Goal: Task Accomplishment & Management: Complete application form

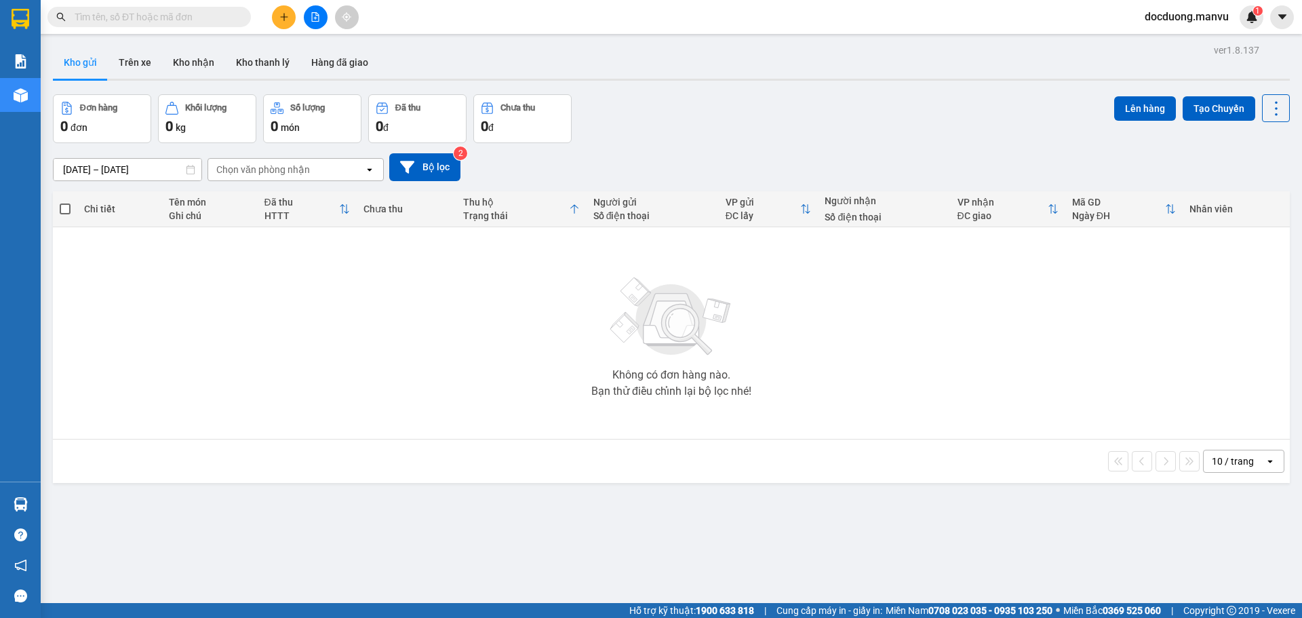
click at [288, 16] on icon "plus" at bounding box center [283, 16] width 9 height 9
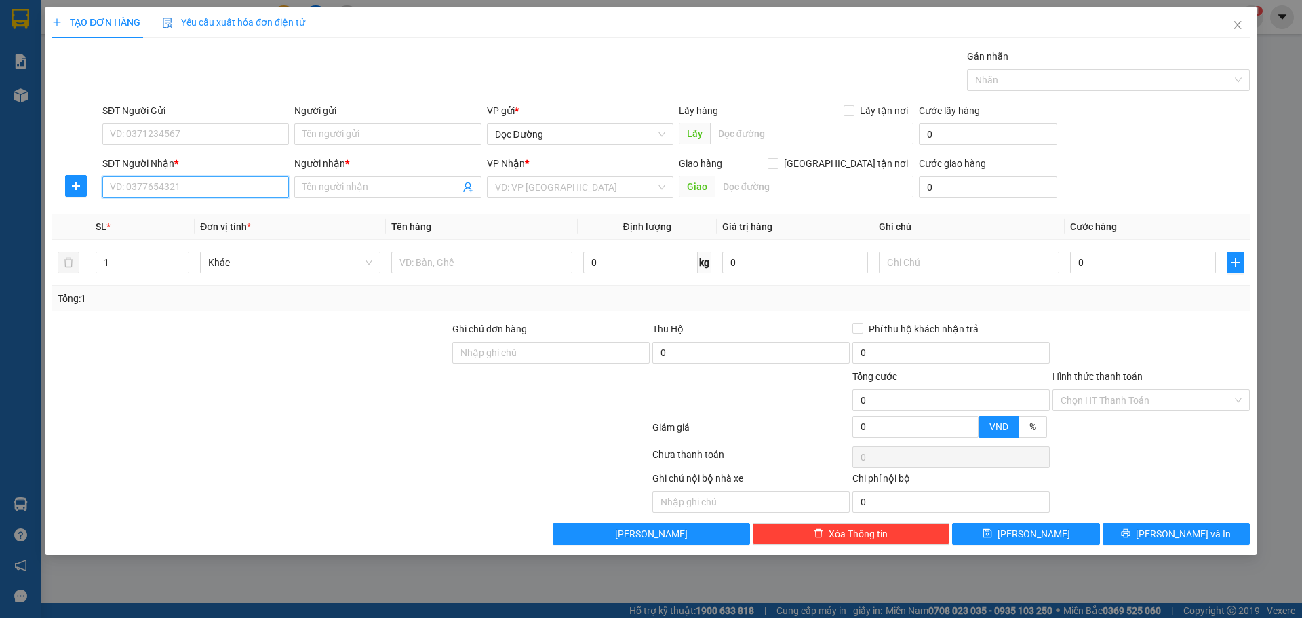
click at [170, 187] on input "SĐT Người Nhận *" at bounding box center [195, 187] width 187 height 22
type input "0971798968"
click at [346, 189] on input "Người nhận *" at bounding box center [380, 187] width 157 height 15
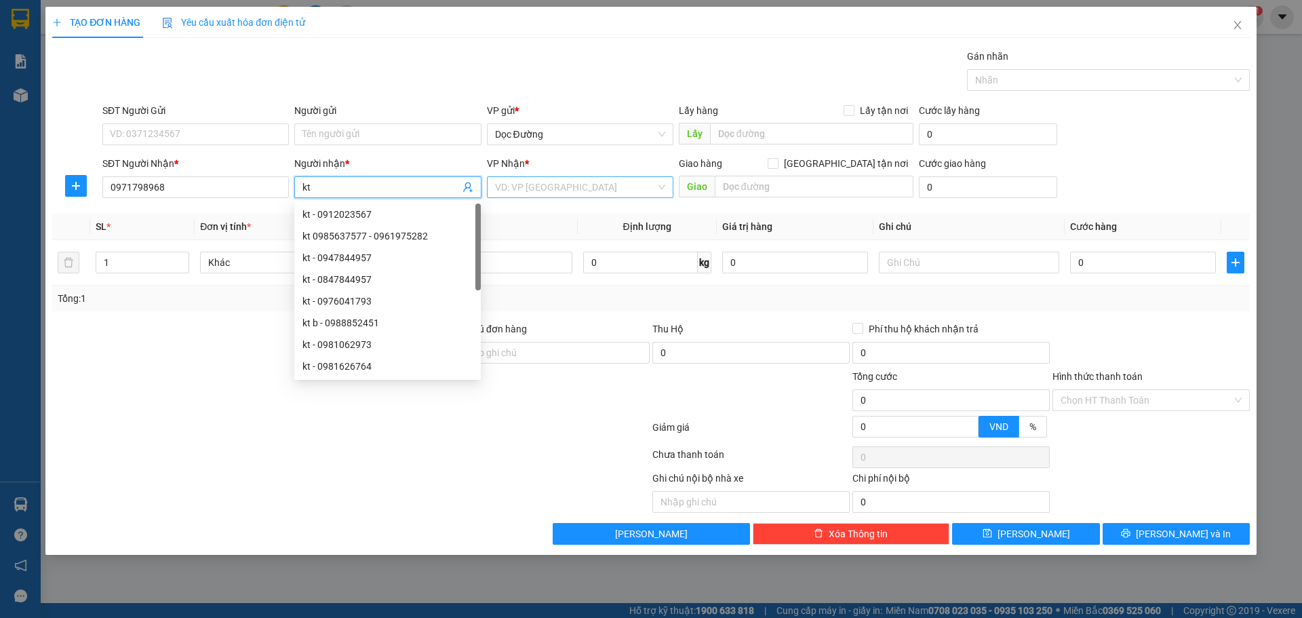
type input "kt"
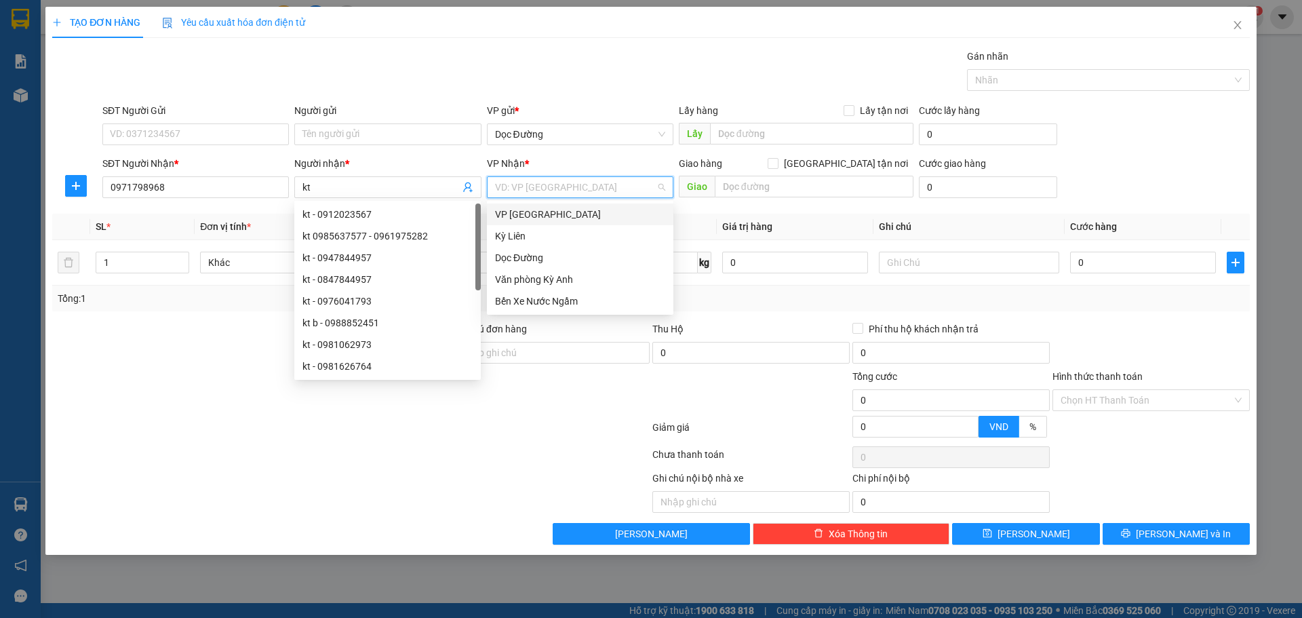
click at [565, 189] on input "search" at bounding box center [575, 187] width 161 height 20
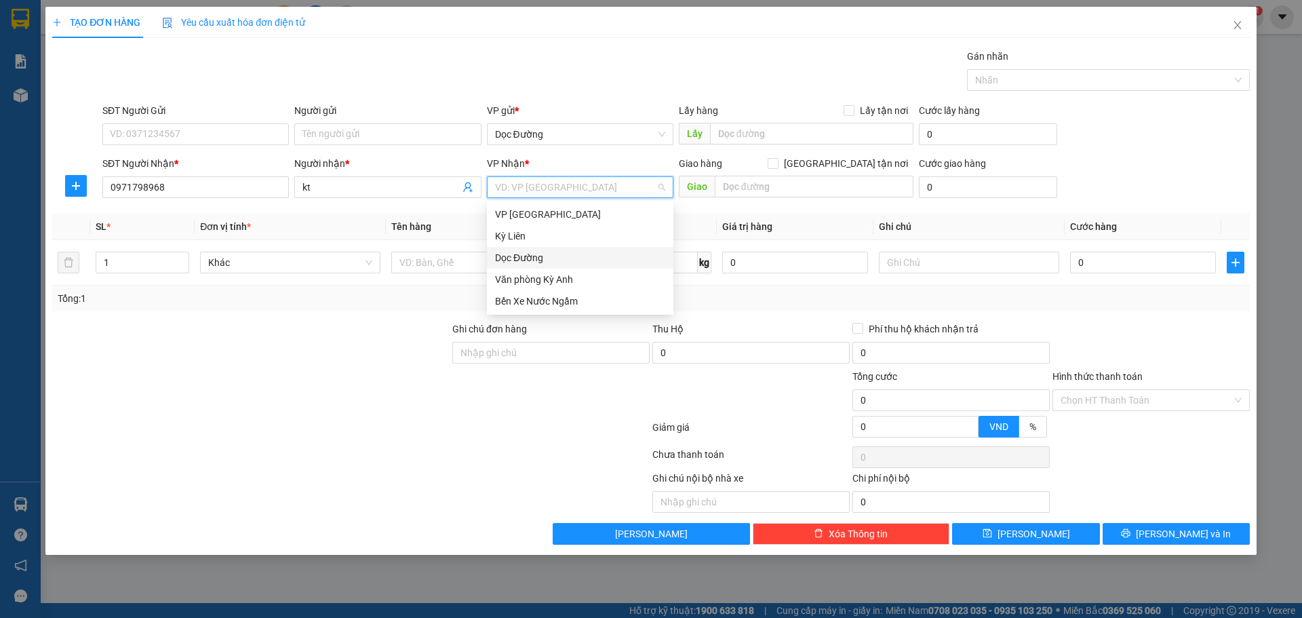
click at [539, 257] on div "Dọc Đường" at bounding box center [580, 257] width 170 height 15
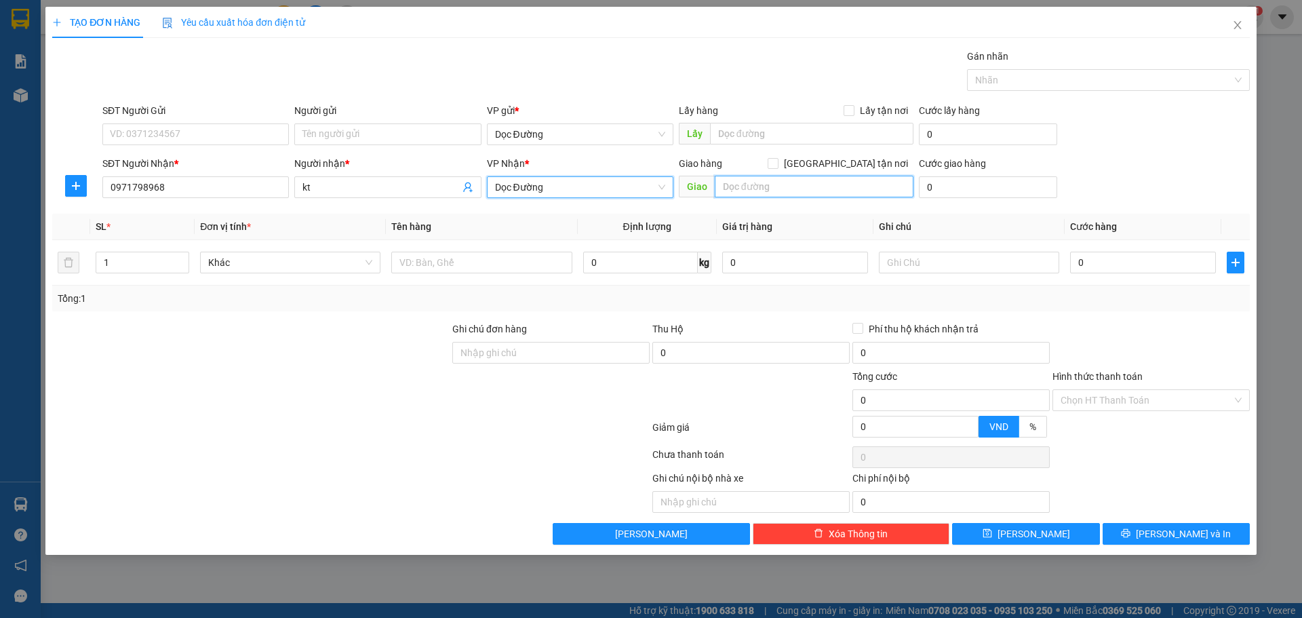
click at [728, 184] on input "text" at bounding box center [814, 187] width 199 height 22
type input "ka"
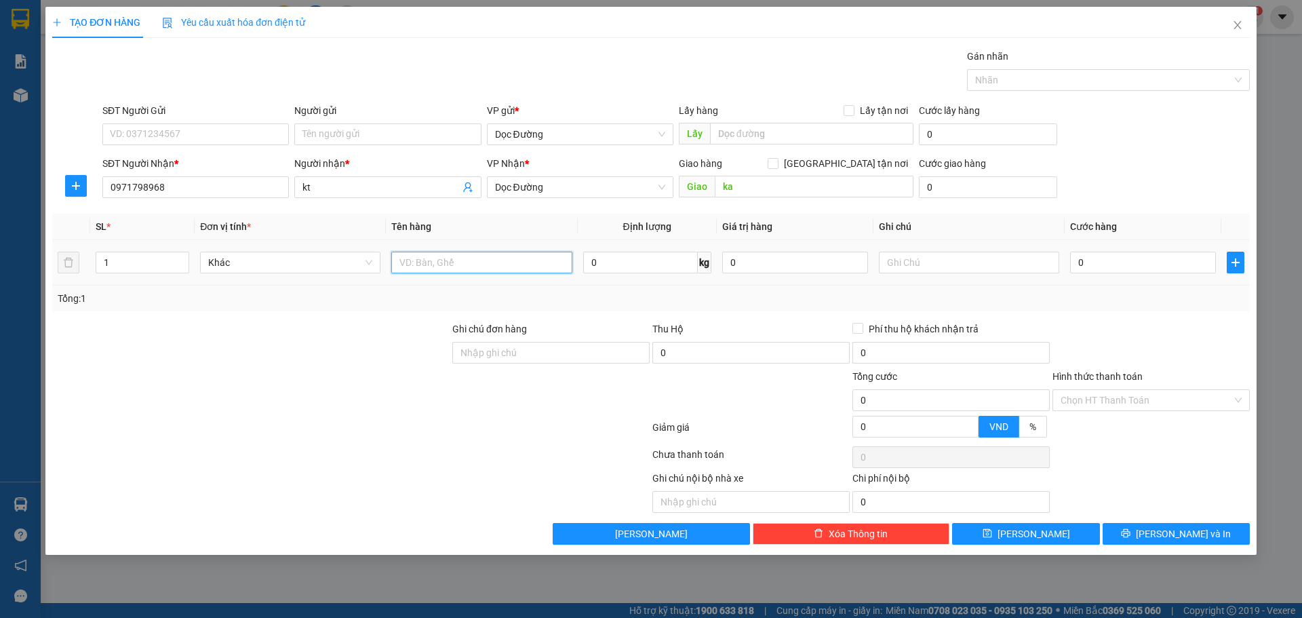
click at [431, 270] on input "text" at bounding box center [481, 263] width 180 height 22
type input "1 thùng"
click at [1130, 259] on input "0" at bounding box center [1143, 263] width 146 height 22
type input "005"
type input "5"
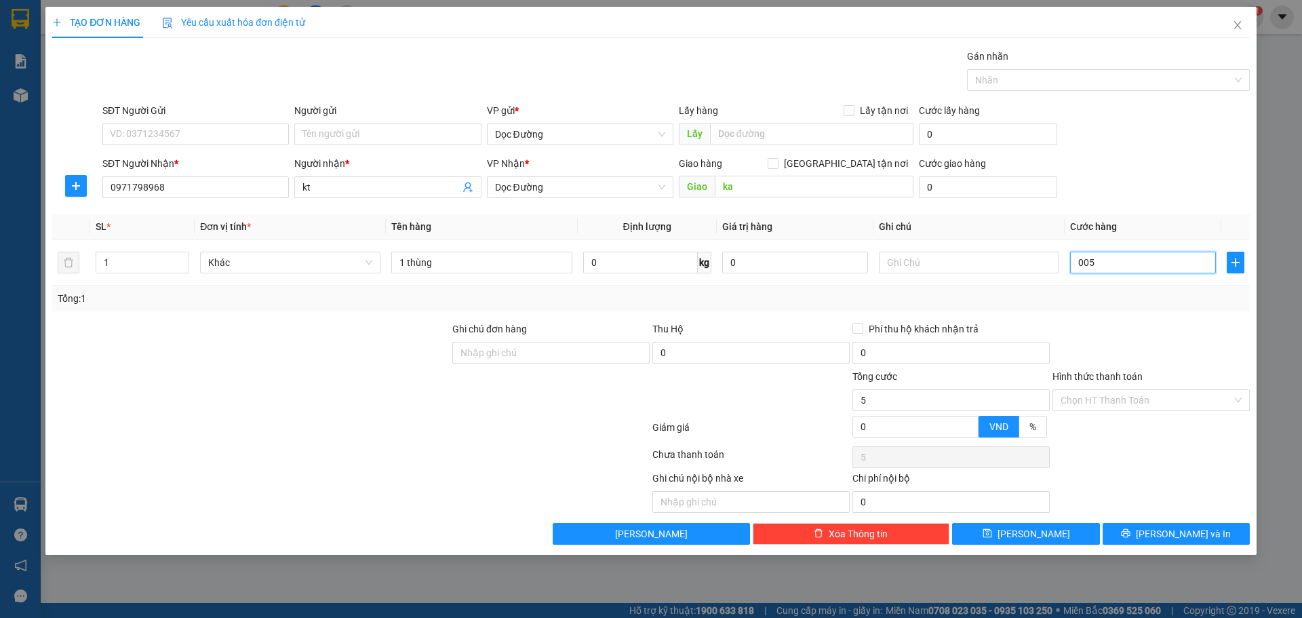
type input "5"
type input "0.050"
type input "50"
type input "000.500"
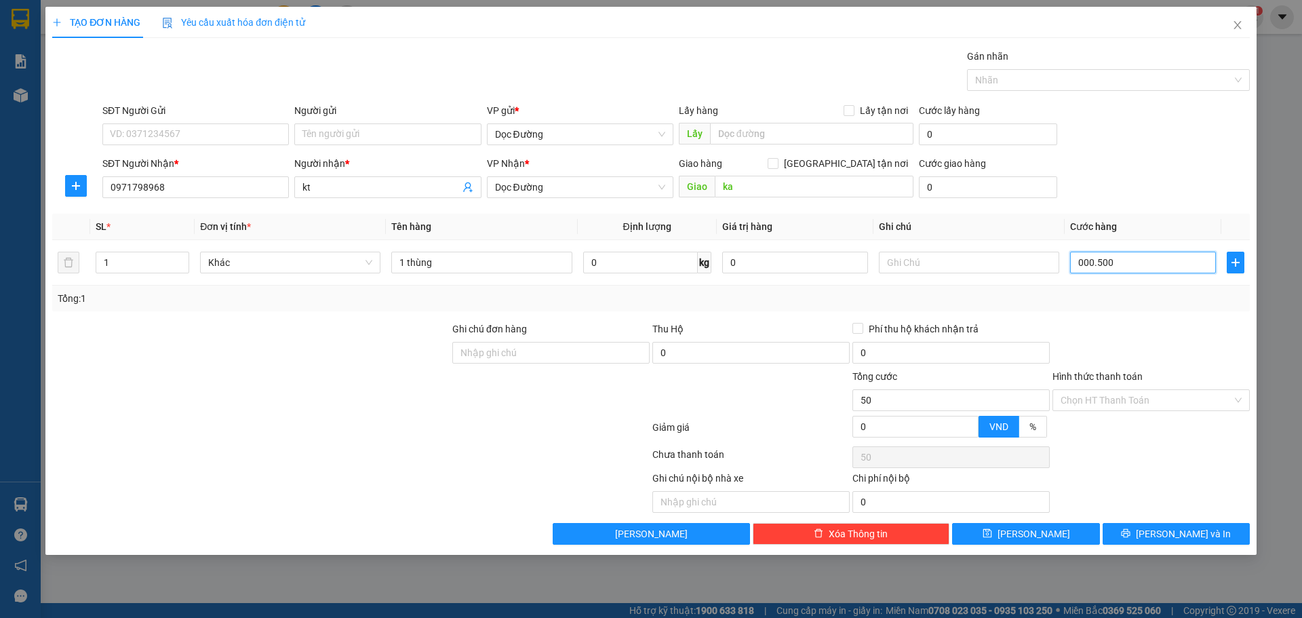
type input "500"
type input "0.005.000"
type input "5.000"
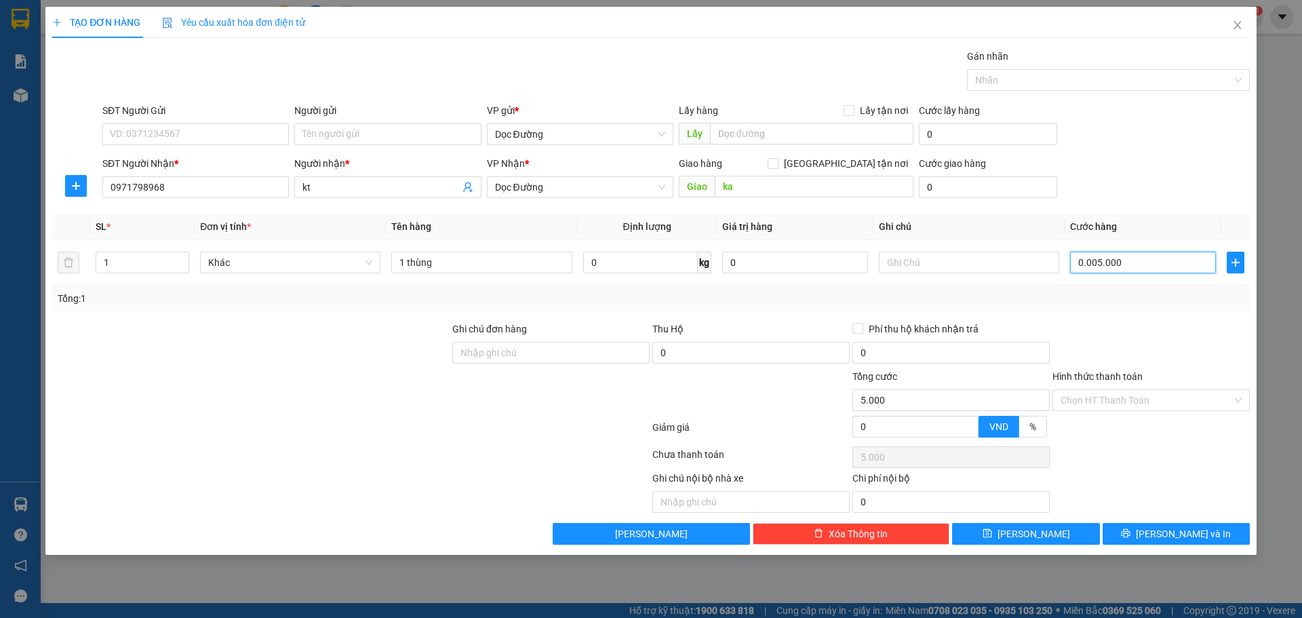
type input "000.550.000"
type input "550.000"
type input "000.555.000"
type input "555.000"
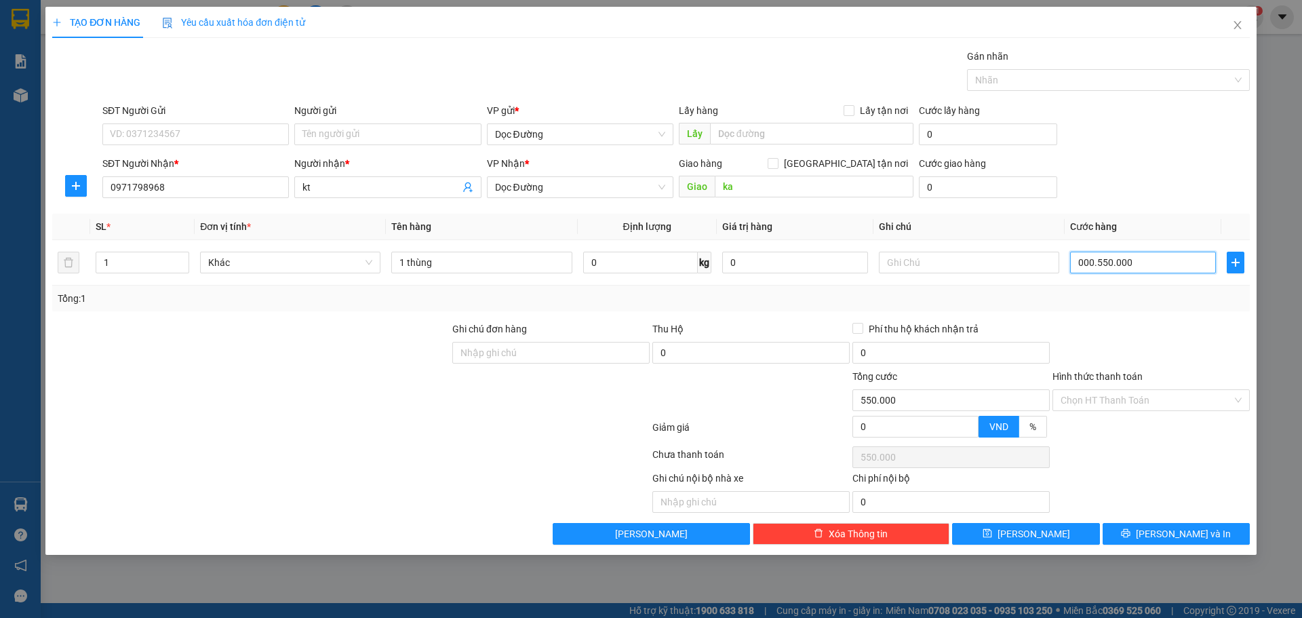
type input "555.000"
type input "5.000.000"
click at [1163, 204] on div "Transit Pickup Surcharge Ids Transit Deliver Surcharge Ids Transit Deliver Surc…" at bounding box center [651, 297] width 1198 height 496
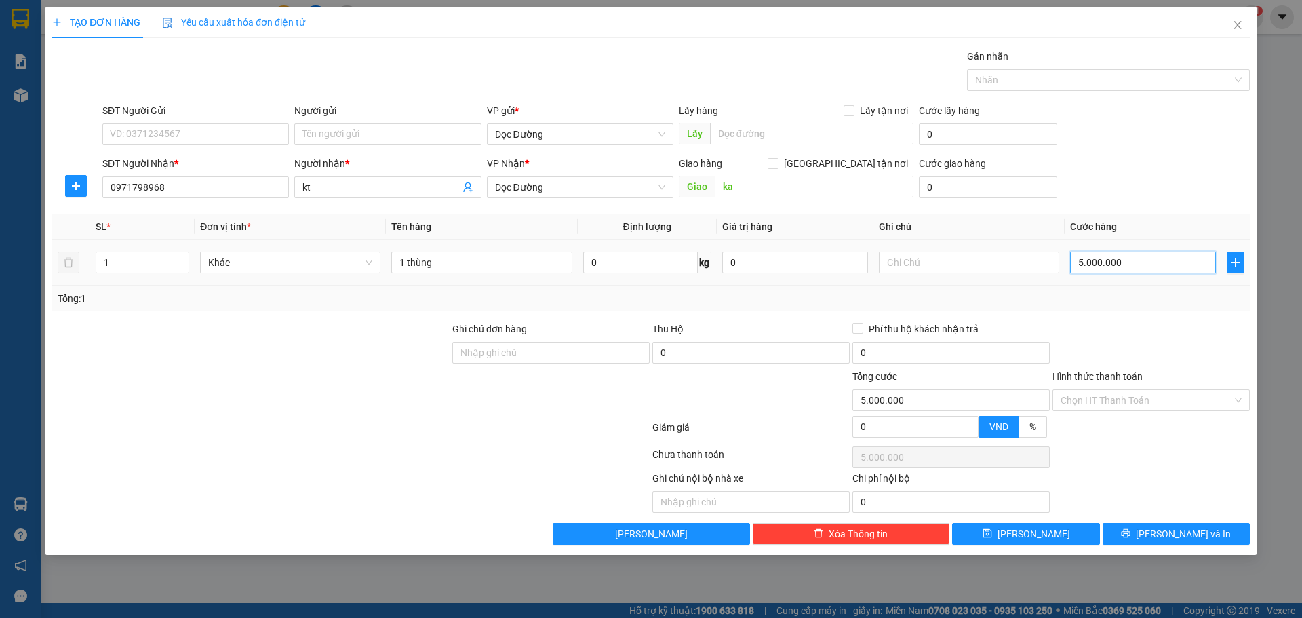
click at [1152, 266] on input "5.000.000" at bounding box center [1143, 263] width 146 height 22
click at [1147, 272] on input "5.000.000" at bounding box center [1143, 263] width 146 height 22
type input "500.000"
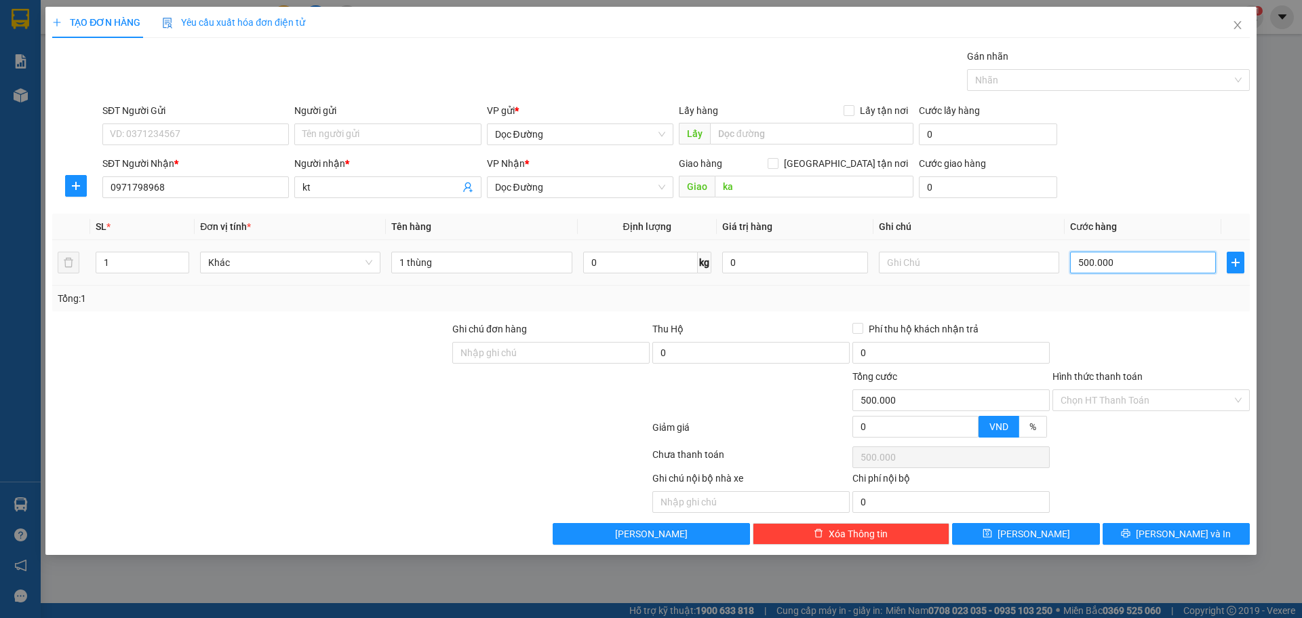
type input "50.000"
click at [1143, 179] on div "SĐT Người Nhận * 0971798968 Người nhận * kt VP Nhận * Dọc Đường Giao hàng [GEOG…" at bounding box center [676, 179] width 1153 height 47
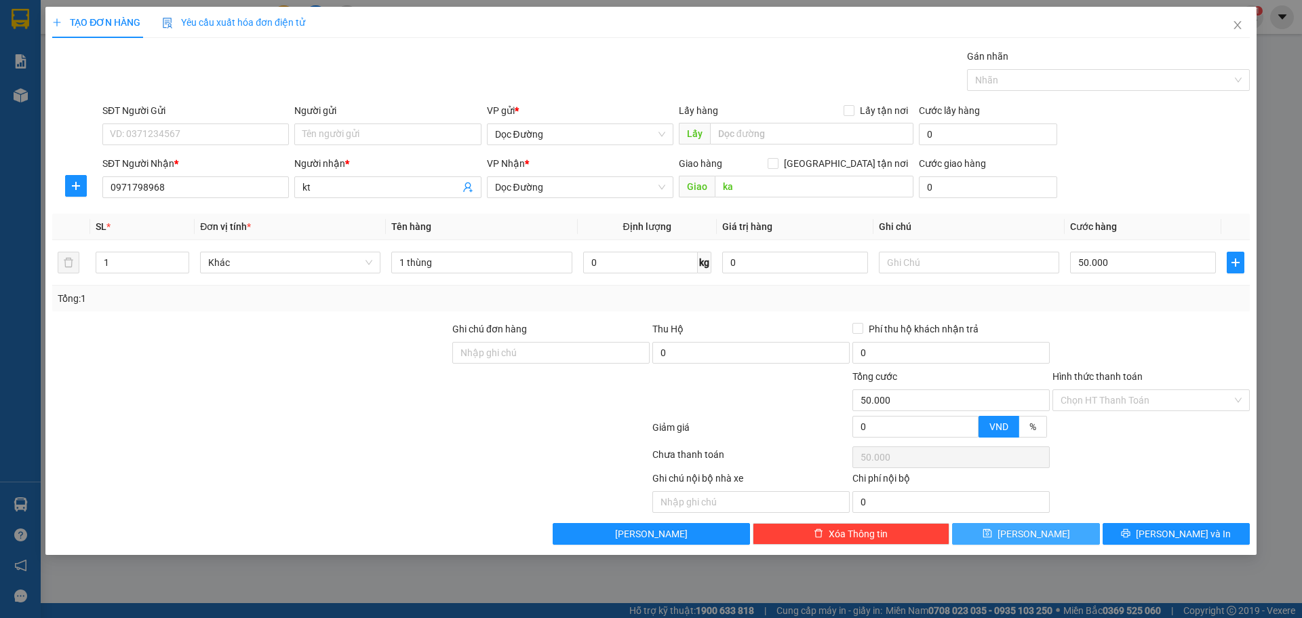
drag, startPoint x: 1059, startPoint y: 532, endPoint x: 1068, endPoint y: 530, distance: 9.0
click at [1059, 532] on button "[PERSON_NAME]" at bounding box center [1025, 534] width 147 height 22
type input "0"
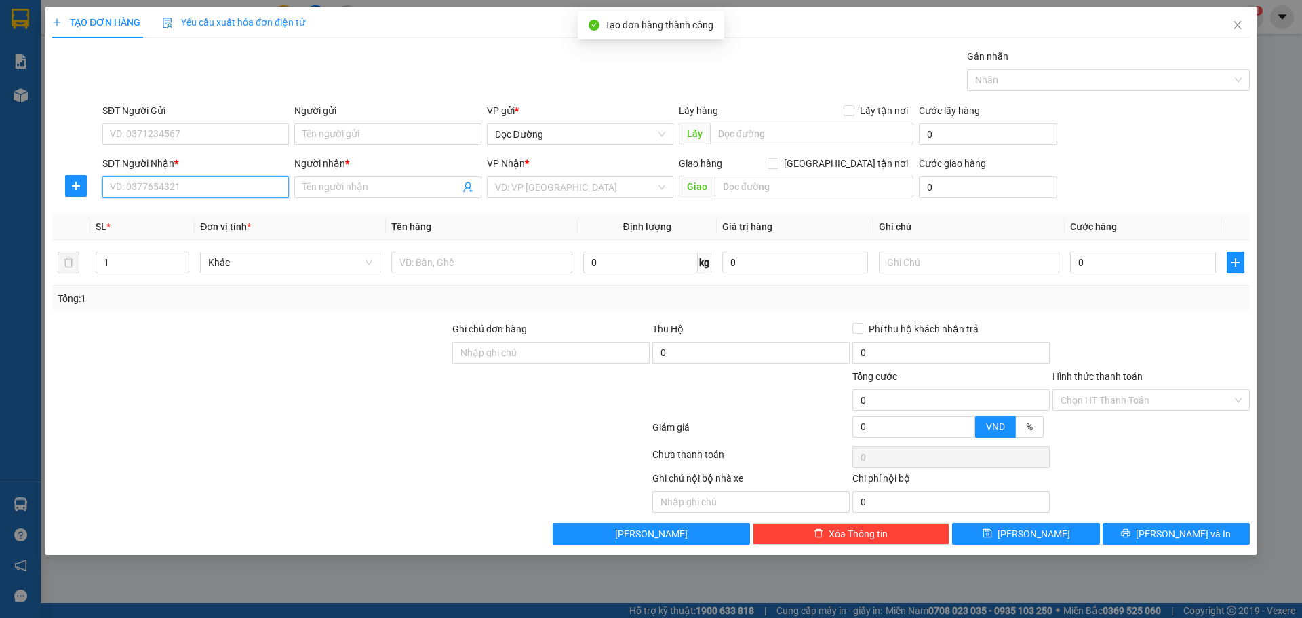
click at [182, 187] on input "SĐT Người Nhận *" at bounding box center [195, 187] width 187 height 22
type input "0981306102"
click at [353, 184] on input "Người nhận *" at bounding box center [380, 187] width 157 height 15
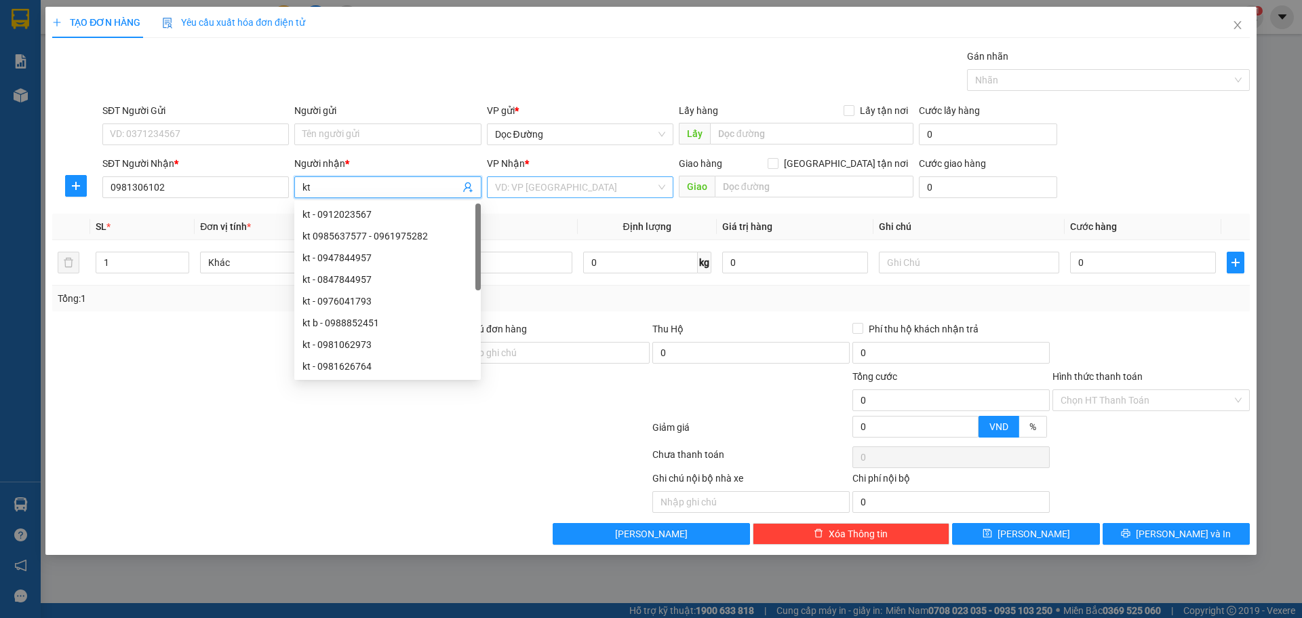
type input "kt"
click at [562, 189] on input "search" at bounding box center [575, 187] width 161 height 20
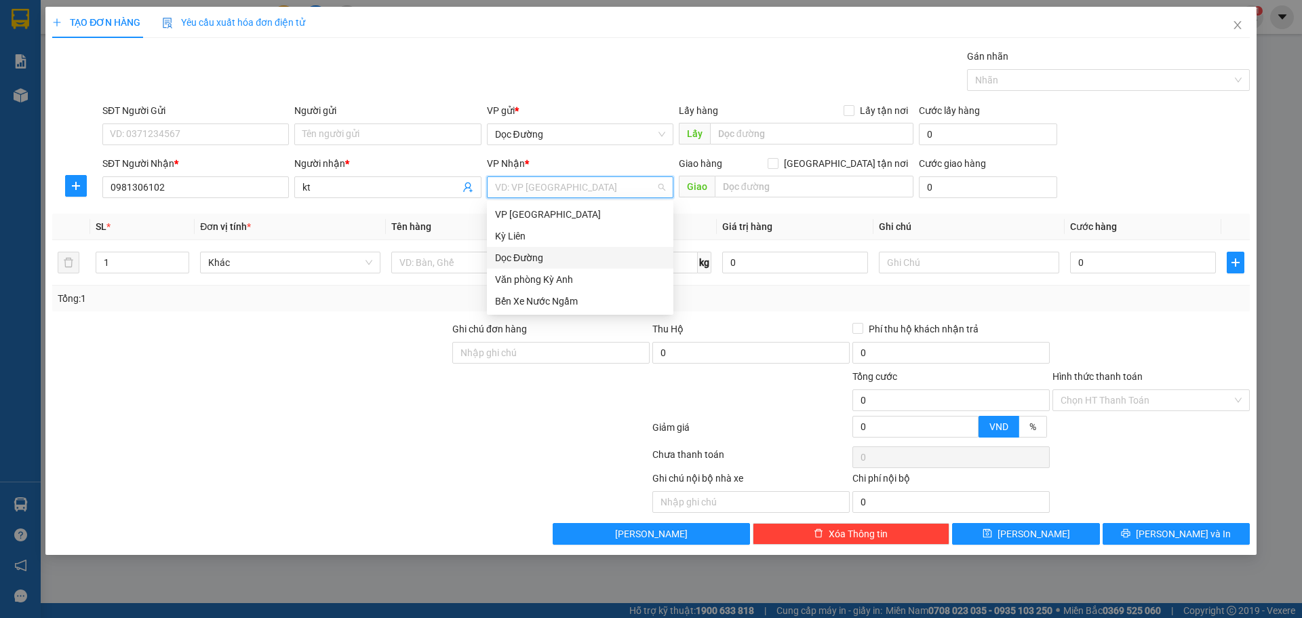
click at [534, 253] on div "Dọc Đường" at bounding box center [580, 257] width 170 height 15
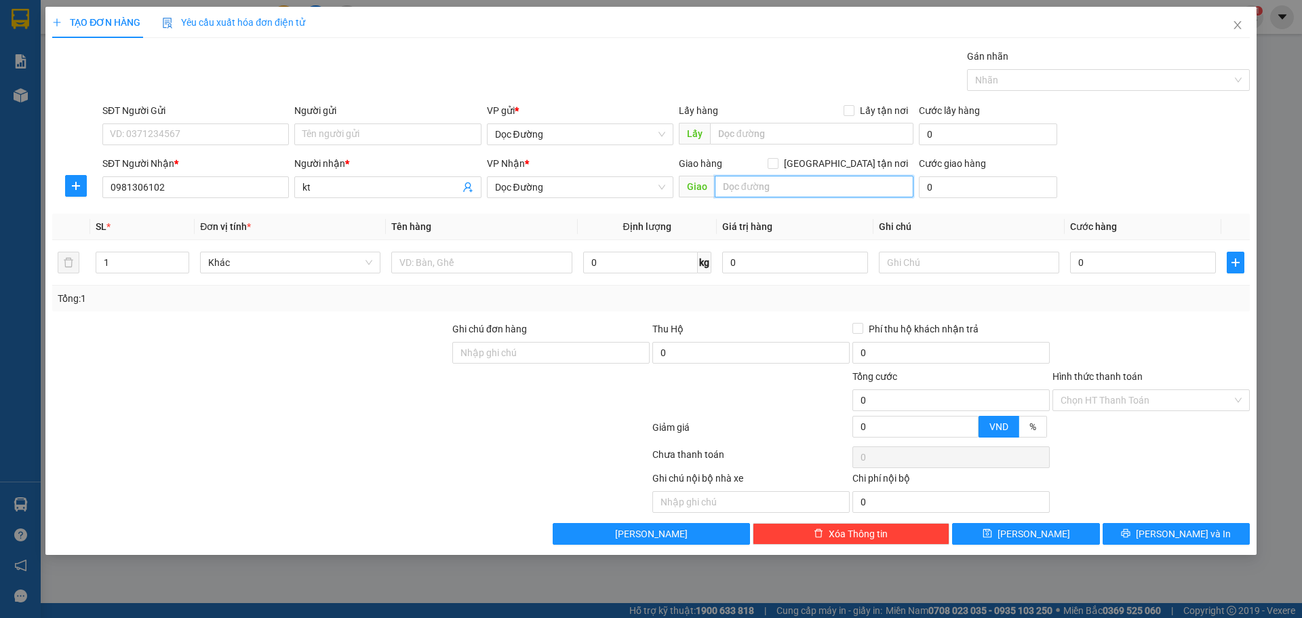
click at [748, 183] on input "text" at bounding box center [814, 187] width 199 height 22
type input "ht"
click at [513, 256] on input "text" at bounding box center [481, 263] width 180 height 22
type input "1t"
drag, startPoint x: 1087, startPoint y: 243, endPoint x: 1085, endPoint y: 269, distance: 25.9
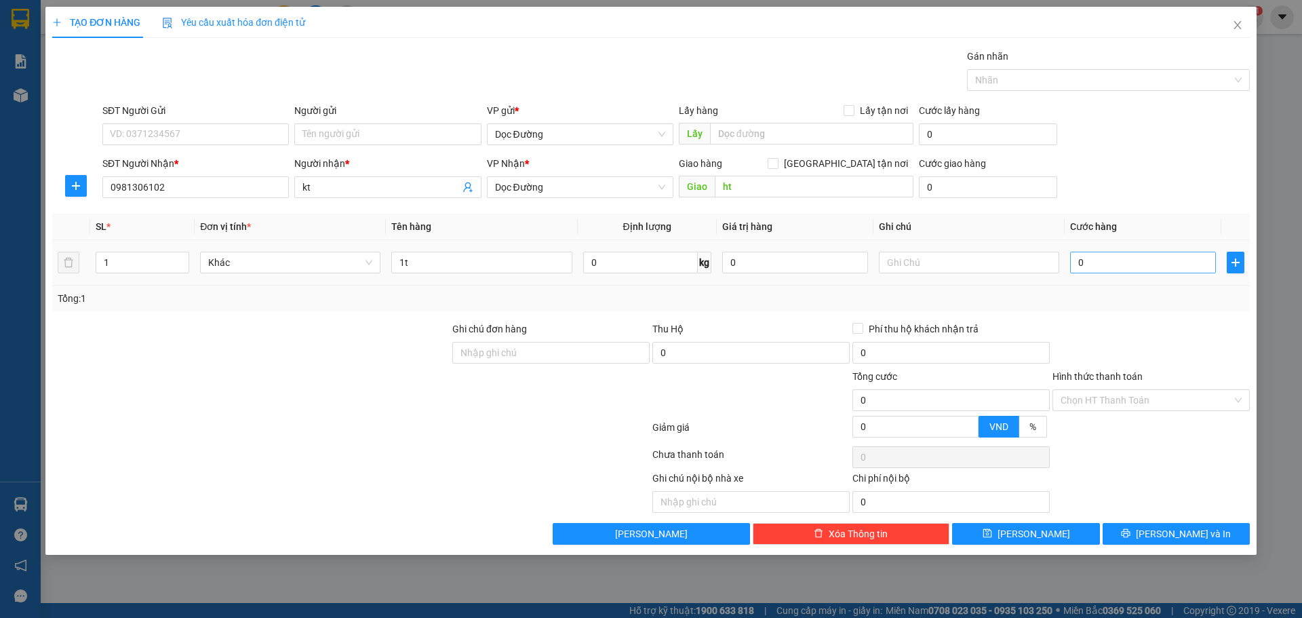
click at [1086, 254] on td "0" at bounding box center [1143, 262] width 157 height 45
click at [1085, 269] on input "0" at bounding box center [1143, 263] width 146 height 22
type input "005"
type input "5"
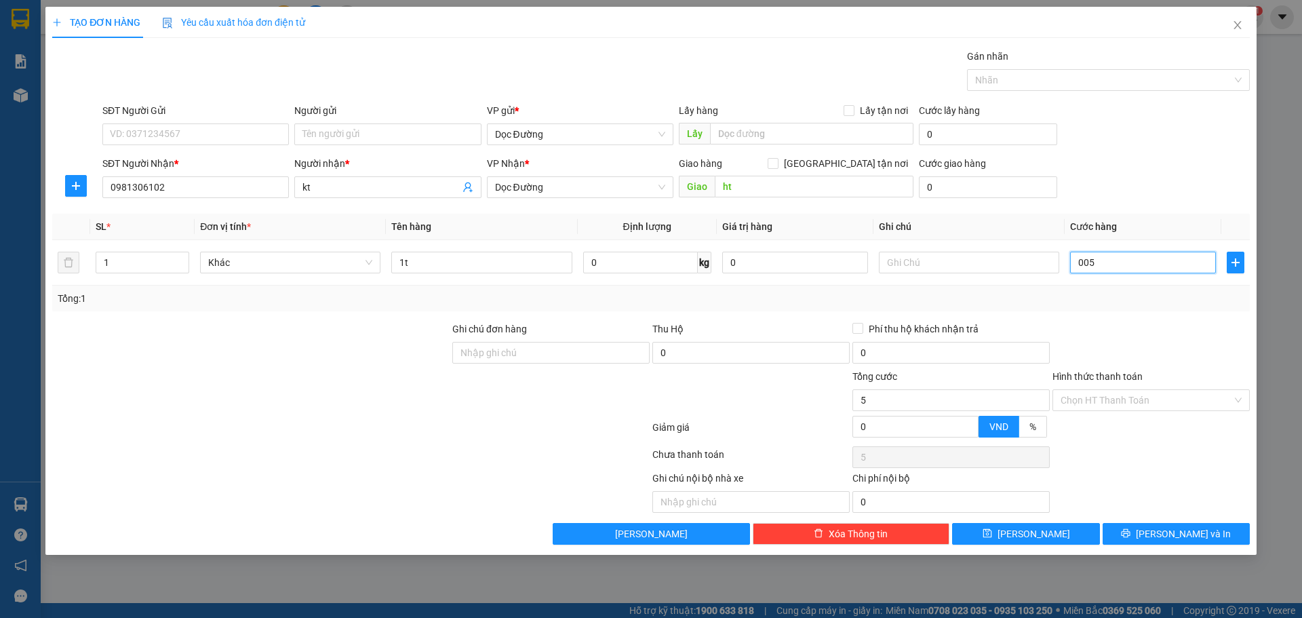
type input "0.050"
type input "50"
type input "00.500"
type input "500"
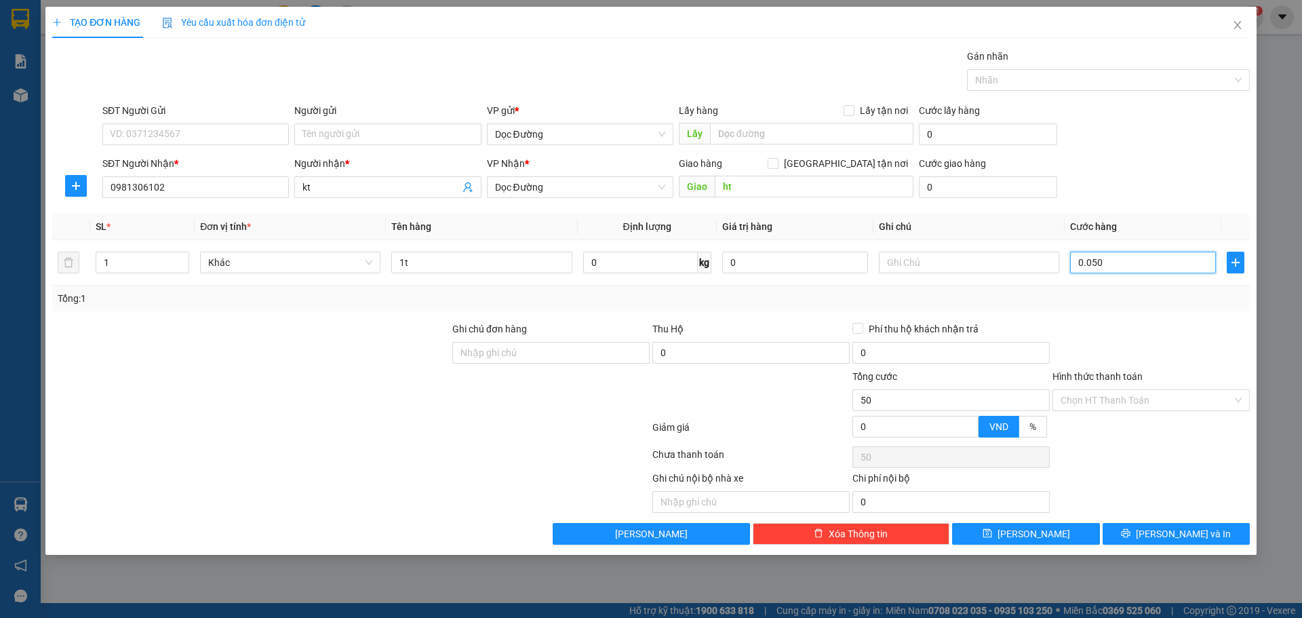
type input "500"
type input "0.005.000"
type input "5.000"
type input "000.050.000"
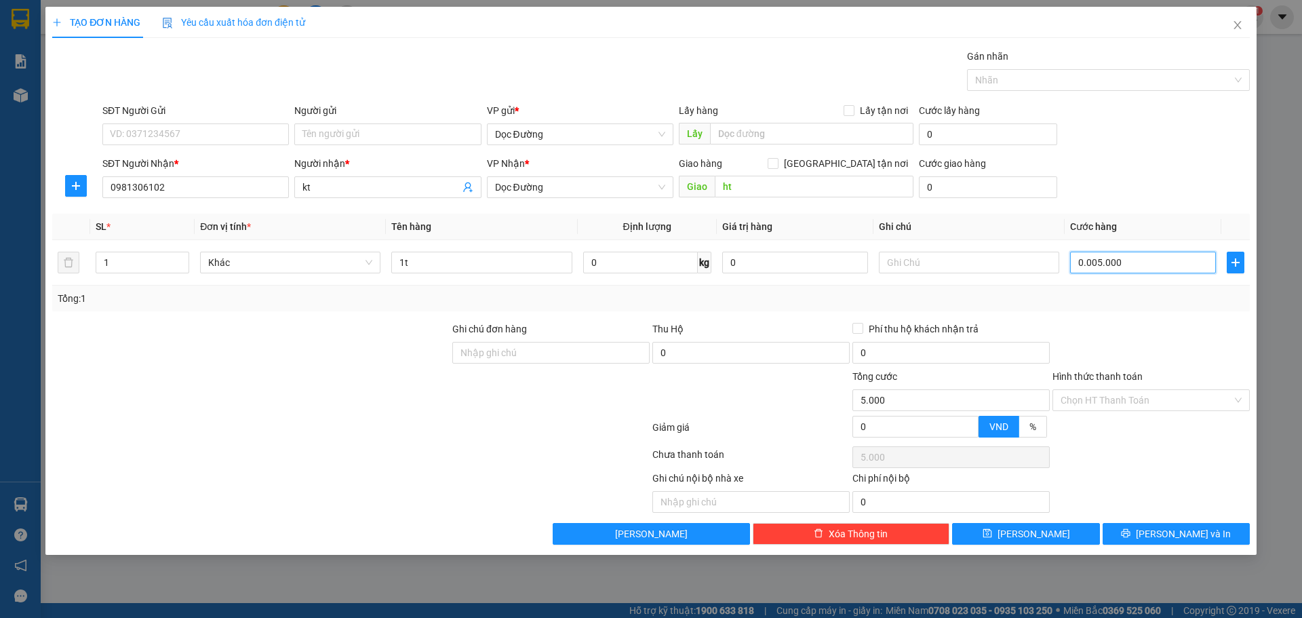
type input "50.000"
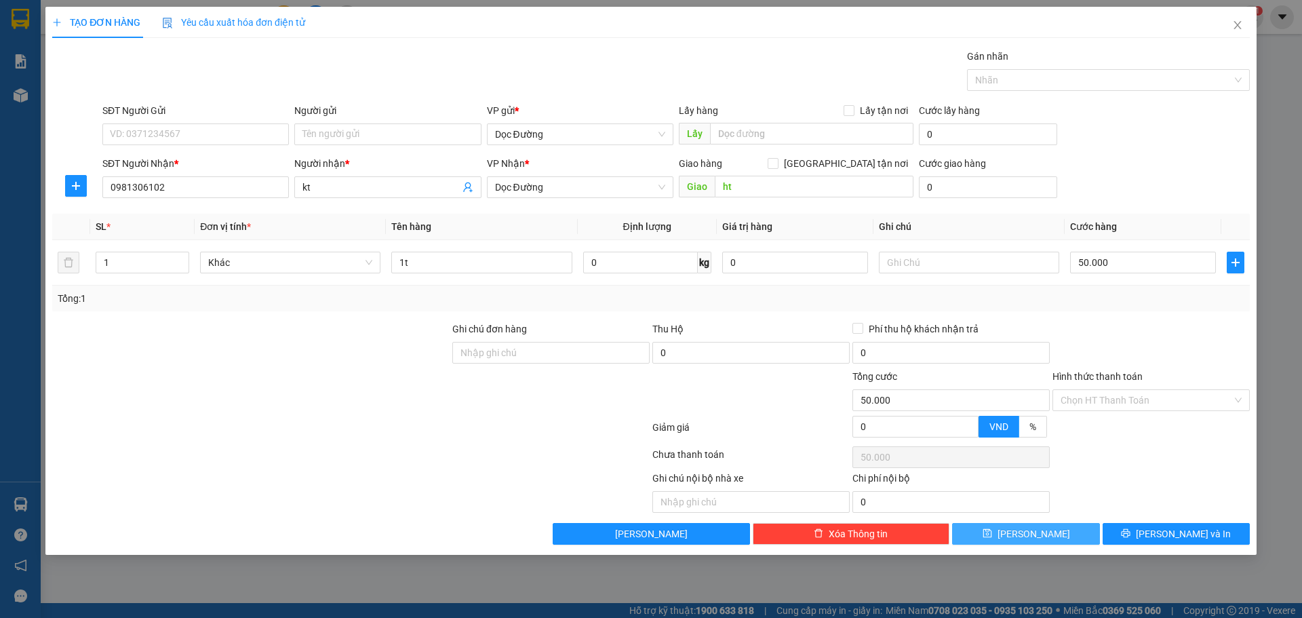
click at [1028, 540] on span "[PERSON_NAME]" at bounding box center [1034, 533] width 73 height 15
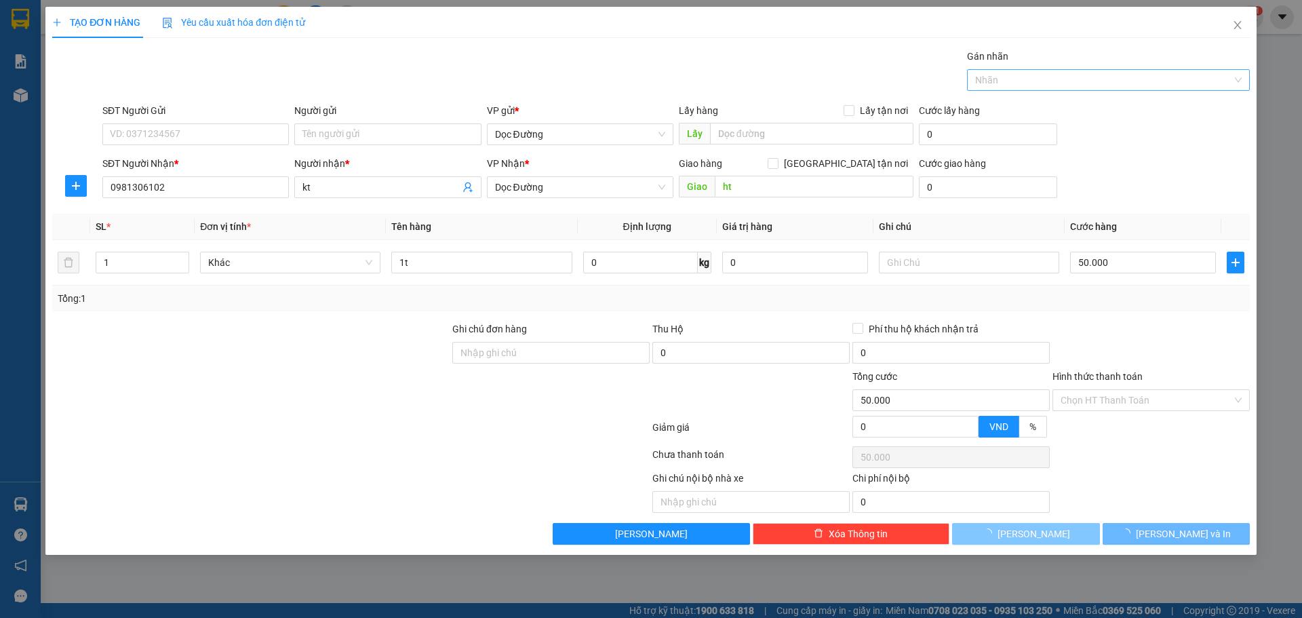
type input "0"
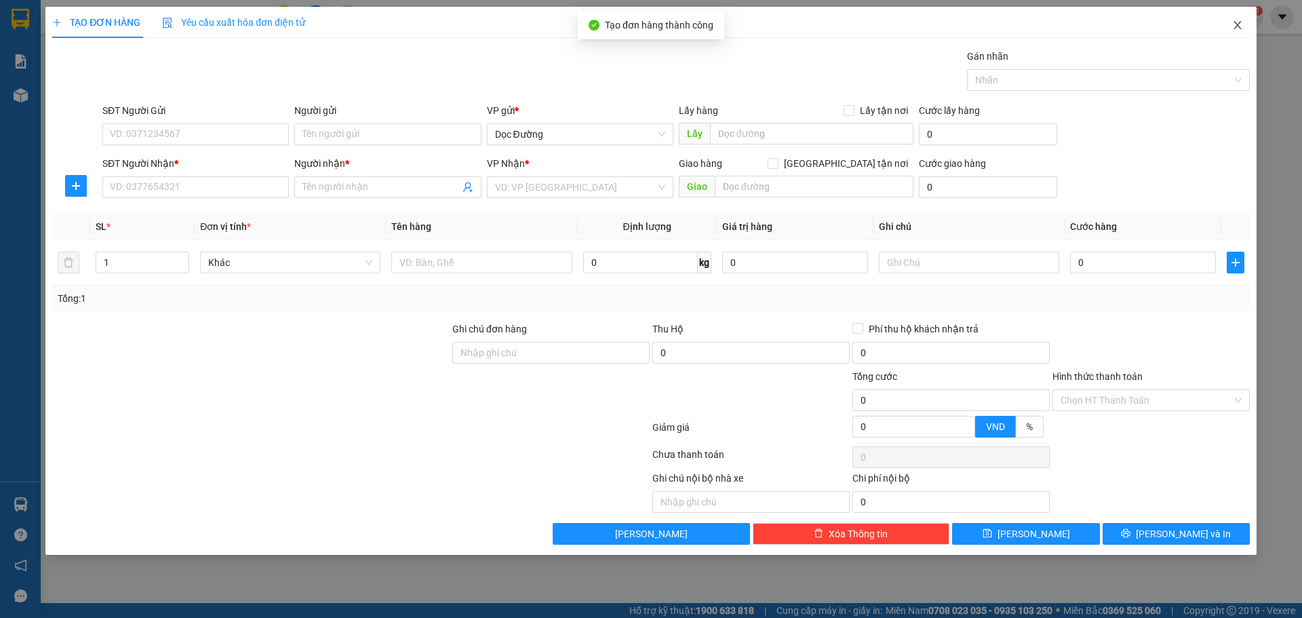
click at [1233, 35] on span "Close" at bounding box center [1238, 26] width 38 height 38
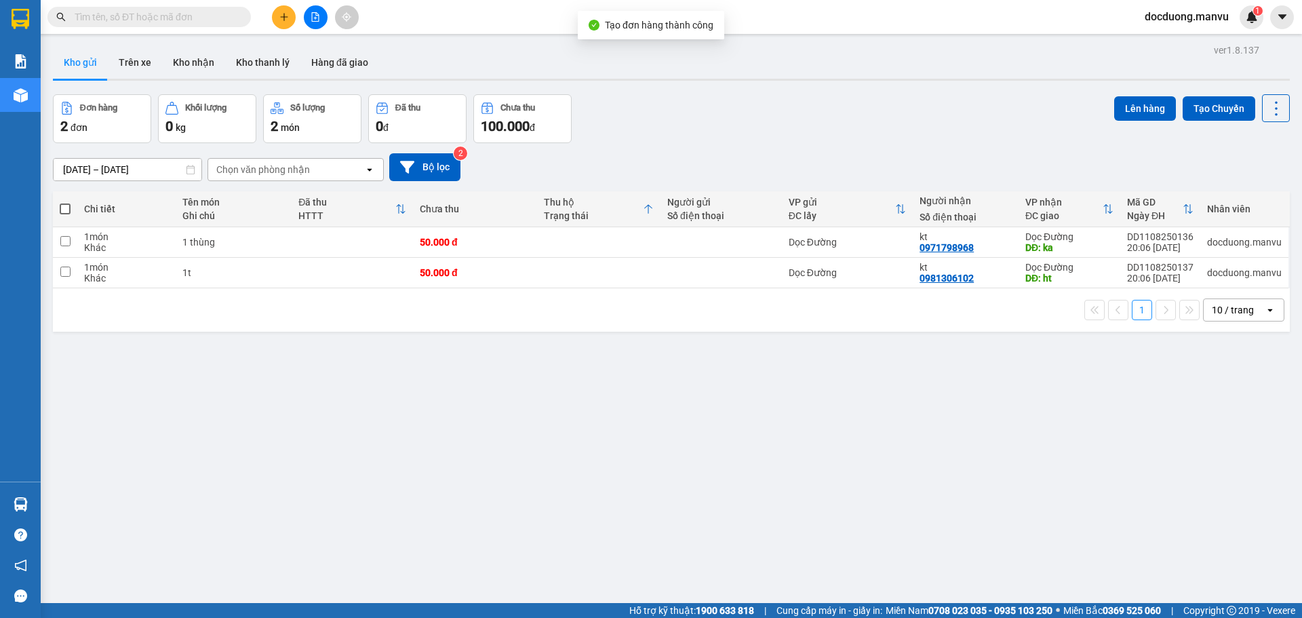
click at [640, 226] on th "Thu hộ Trạng thái" at bounding box center [598, 209] width 123 height 36
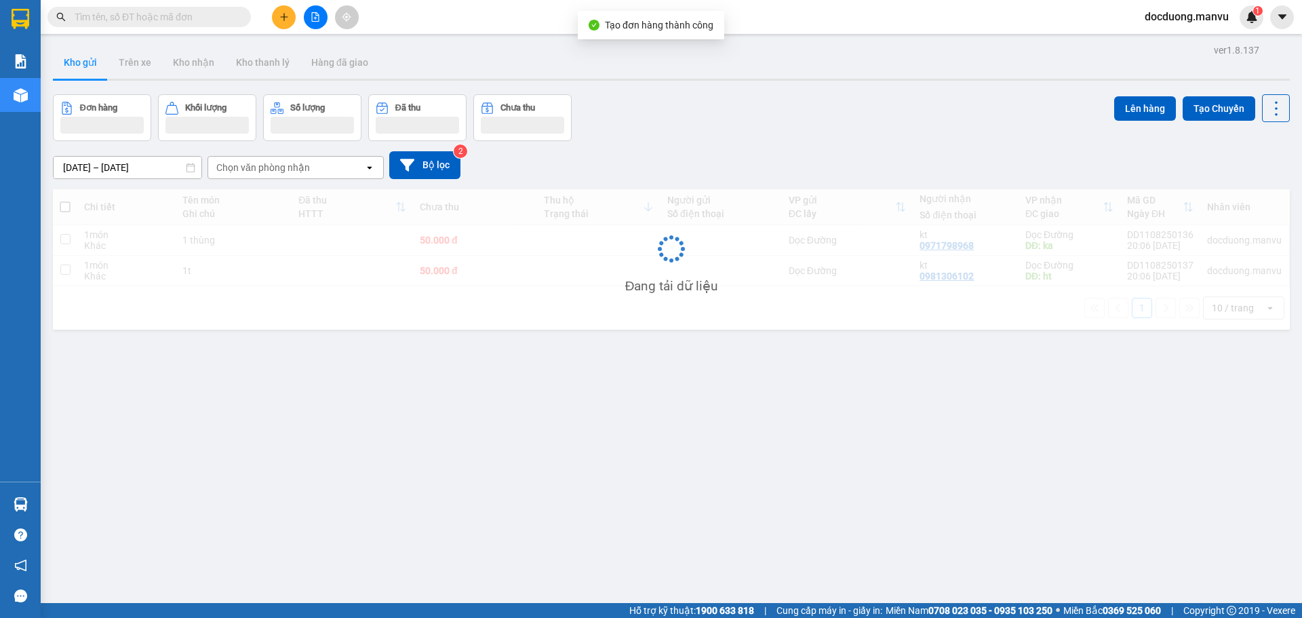
click at [618, 247] on div "Đang tải dữ liệu" at bounding box center [671, 259] width 1237 height 140
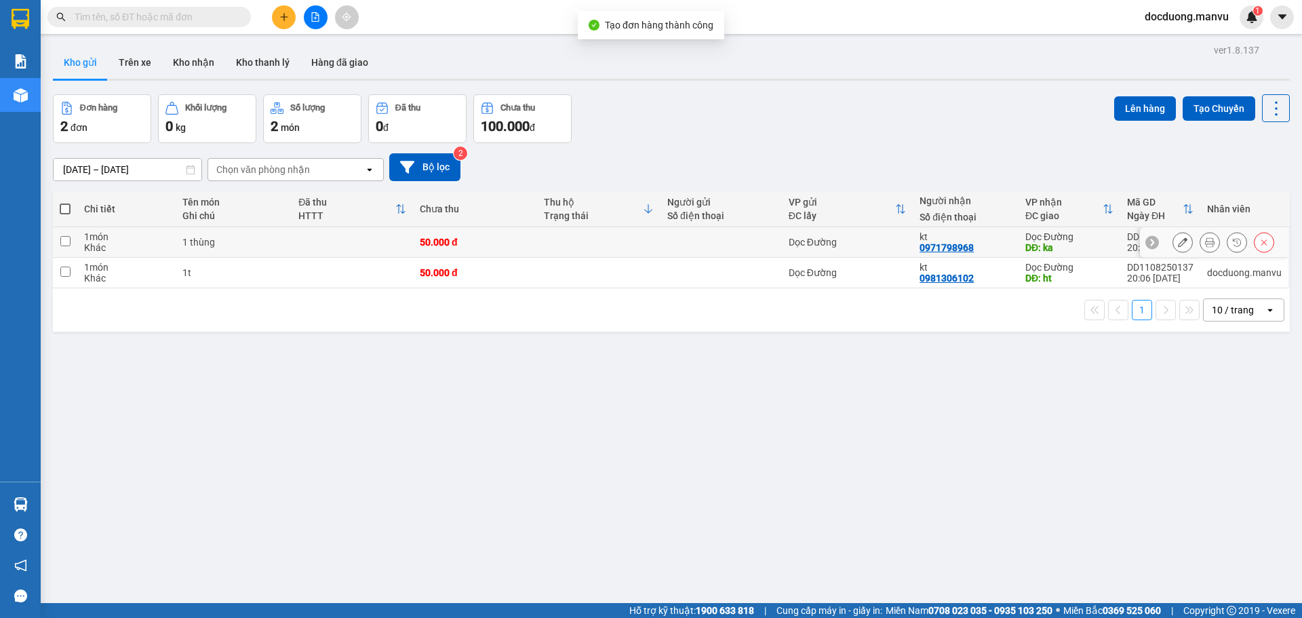
click at [611, 246] on td at bounding box center [598, 242] width 123 height 31
checkbox input "true"
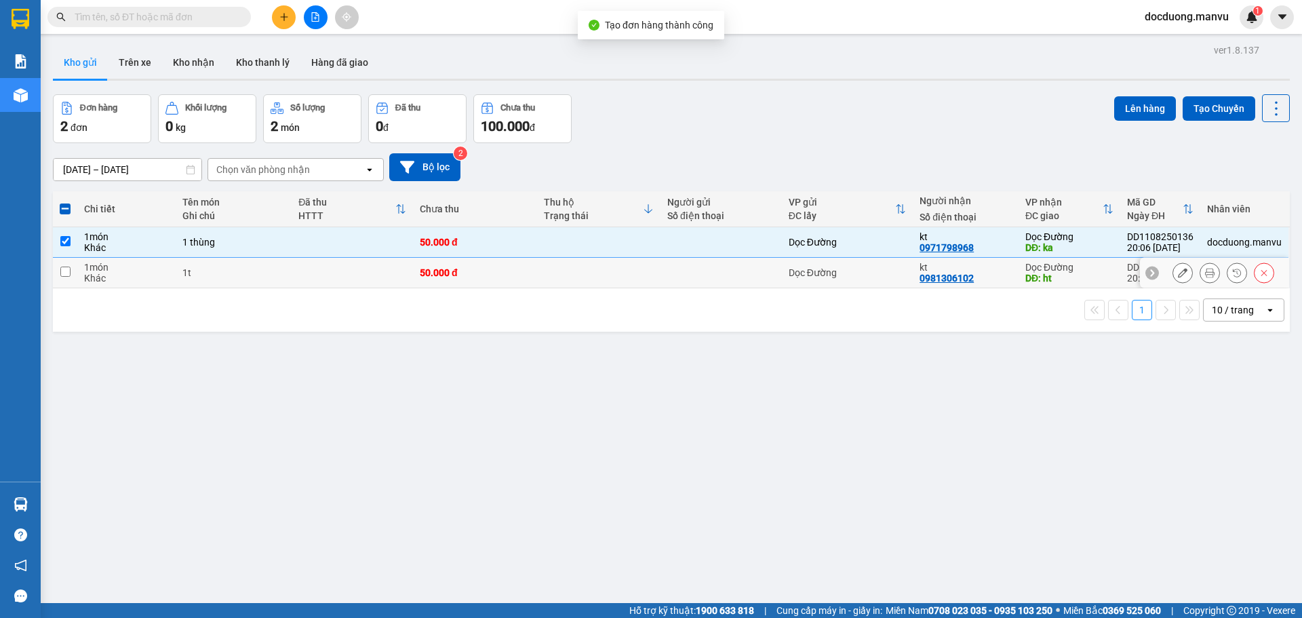
click at [562, 268] on td at bounding box center [598, 273] width 123 height 31
checkbox input "true"
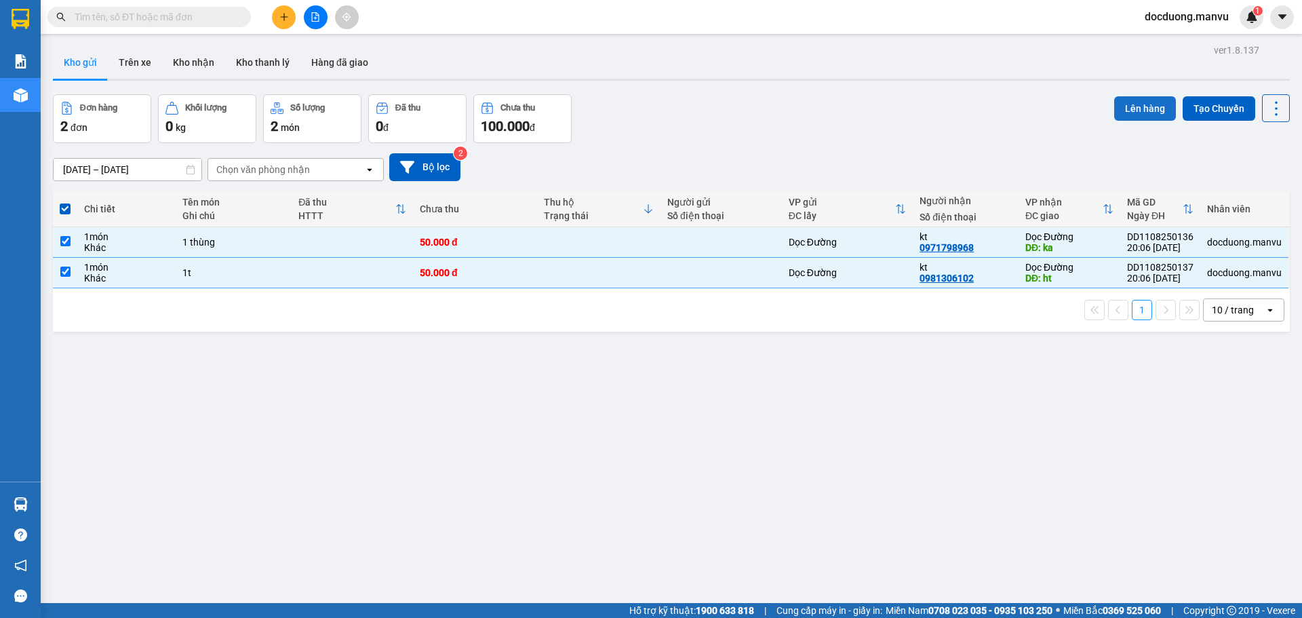
click at [1126, 113] on button "Lên hàng" at bounding box center [1145, 108] width 62 height 24
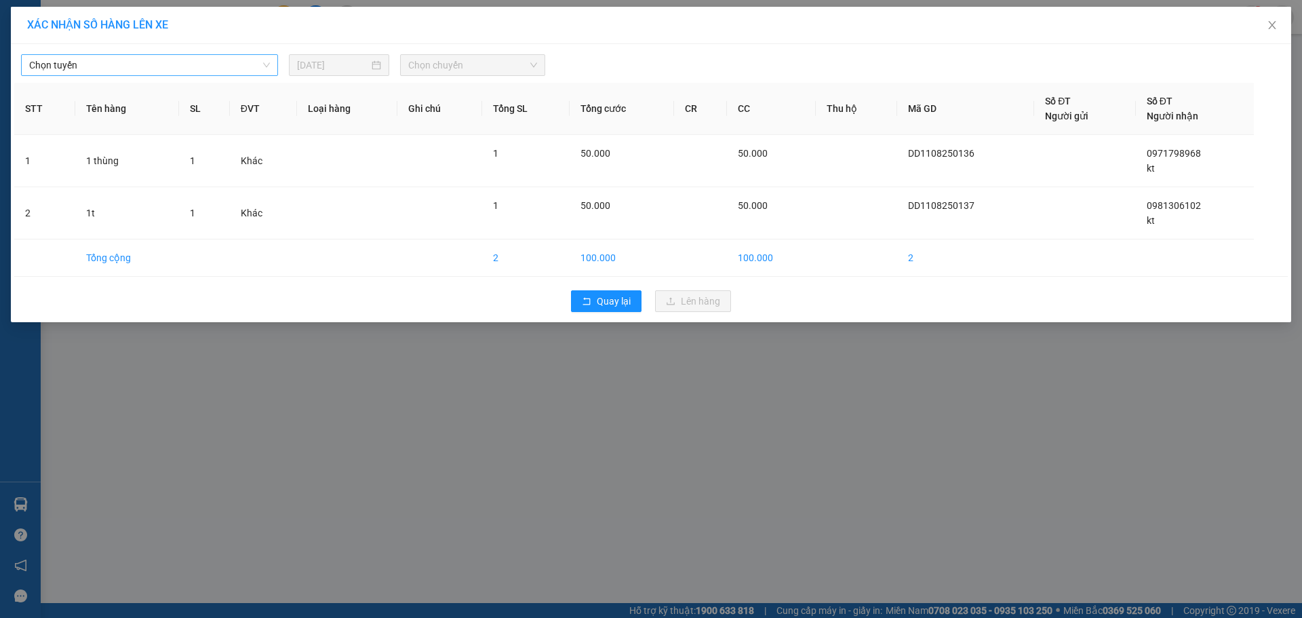
click at [163, 62] on span "Chọn tuyến" at bounding box center [149, 65] width 241 height 20
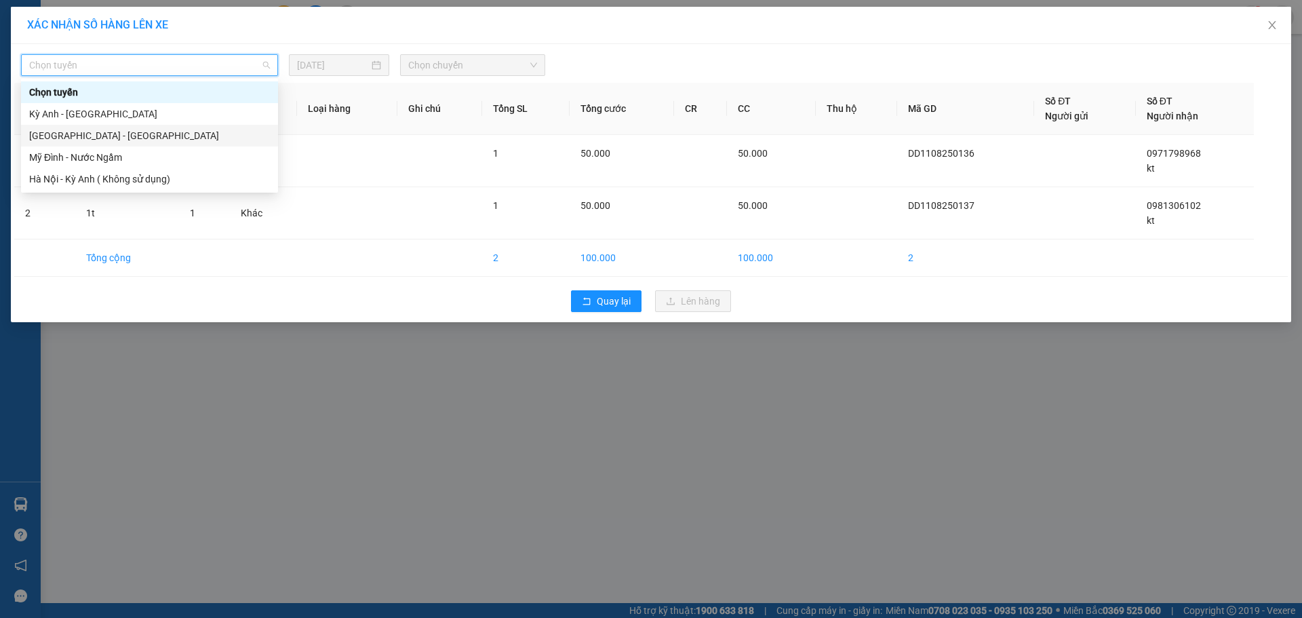
click at [73, 125] on div "[GEOGRAPHIC_DATA] - [GEOGRAPHIC_DATA]" at bounding box center [149, 136] width 257 height 22
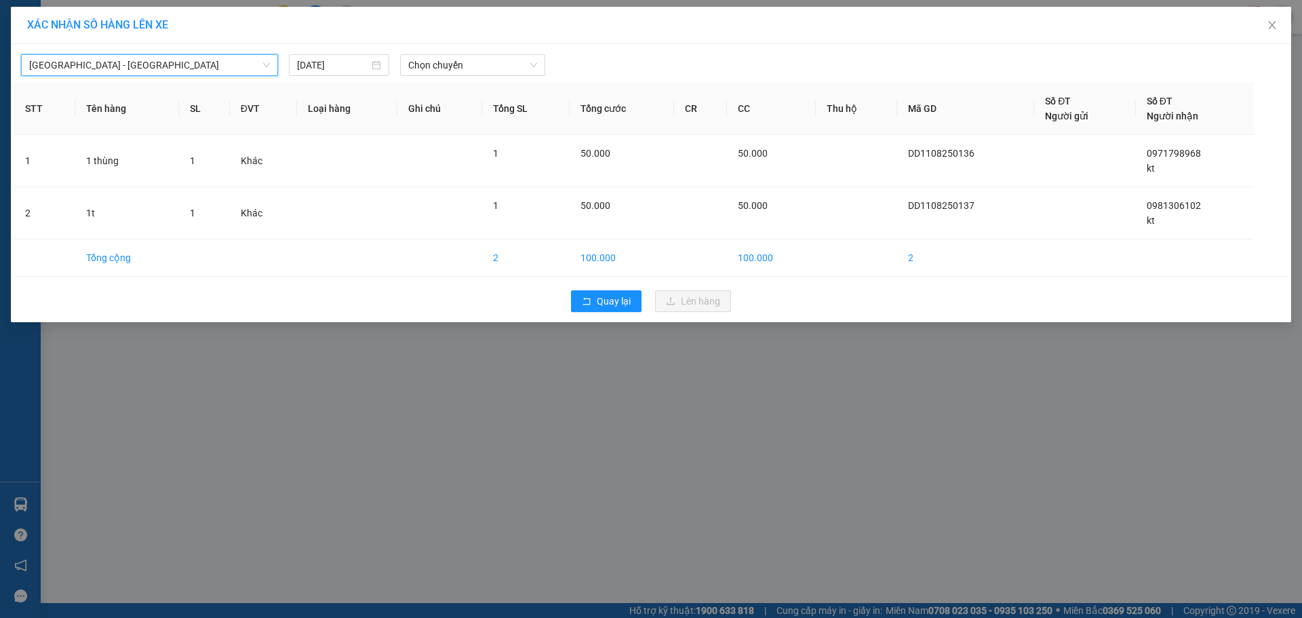
click at [480, 50] on div "[GEOGRAPHIC_DATA] - [GEOGRAPHIC_DATA] [GEOGRAPHIC_DATA] [GEOGRAPHIC_DATA] - [GE…" at bounding box center [651, 61] width 1274 height 28
click at [480, 60] on span "Chọn chuyến" at bounding box center [472, 65] width 129 height 20
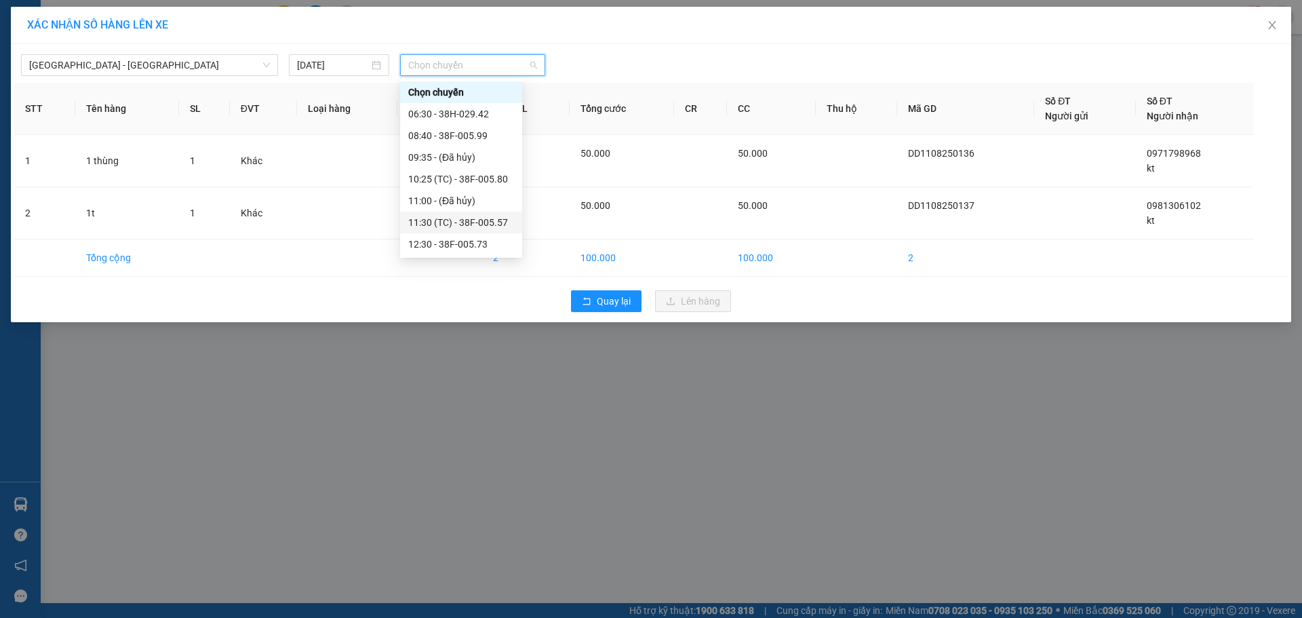
click at [497, 222] on div "11:30 (TC) - 38F-005.57" at bounding box center [461, 222] width 106 height 15
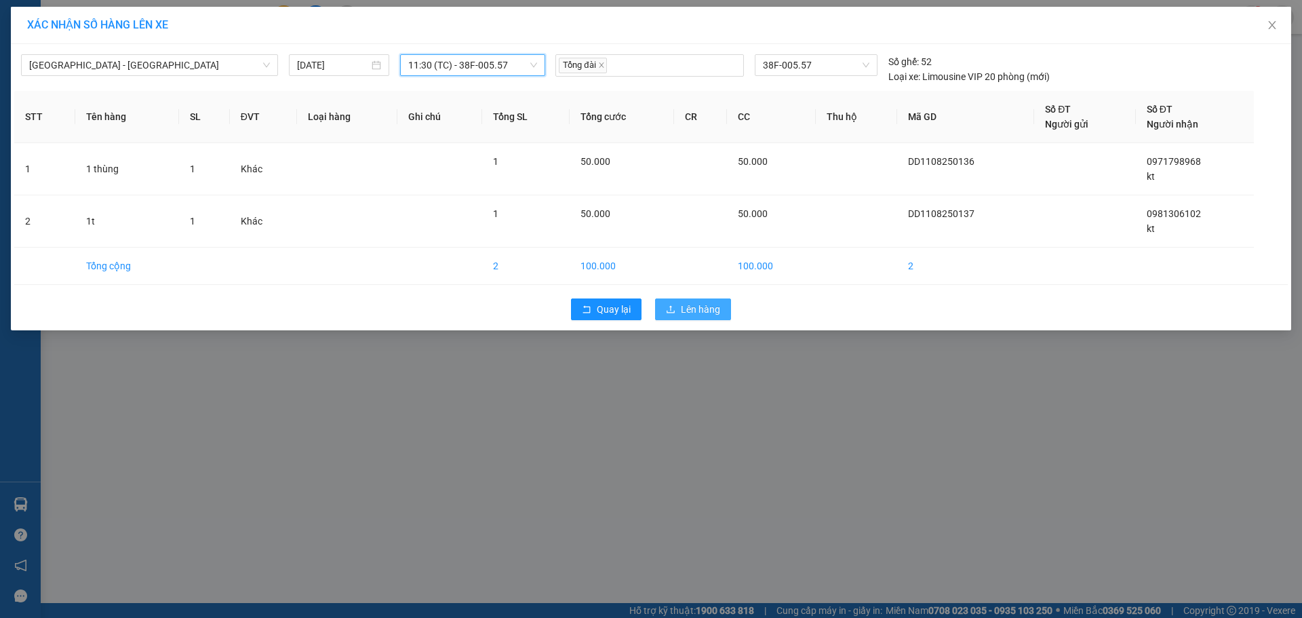
click at [705, 301] on button "Lên hàng" at bounding box center [693, 309] width 76 height 22
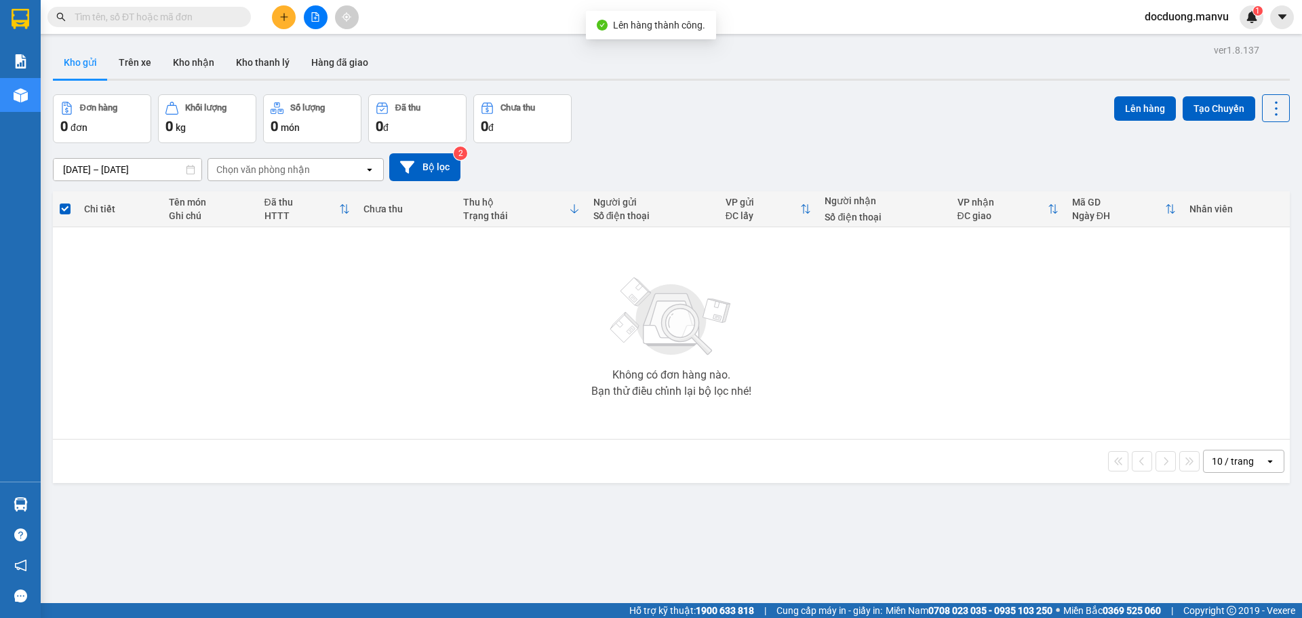
click at [284, 5] on div at bounding box center [316, 17] width 102 height 24
click at [282, 7] on button at bounding box center [284, 17] width 24 height 24
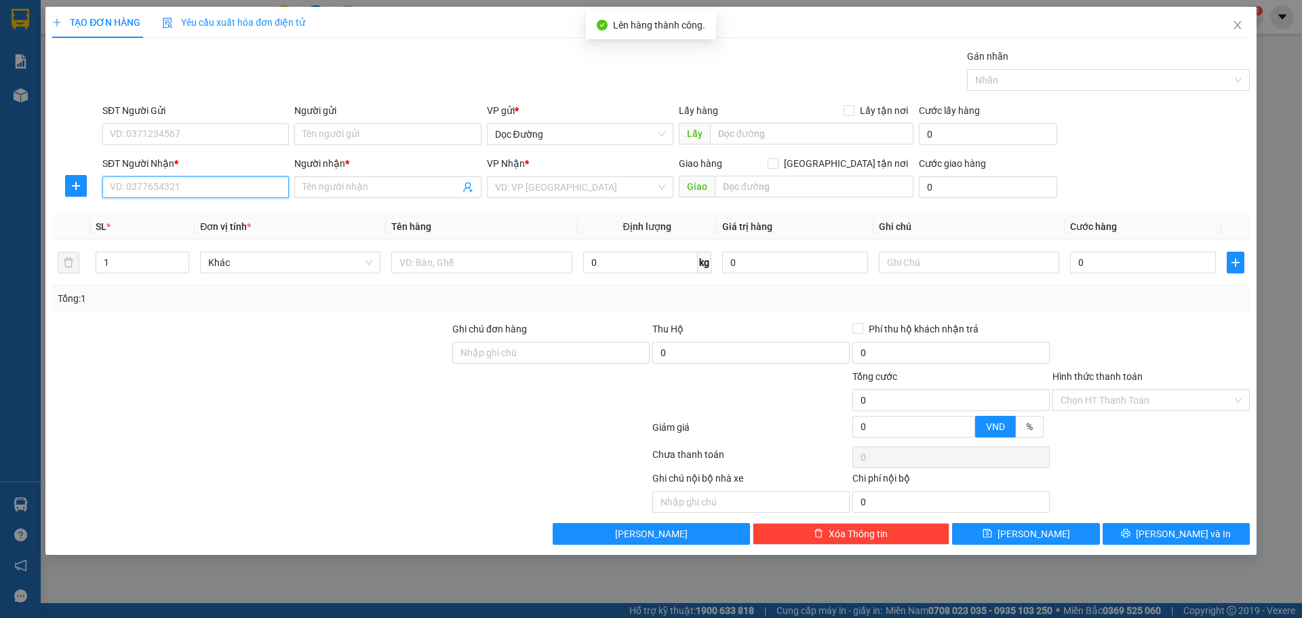
click at [169, 189] on input "SĐT Người Nhận *" at bounding box center [195, 187] width 187 height 22
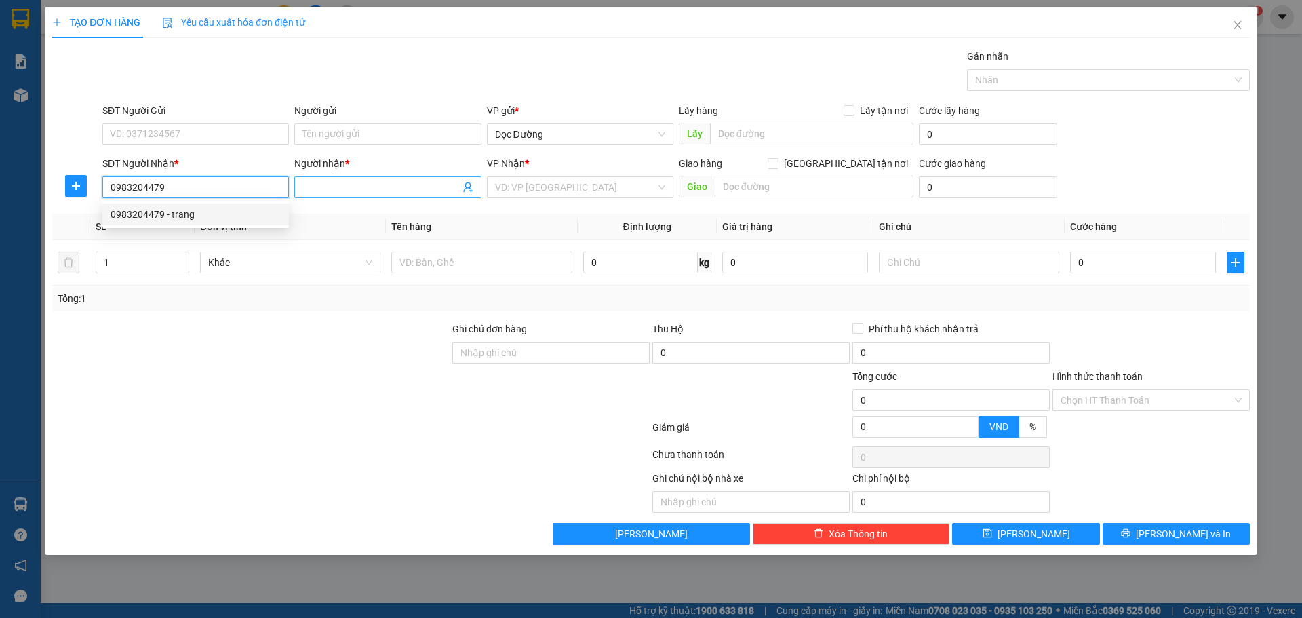
type input "0983204479"
click at [369, 183] on input "Người nhận *" at bounding box center [380, 187] width 157 height 15
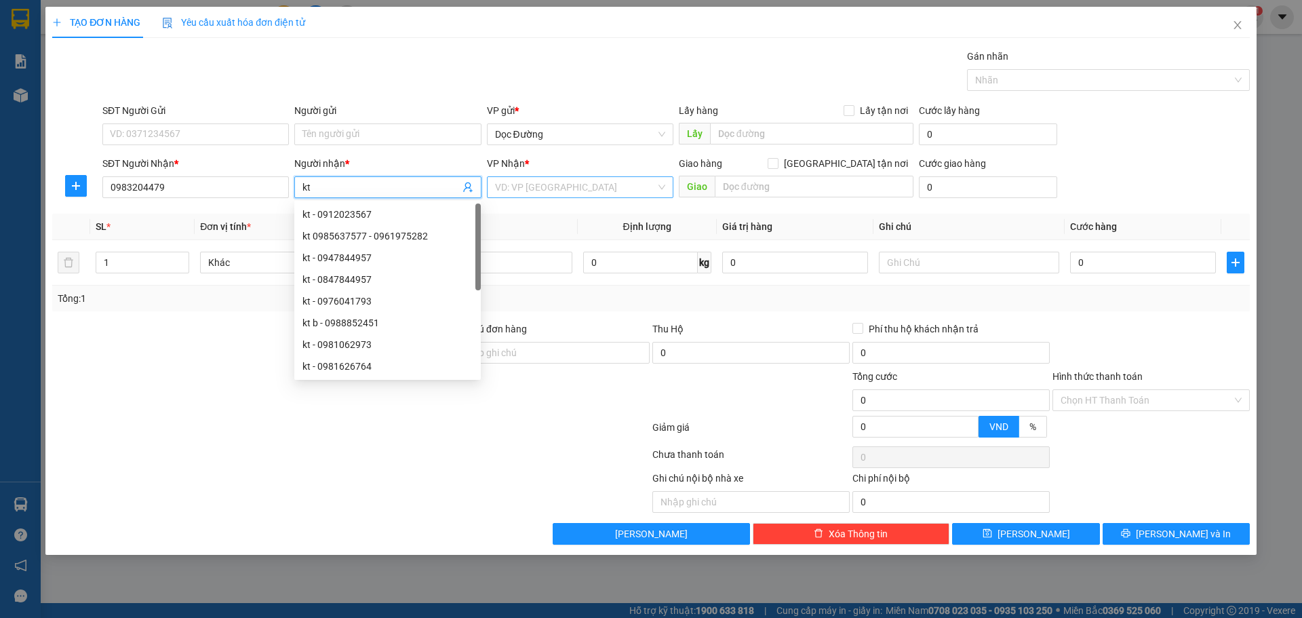
type input "kt"
drag, startPoint x: 524, startPoint y: 185, endPoint x: 531, endPoint y: 247, distance: 62.1
click at [524, 194] on input "search" at bounding box center [575, 187] width 161 height 20
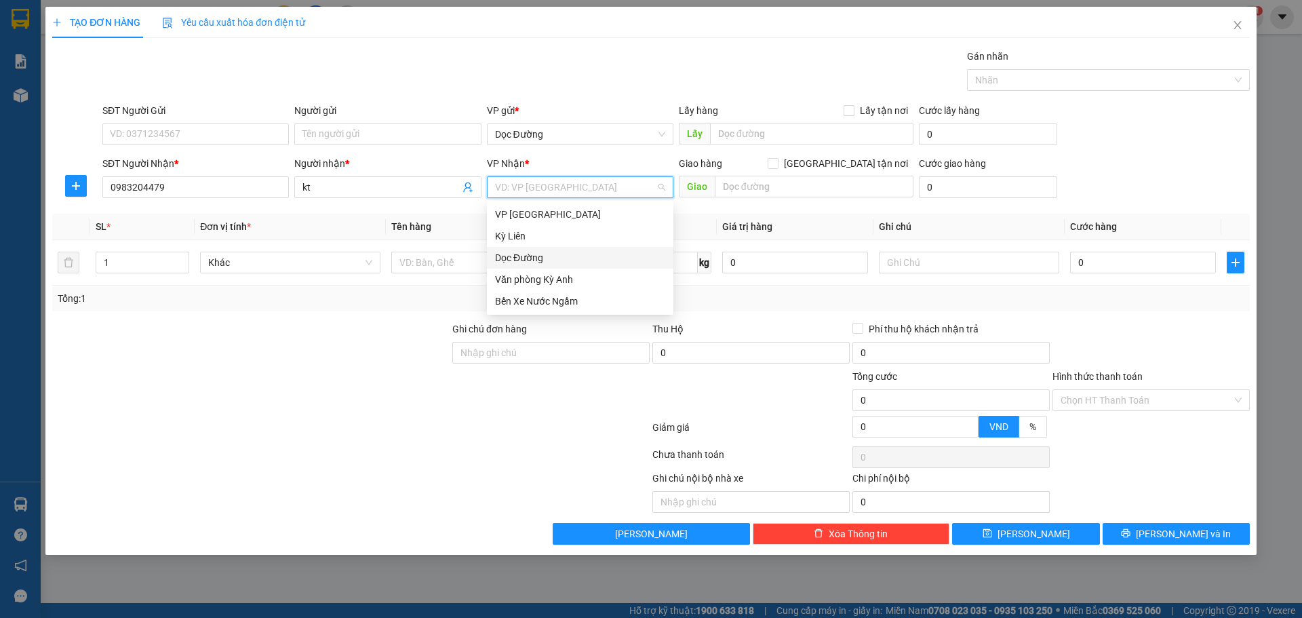
click at [531, 256] on div "Dọc Đường" at bounding box center [580, 257] width 170 height 15
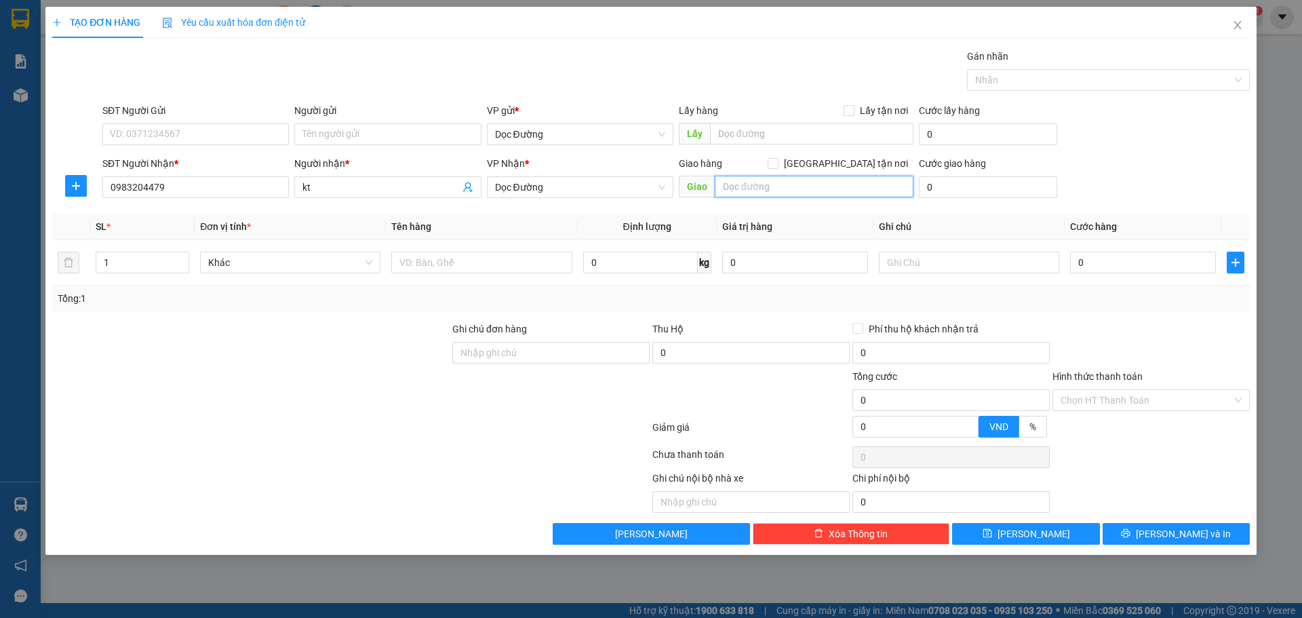
click at [751, 190] on input "text" at bounding box center [814, 187] width 199 height 22
type input "ka"
click at [487, 269] on input "text" at bounding box center [481, 263] width 180 height 22
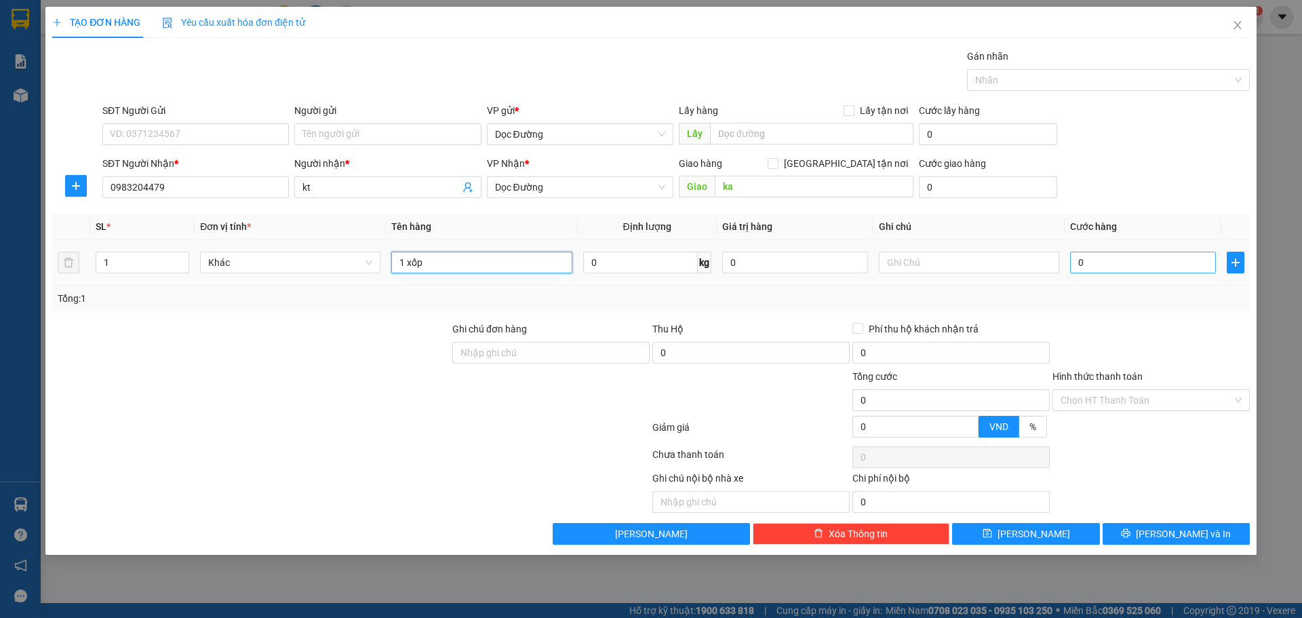
type input "1 xốp"
click at [1125, 255] on input "0" at bounding box center [1143, 263] width 146 height 22
type input "005"
type input "5"
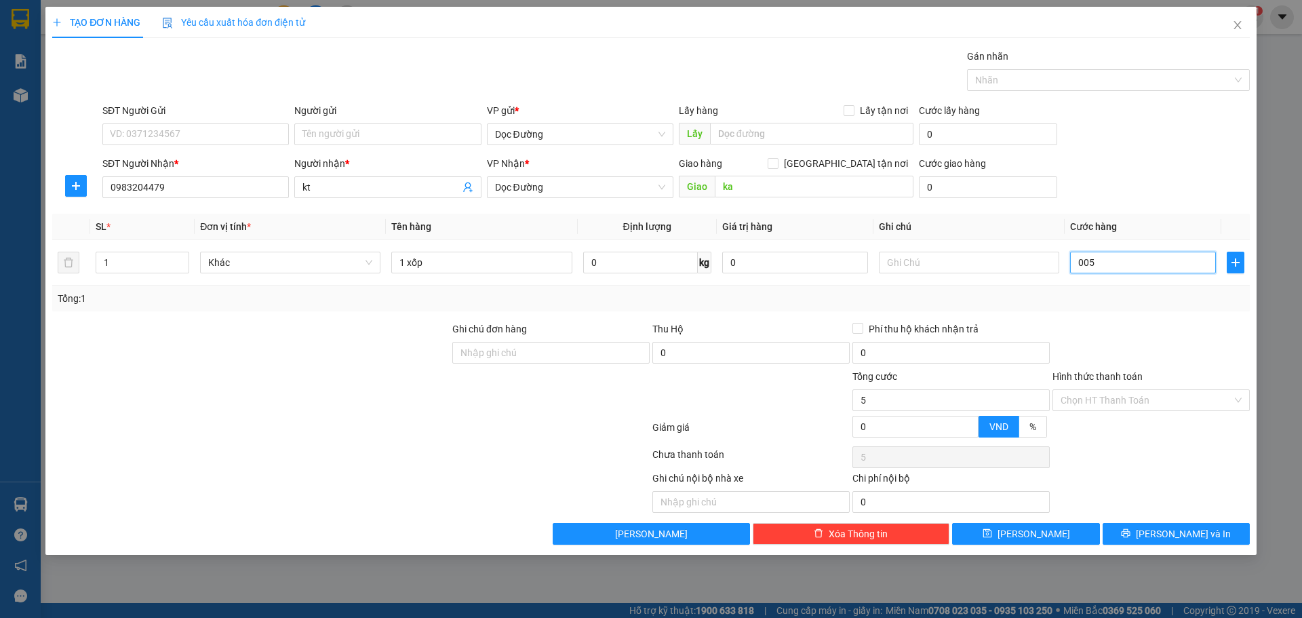
type input "0.050"
type input "50"
type input "00.500"
type input "500"
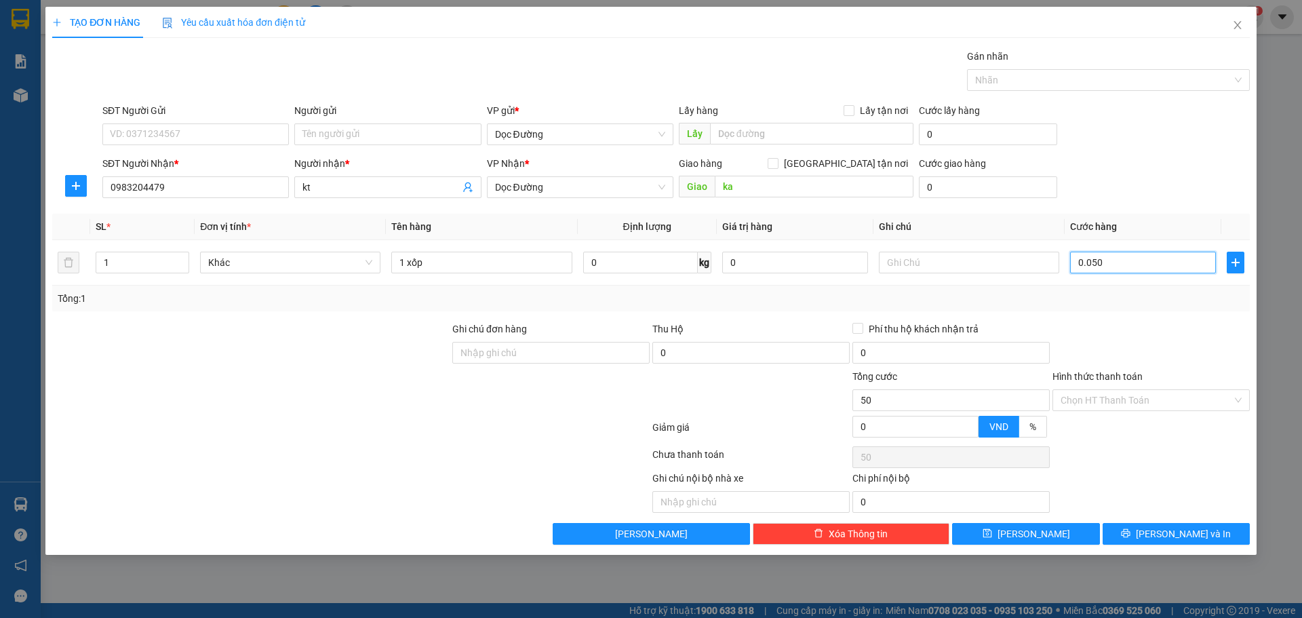
type input "500"
type input "0.005.000"
type input "5.000"
type input "000.050.000"
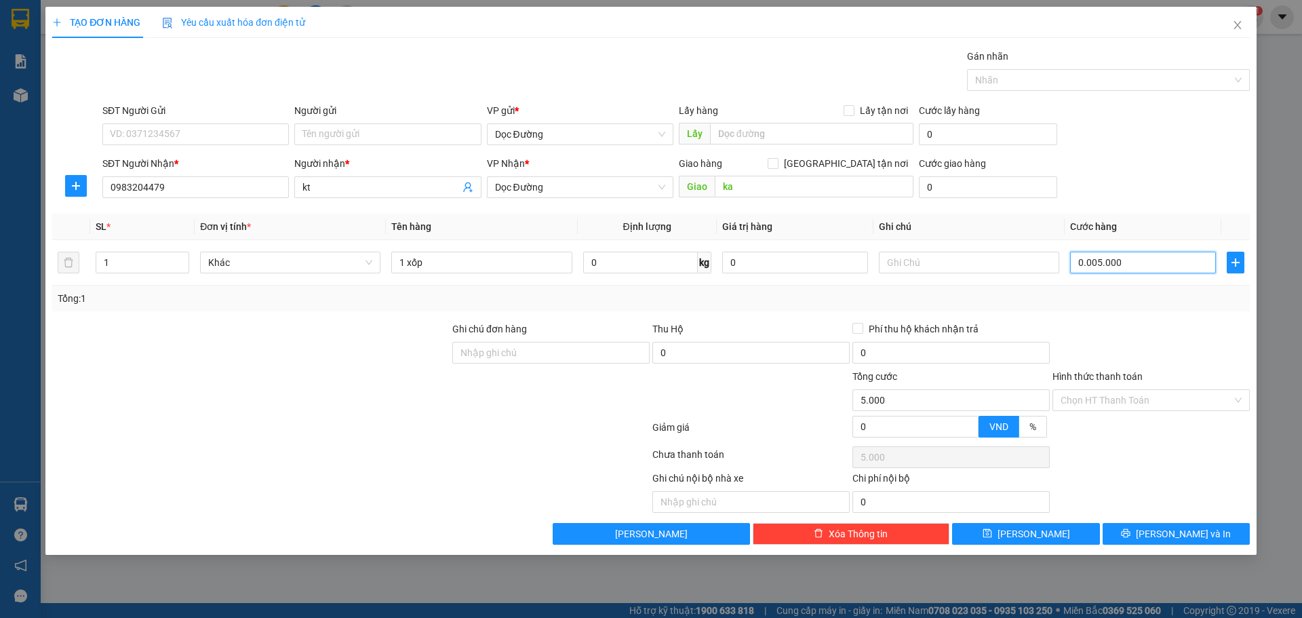
type input "50.000"
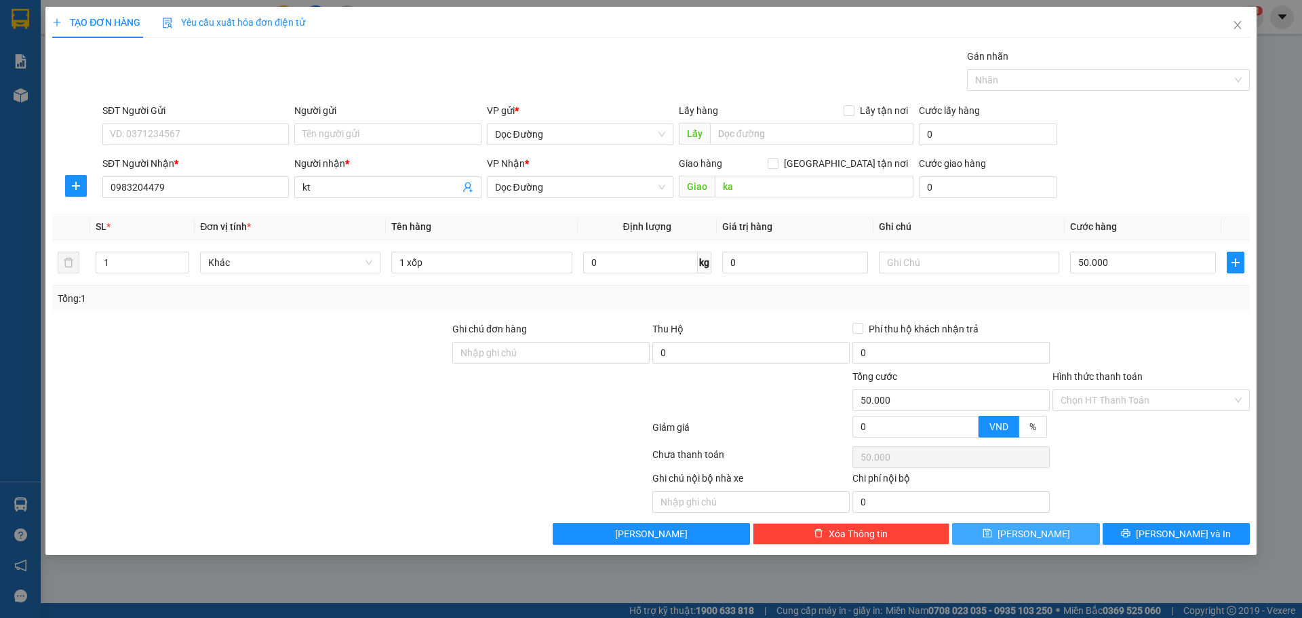
click at [1024, 530] on button "[PERSON_NAME]" at bounding box center [1025, 534] width 147 height 22
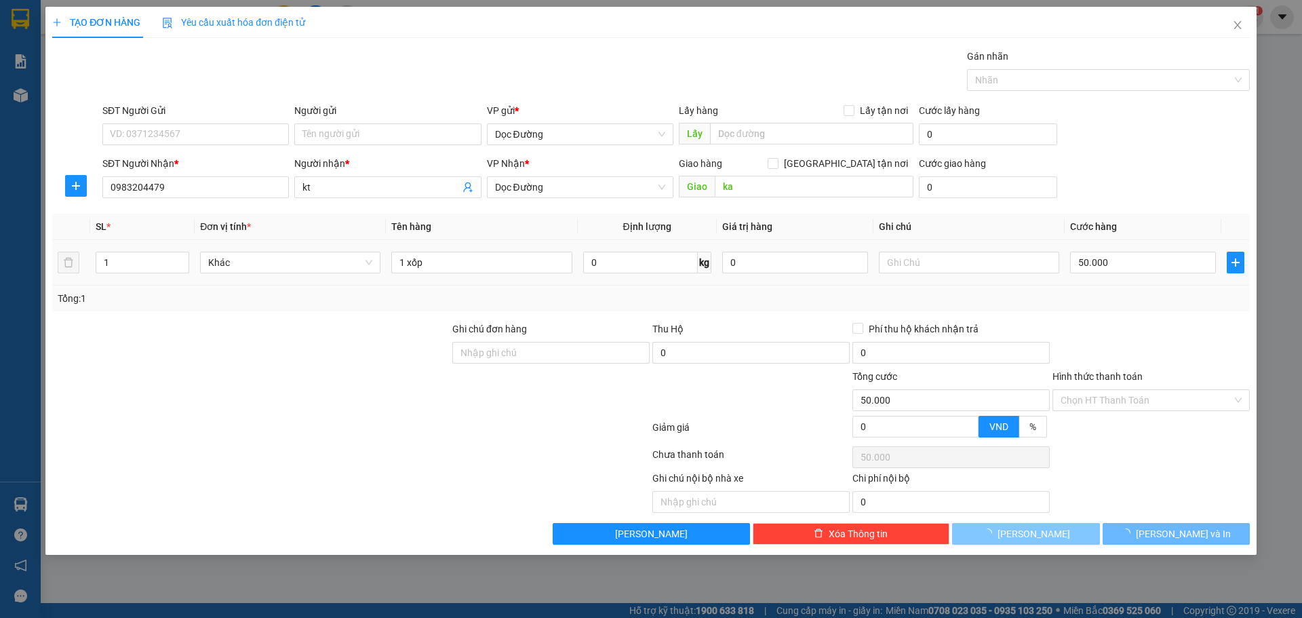
type input "0"
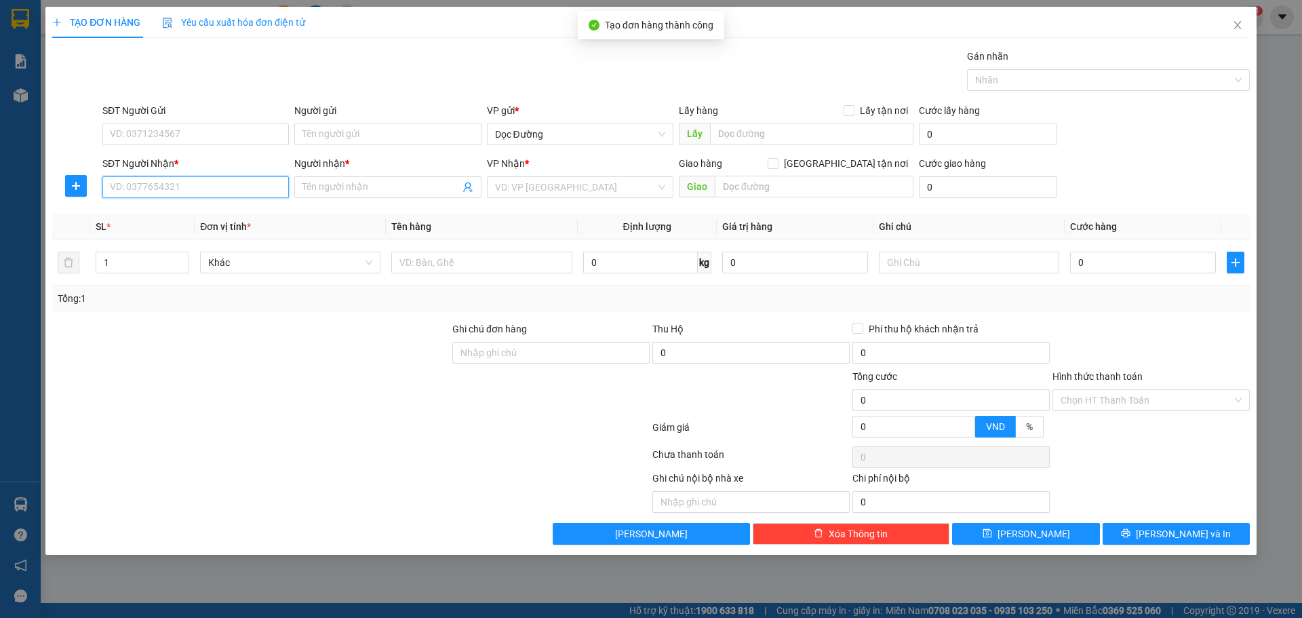
click at [227, 189] on input "SĐT Người Nhận *" at bounding box center [195, 187] width 187 height 22
type input "0986519623"
click at [362, 182] on input "Người nhận *" at bounding box center [380, 187] width 157 height 15
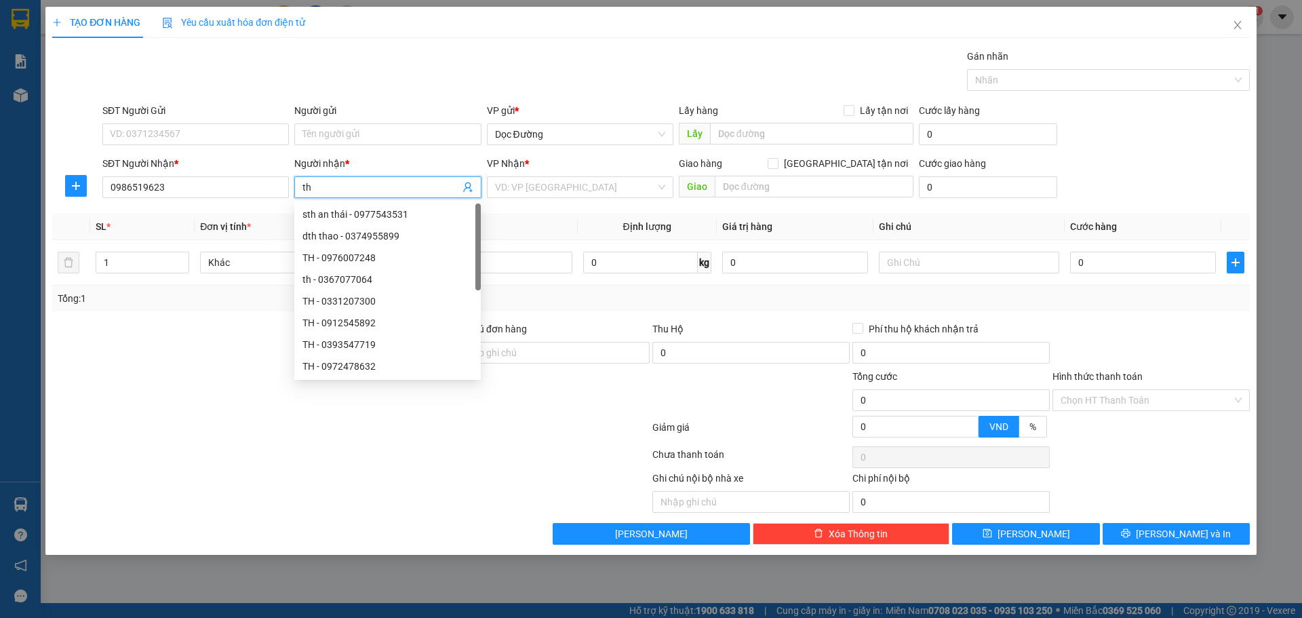
type input "t"
type input "kt"
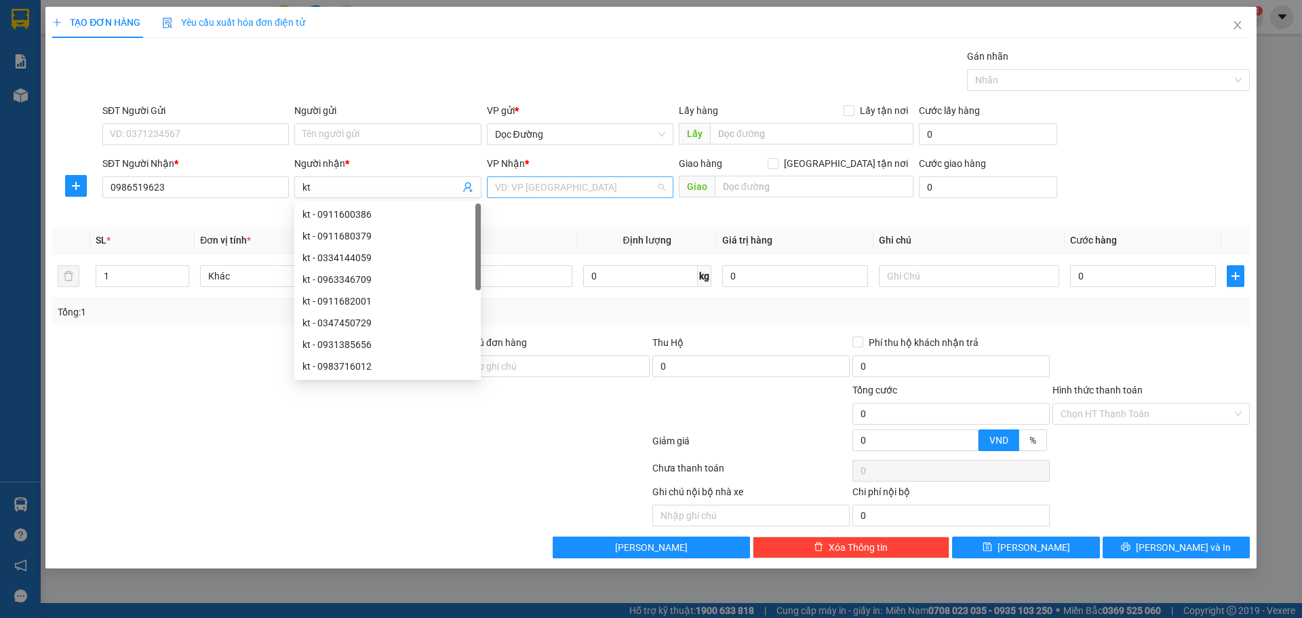
click at [571, 189] on input "search" at bounding box center [575, 187] width 161 height 20
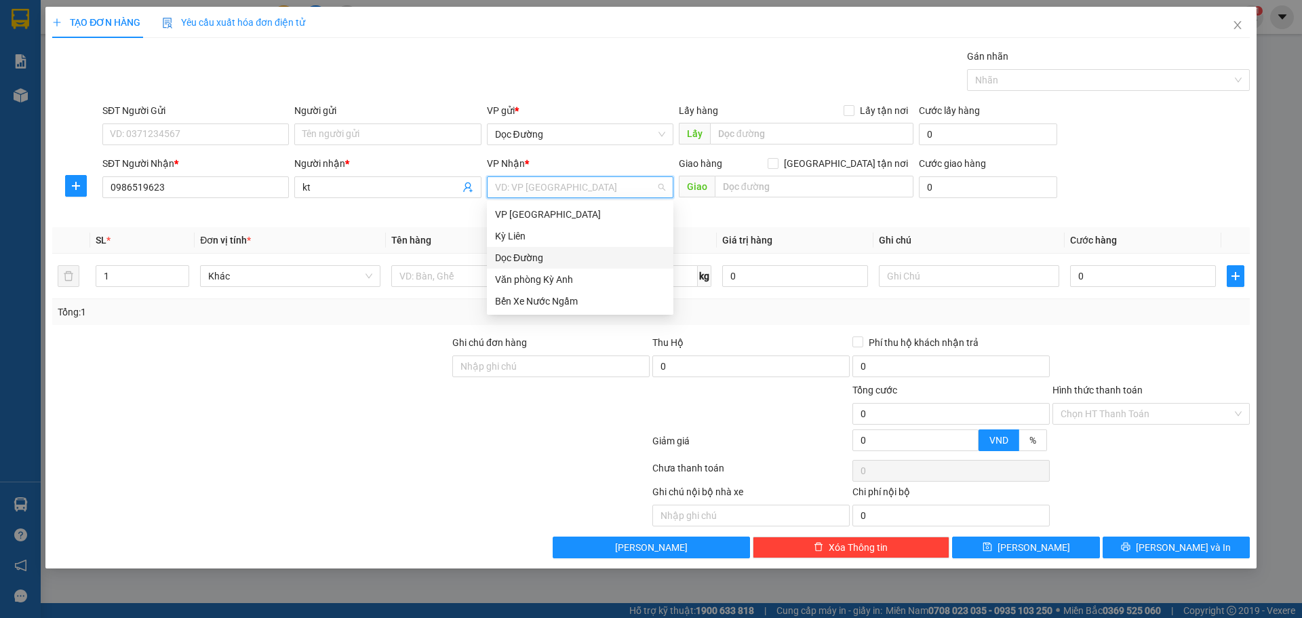
click at [533, 254] on div "Dọc Đường" at bounding box center [580, 257] width 170 height 15
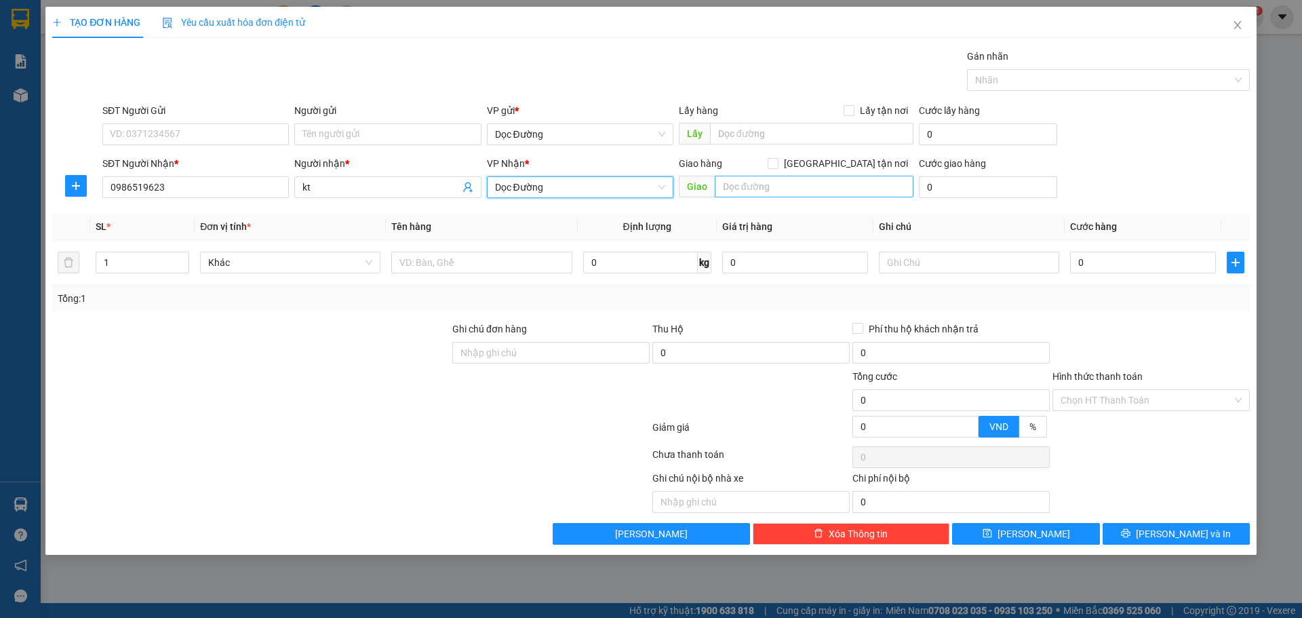
drag, startPoint x: 732, startPoint y: 197, endPoint x: 752, endPoint y: 184, distance: 24.1
click at [733, 197] on div "Giao" at bounding box center [796, 187] width 235 height 22
click at [751, 184] on input "text" at bounding box center [814, 187] width 199 height 22
click at [756, 184] on input "text" at bounding box center [814, 187] width 199 height 22
type input "trh"
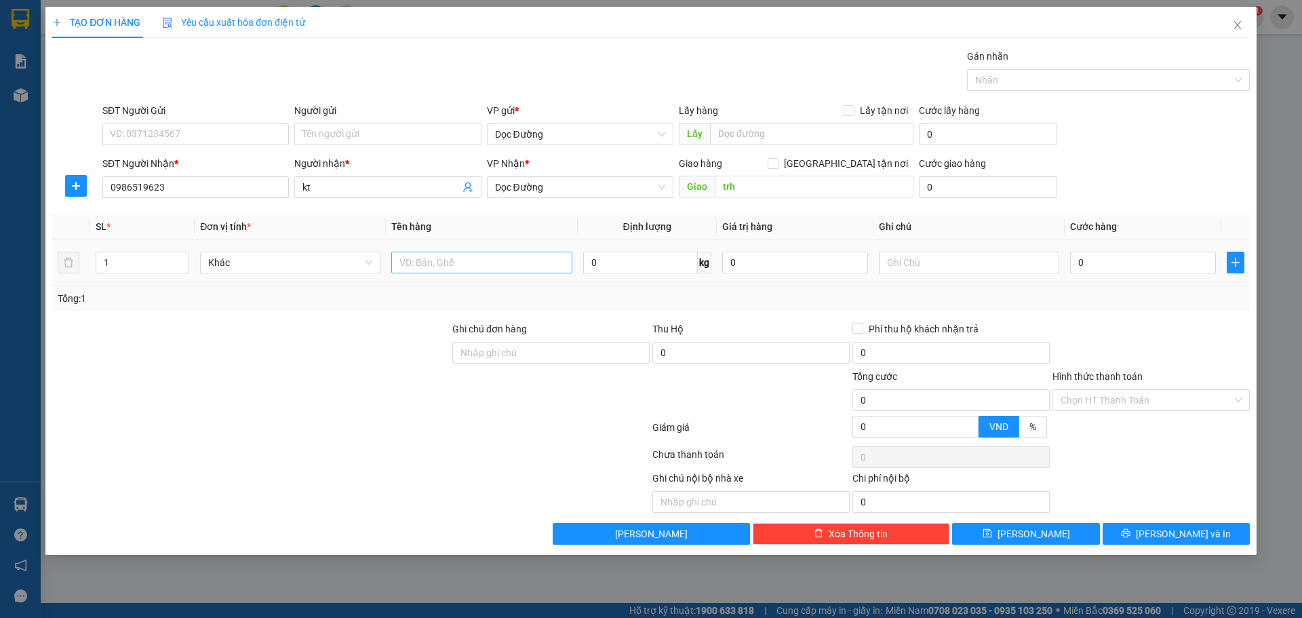
drag, startPoint x: 497, startPoint y: 250, endPoint x: 473, endPoint y: 260, distance: 26.5
click at [494, 252] on div at bounding box center [481, 262] width 180 height 27
click at [473, 260] on input "text" at bounding box center [481, 263] width 180 height 22
type input "1 thùng"
click at [1152, 264] on input "0" at bounding box center [1143, 263] width 146 height 22
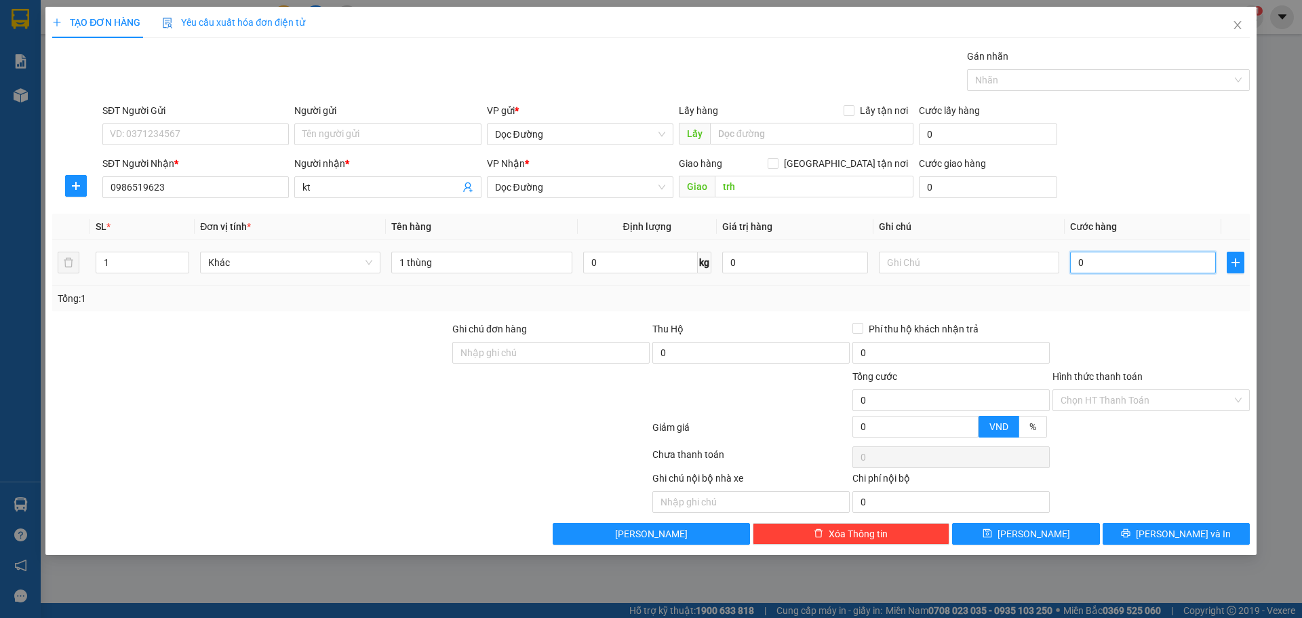
type input "005"
type input "5"
type input "0.050"
type input "50"
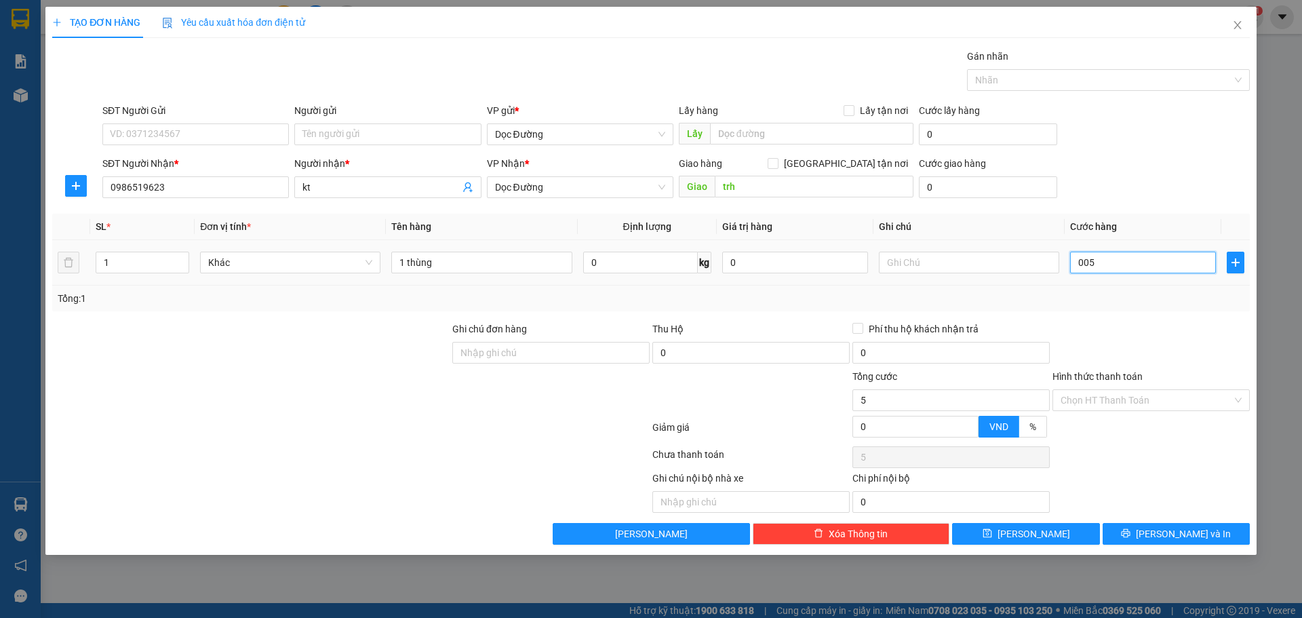
type input "50"
type input "00.500"
type input "500"
type input "0.005.000"
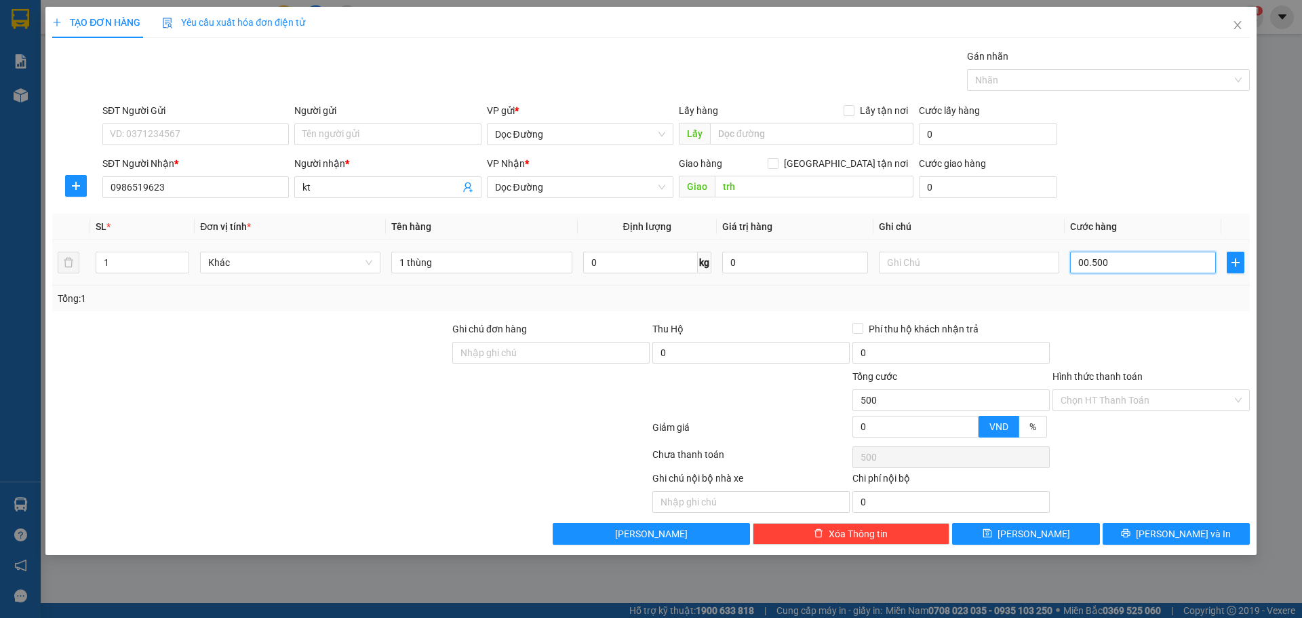
type input "5.000"
type input "000.050.000"
type input "50.000"
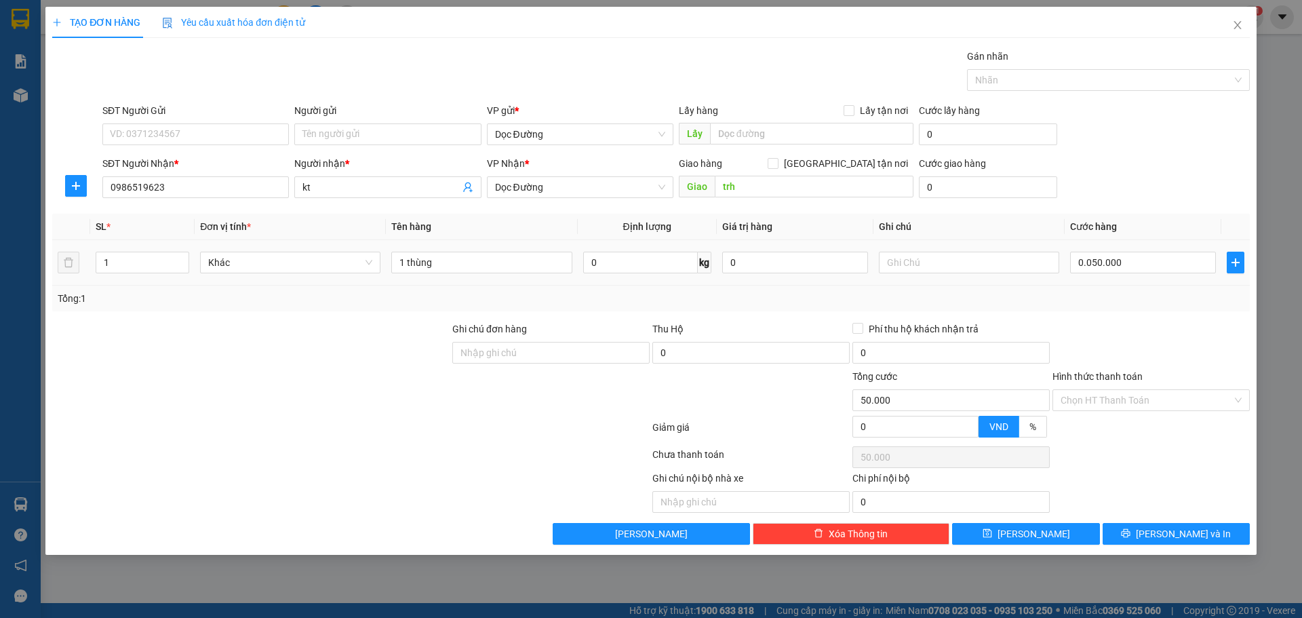
type input "50.000"
drag, startPoint x: 1149, startPoint y: 177, endPoint x: 1112, endPoint y: 177, distance: 37.3
click at [1141, 180] on div "SĐT Người Nhận * 0986519623 Người nhận * kt VP Nhận * Dọc Đường Giao hàng [GEOG…" at bounding box center [676, 179] width 1153 height 47
click at [1139, 397] on input "Hình thức thanh toán" at bounding box center [1147, 400] width 172 height 20
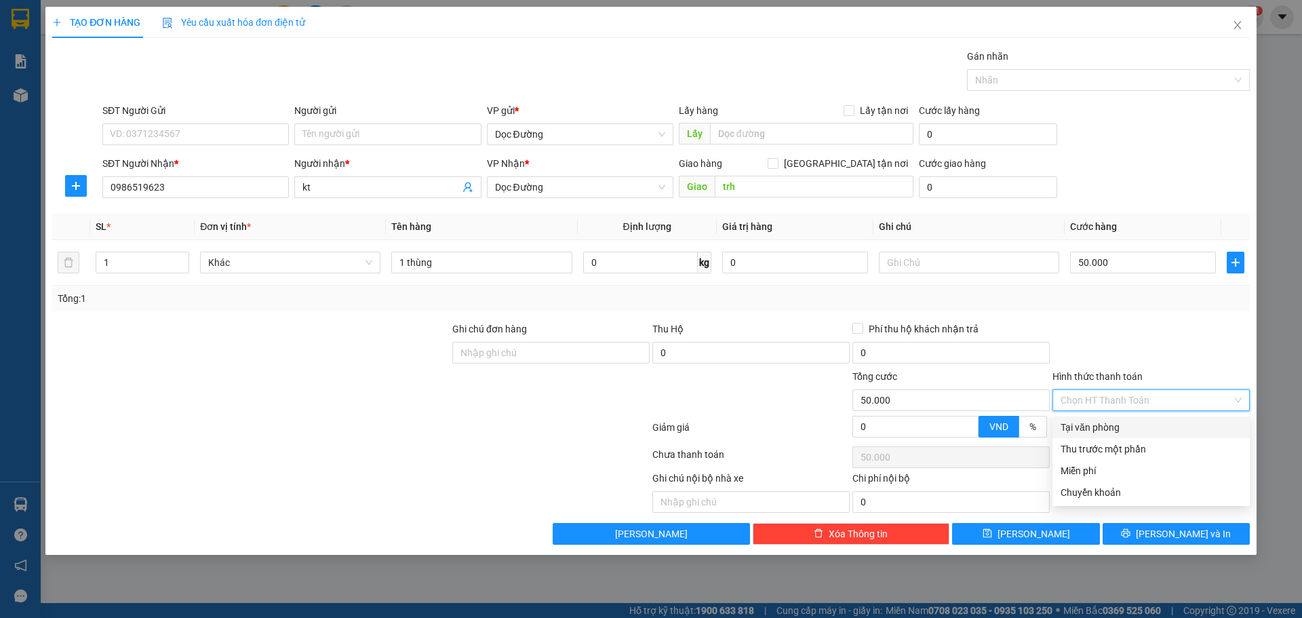
click at [1099, 424] on div "Tại văn phòng" at bounding box center [1151, 427] width 181 height 15
type input "0"
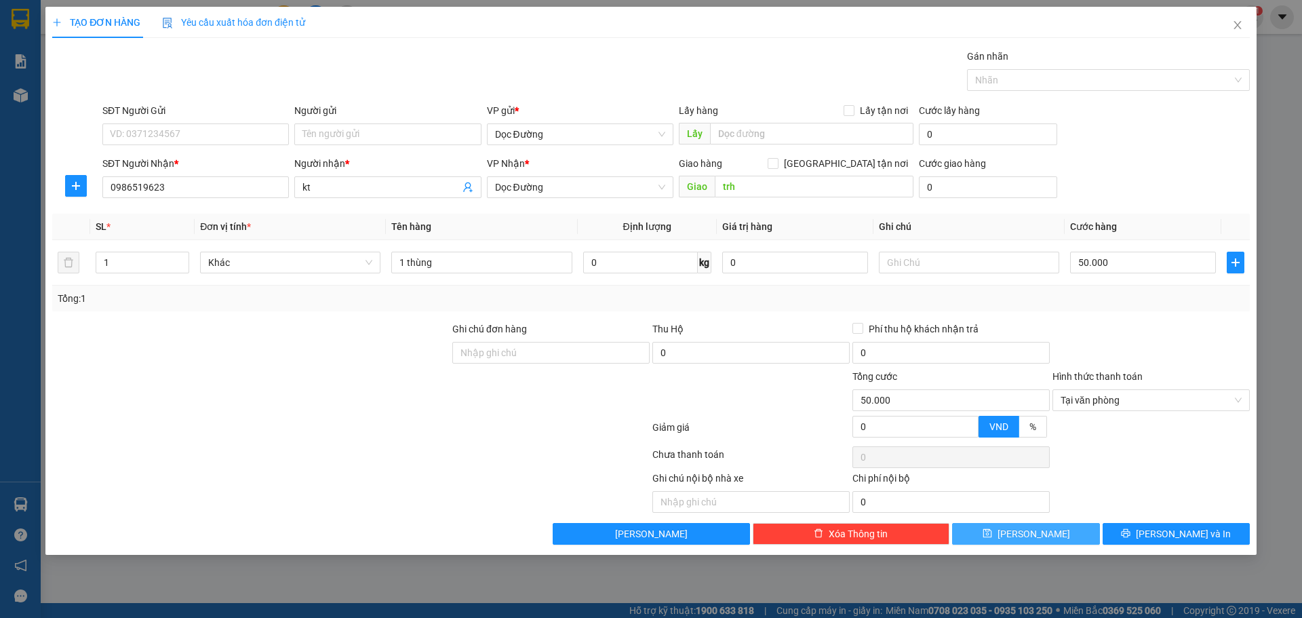
drag, startPoint x: 1039, startPoint y: 545, endPoint x: 1047, endPoint y: 537, distance: 10.6
click at [1039, 545] on div "TẠO ĐƠN HÀNG Yêu cầu xuất hóa đơn điện tử Transit Pickup Surcharge Ids Transit …" at bounding box center [650, 281] width 1211 height 548
click at [1047, 537] on button "[PERSON_NAME]" at bounding box center [1025, 534] width 147 height 22
type input "0"
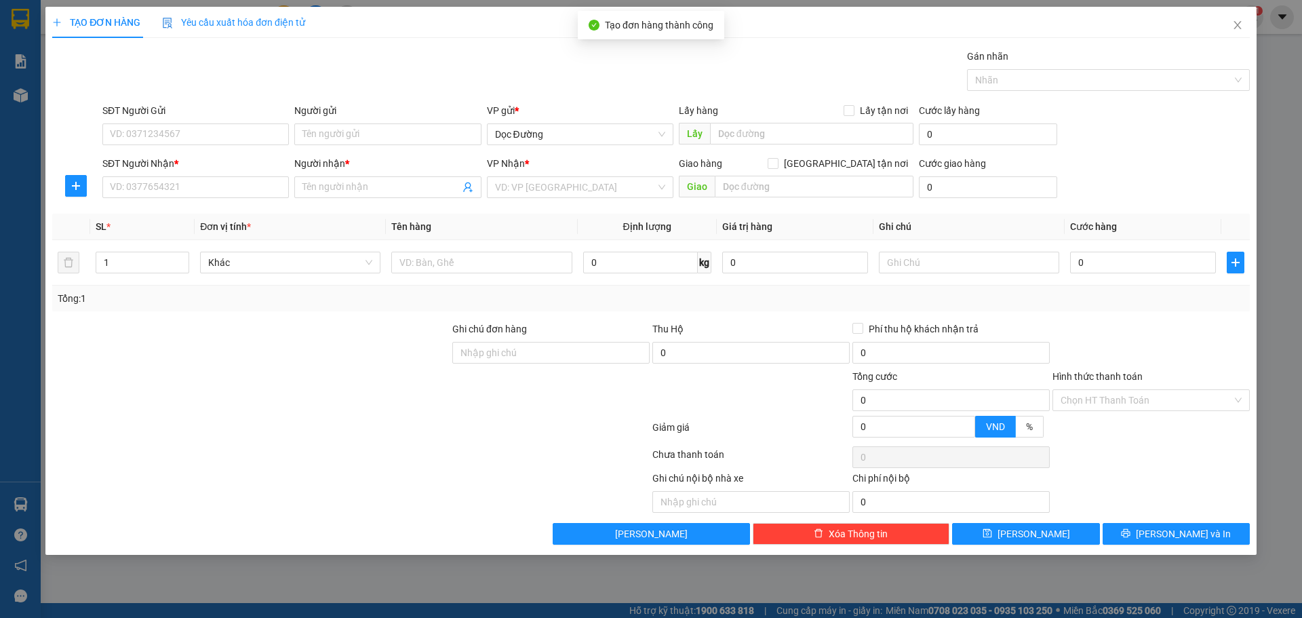
click at [231, 198] on div "SĐT Người Nhận * VD: 0377654321" at bounding box center [195, 179] width 187 height 47
click at [271, 185] on input "SĐT Người Nhận *" at bounding box center [195, 187] width 187 height 22
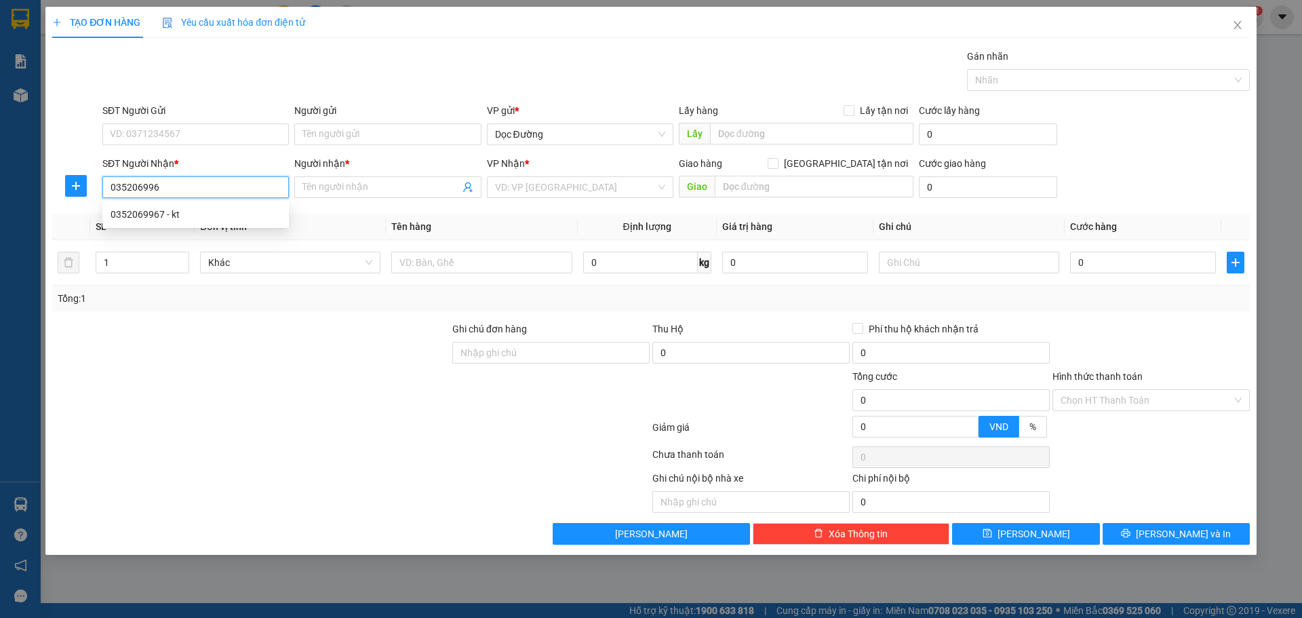
type input "0352069967"
click at [175, 214] on div "0352069967 - kt" at bounding box center [196, 214] width 170 height 15
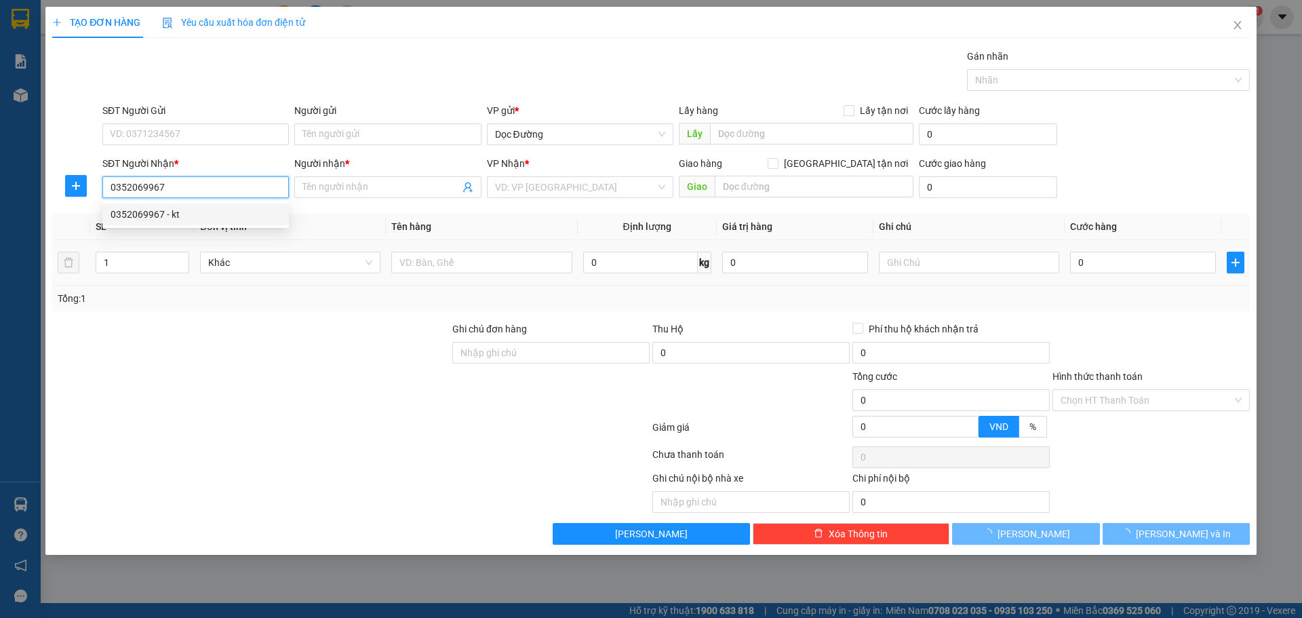
type input "kt"
type input "ka"
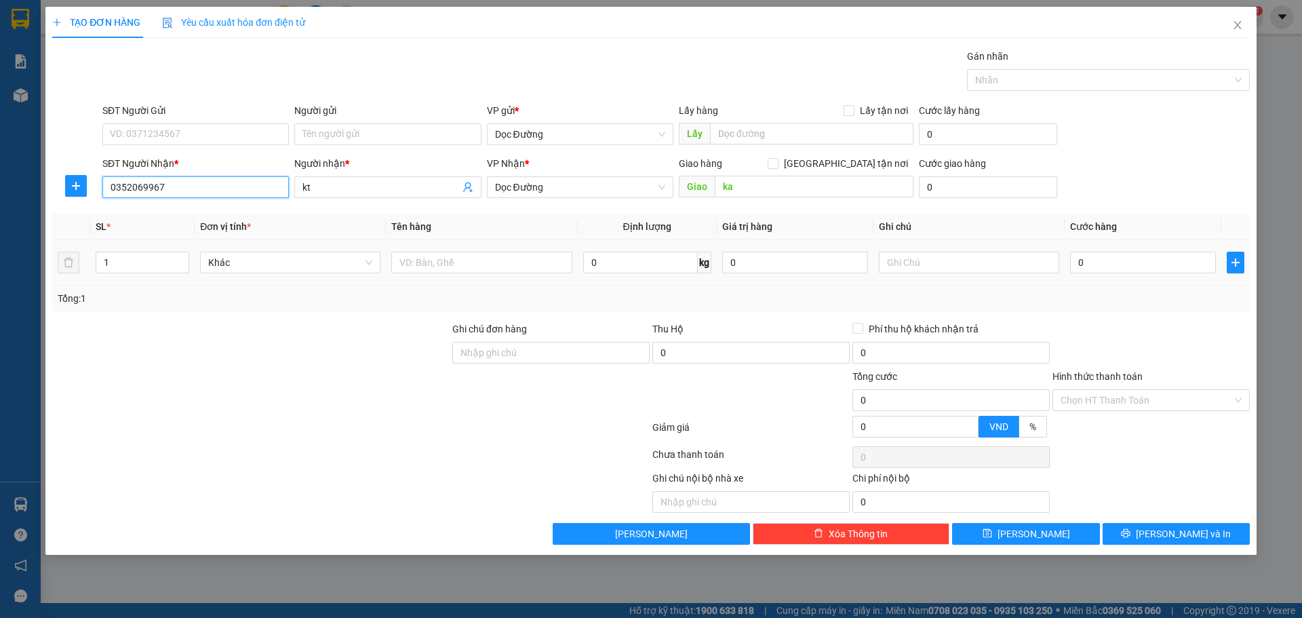
type input "0352069967"
click at [466, 275] on div at bounding box center [481, 262] width 180 height 27
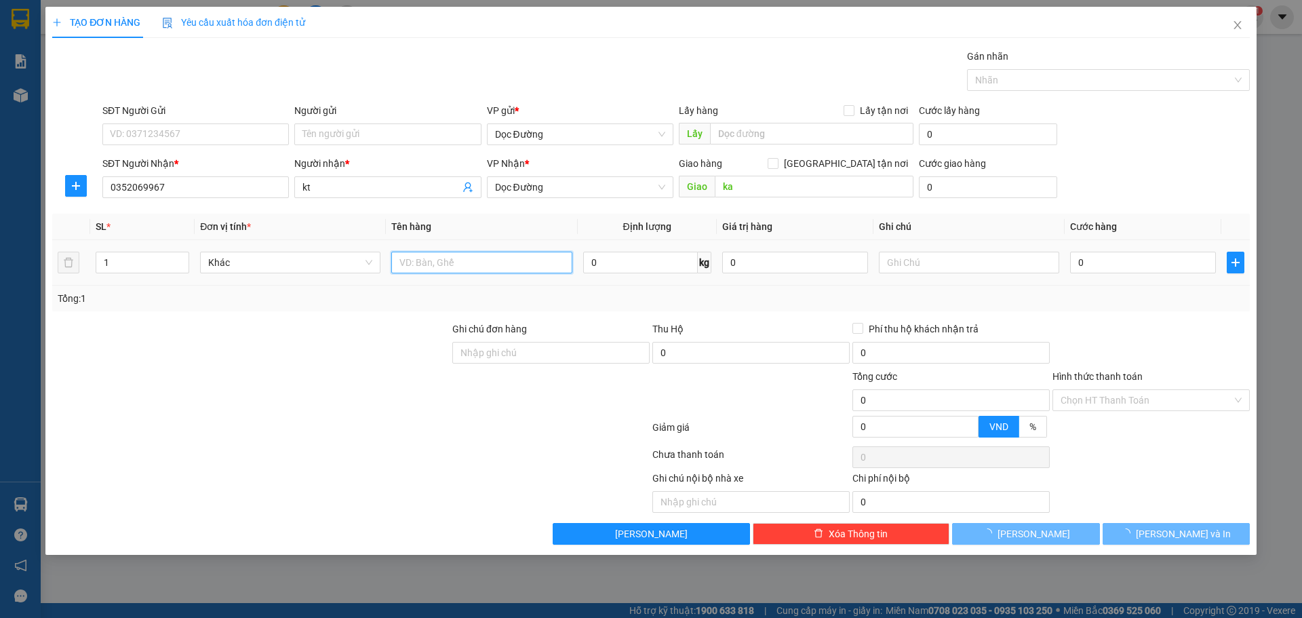
click at [467, 269] on input "text" at bounding box center [481, 263] width 180 height 22
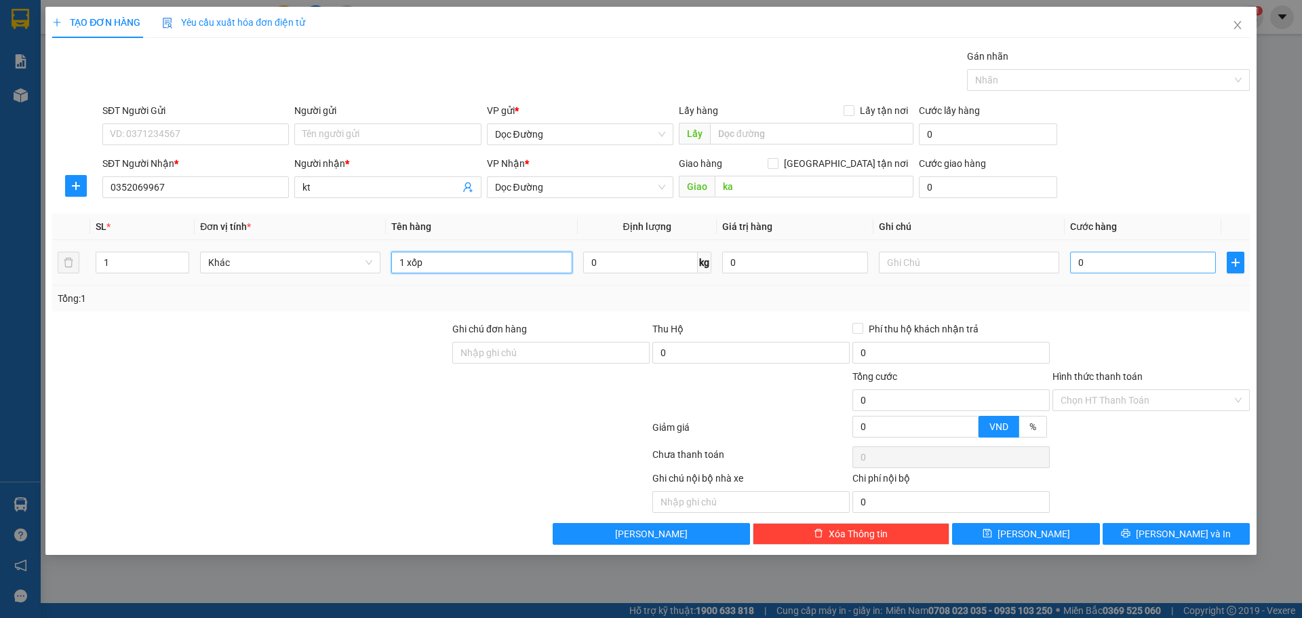
type input "1 xốp"
click at [1120, 261] on input "0" at bounding box center [1143, 263] width 146 height 22
type input "001"
type input "1"
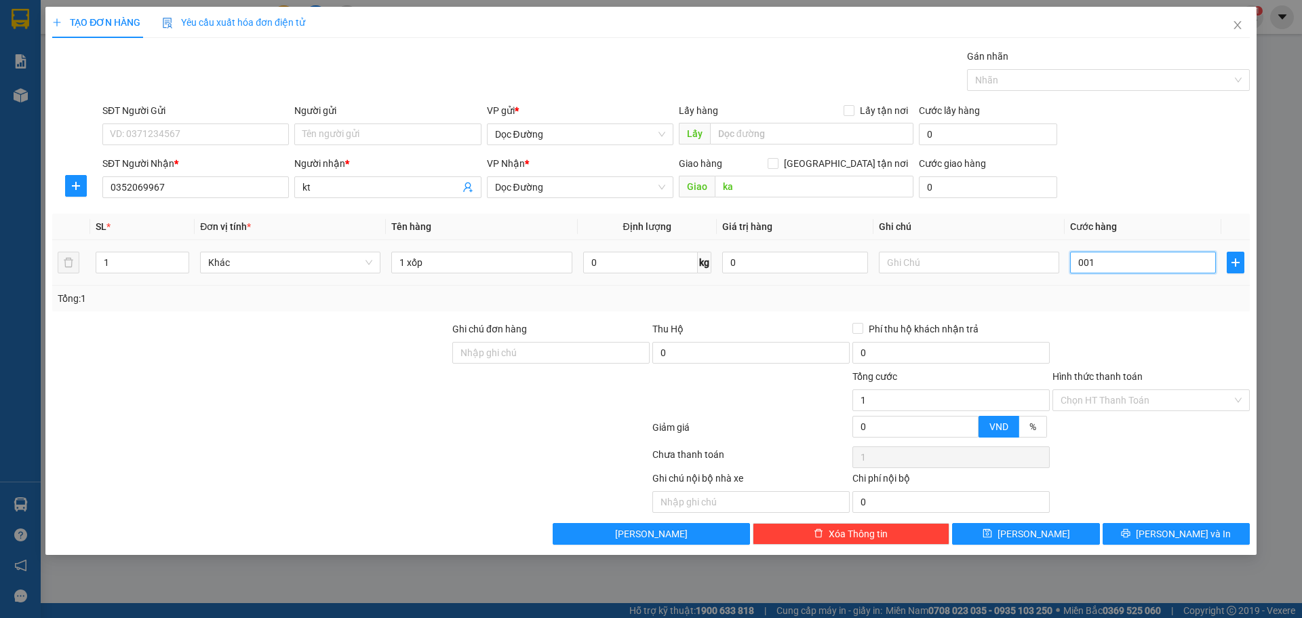
type input "0.015"
type input "15"
type input "00.150"
type input "150"
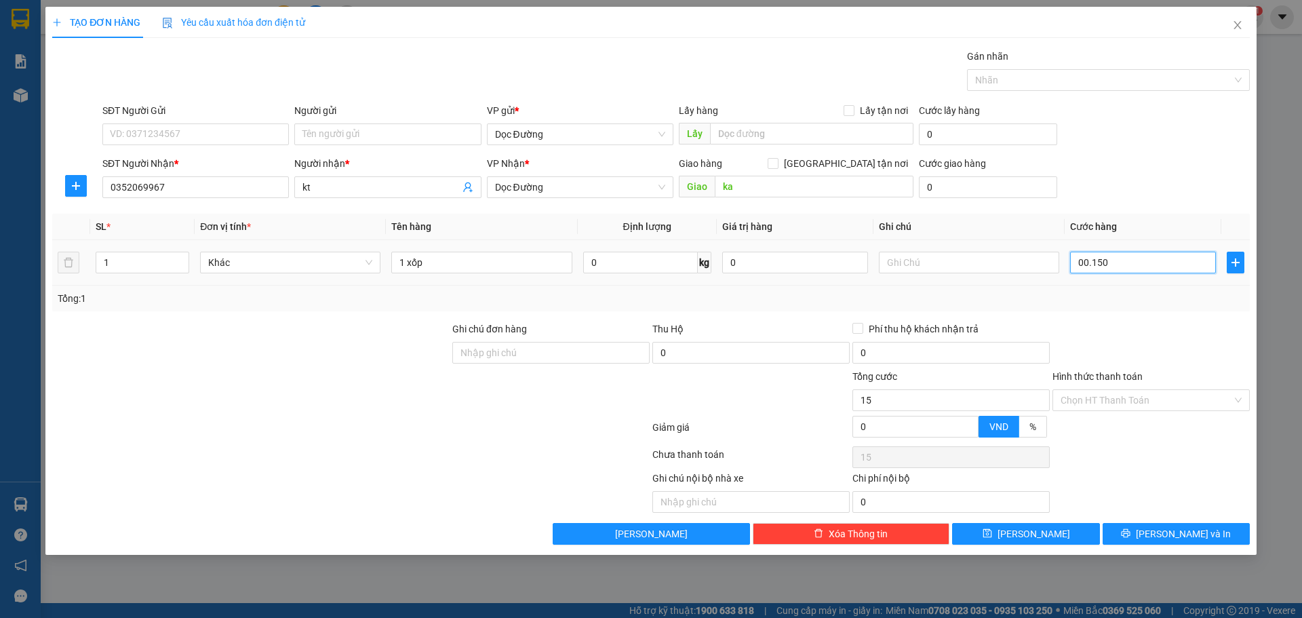
type input "150"
type input "0.001.500"
type input "1.500"
type input "000.015.000"
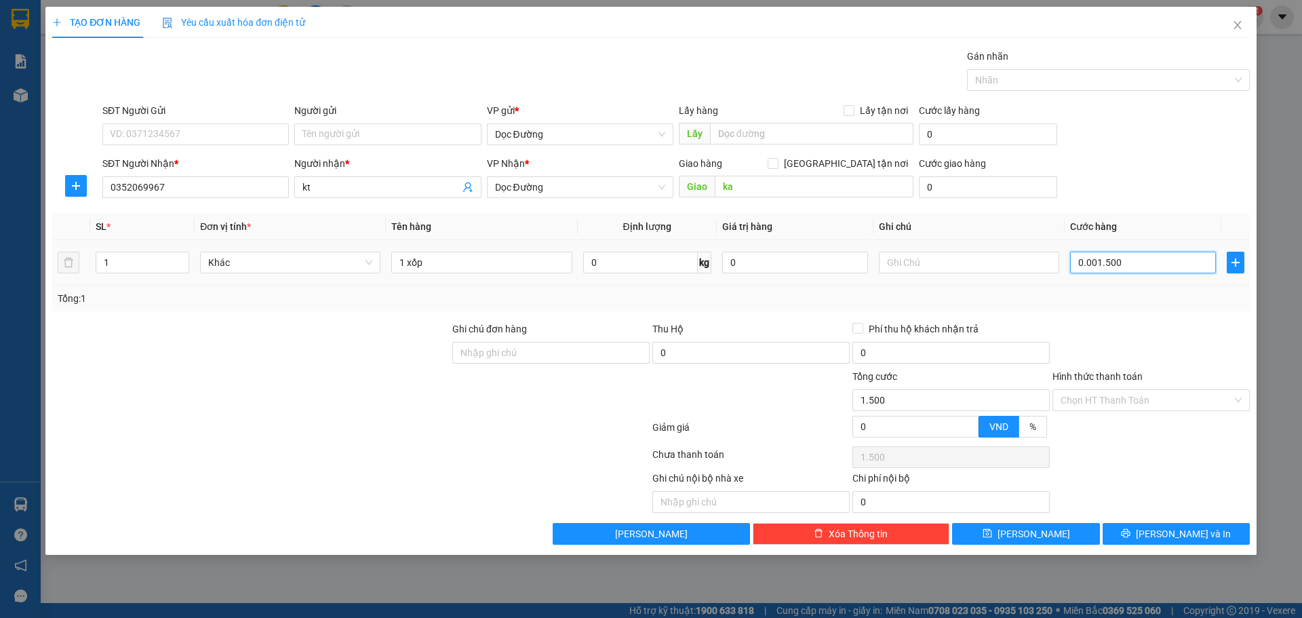
type input "15.000"
type input "00.000.150.000"
type input "150.000"
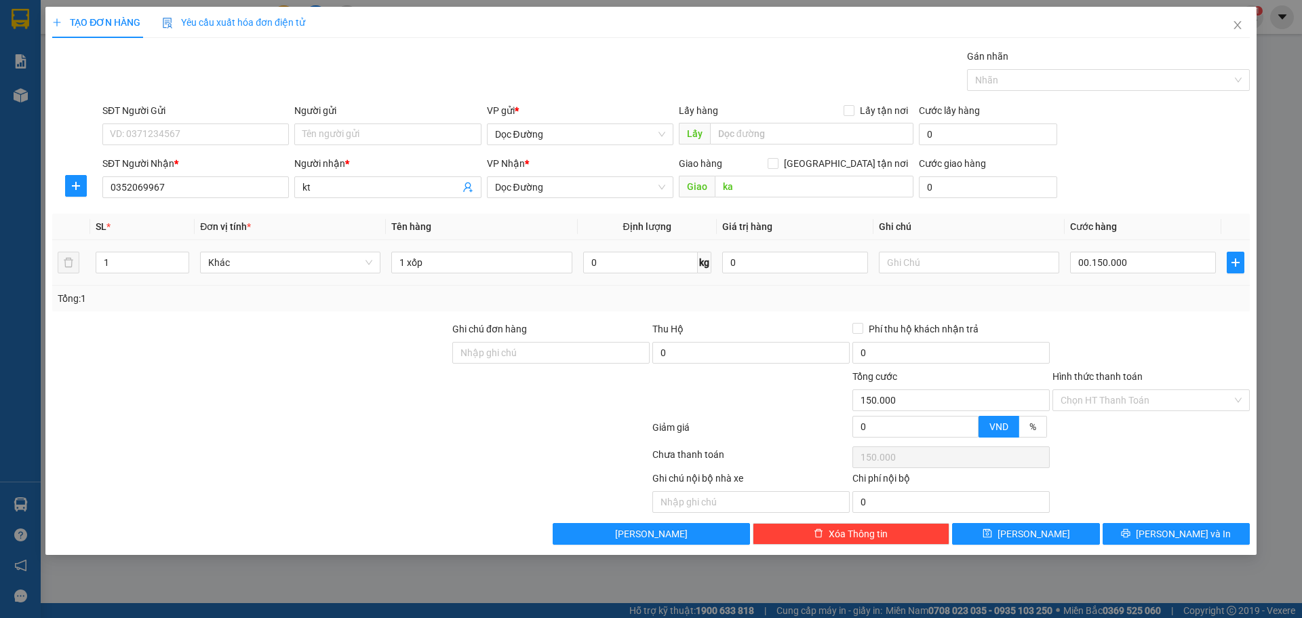
type input "150.000"
click at [1116, 217] on th "Cước hàng" at bounding box center [1143, 227] width 157 height 26
click at [1039, 532] on span "[PERSON_NAME]" at bounding box center [1034, 533] width 73 height 15
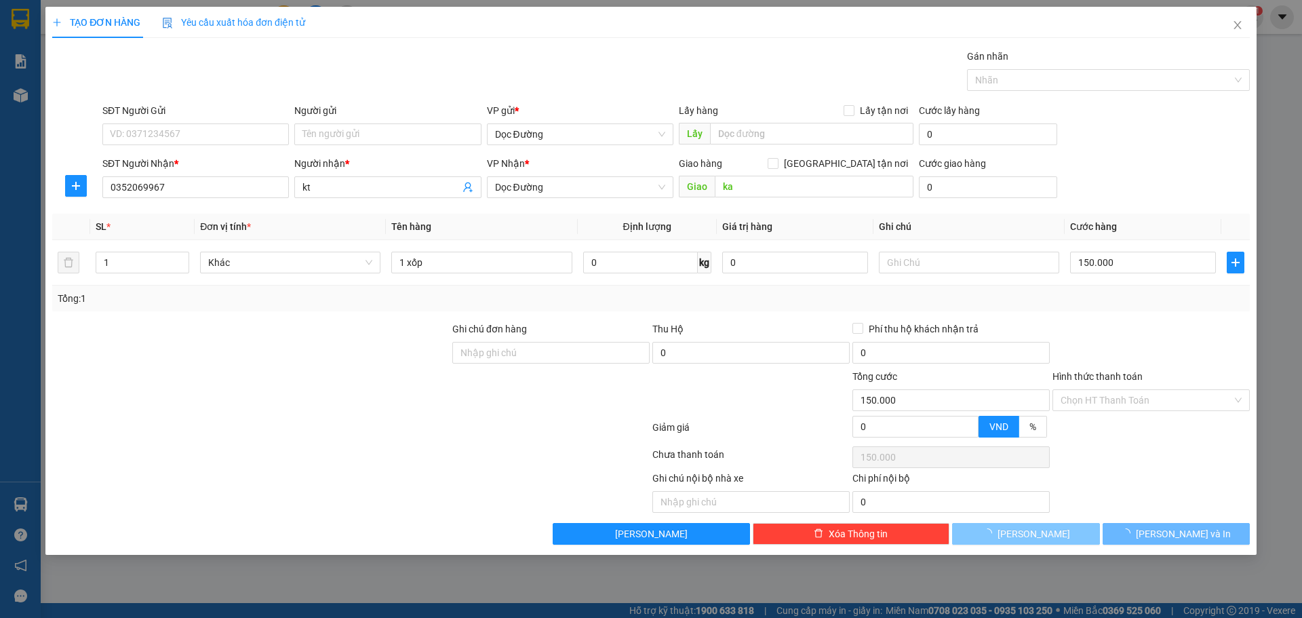
type input "0"
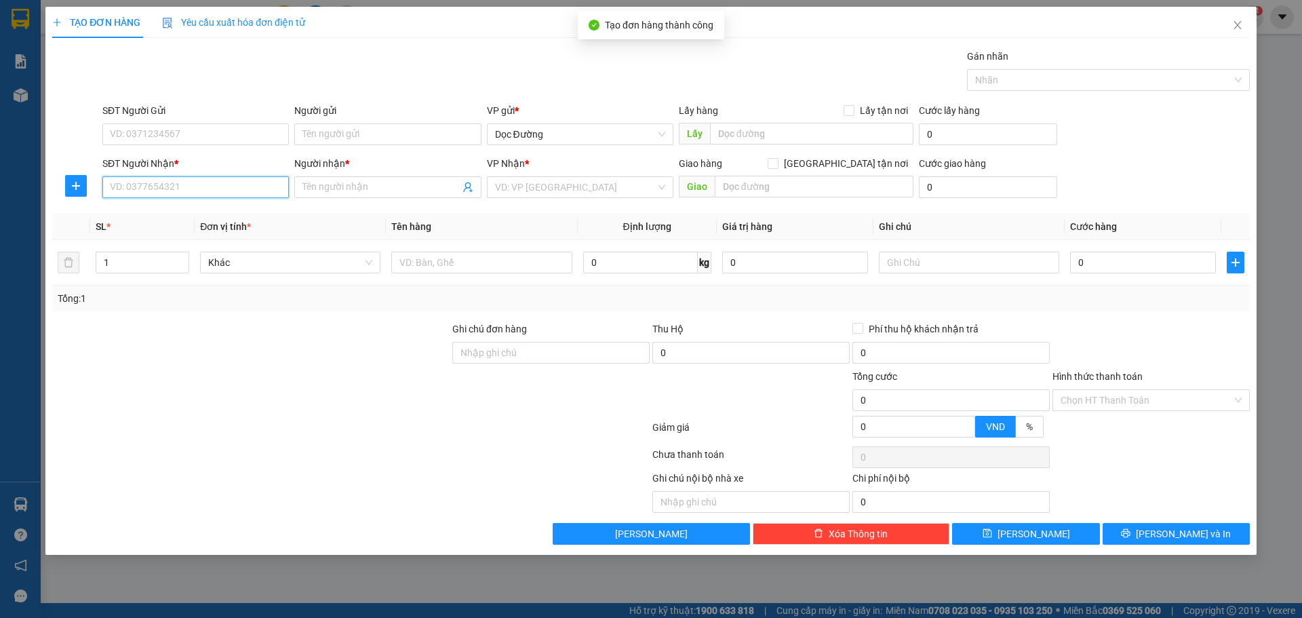
click at [213, 184] on input "SĐT Người Nhận *" at bounding box center [195, 187] width 187 height 22
type input "0378183626"
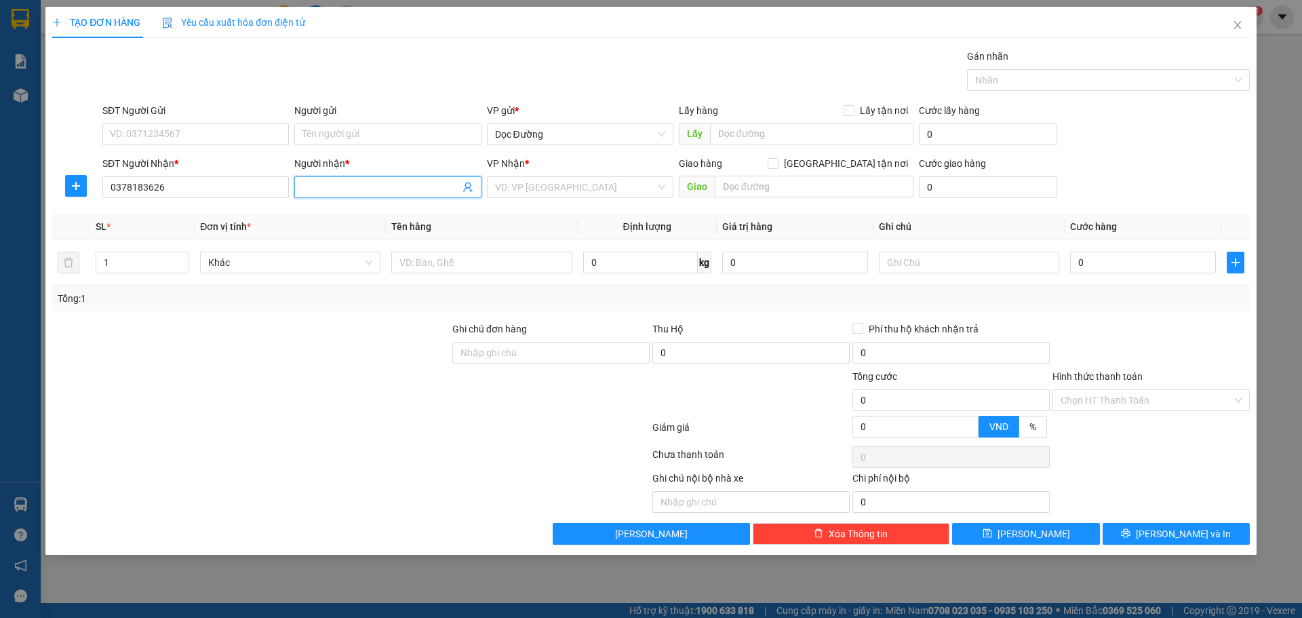
click at [344, 190] on input "Người nhận *" at bounding box center [380, 187] width 157 height 15
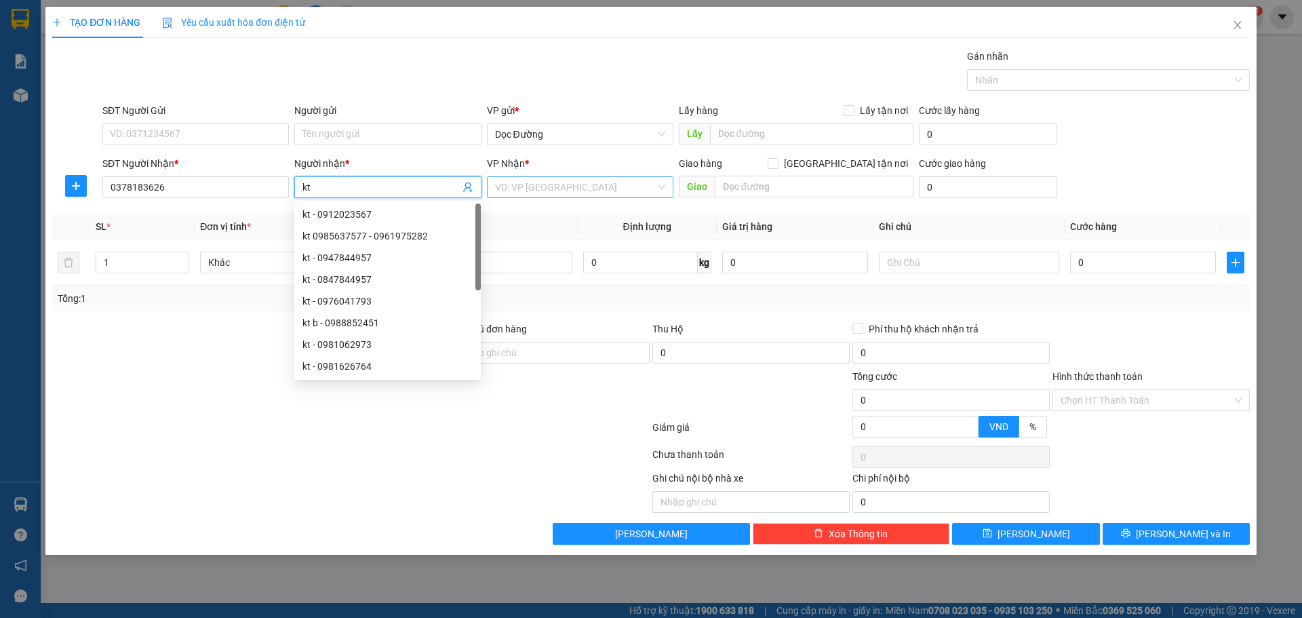
type input "kt"
drag, startPoint x: 599, startPoint y: 183, endPoint x: 581, endPoint y: 213, distance: 34.7
click at [599, 184] on input "search" at bounding box center [575, 187] width 161 height 20
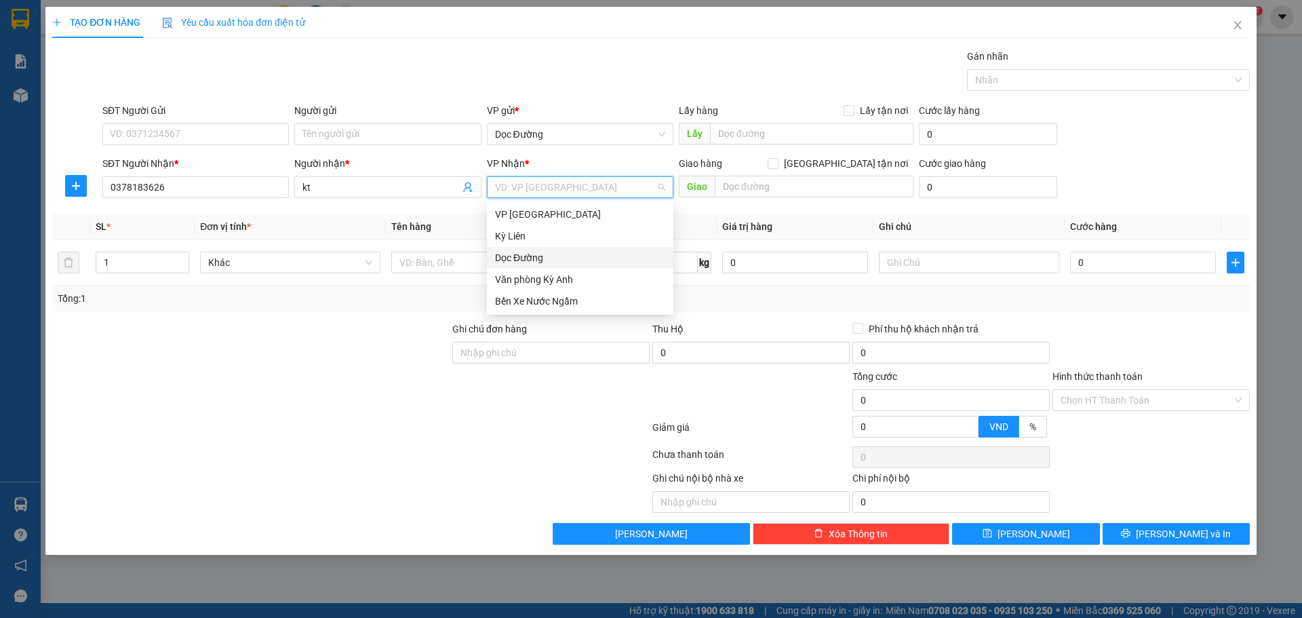
drag, startPoint x: 555, startPoint y: 254, endPoint x: 691, endPoint y: 214, distance: 141.4
click at [558, 253] on div "Dọc Đường" at bounding box center [580, 257] width 170 height 15
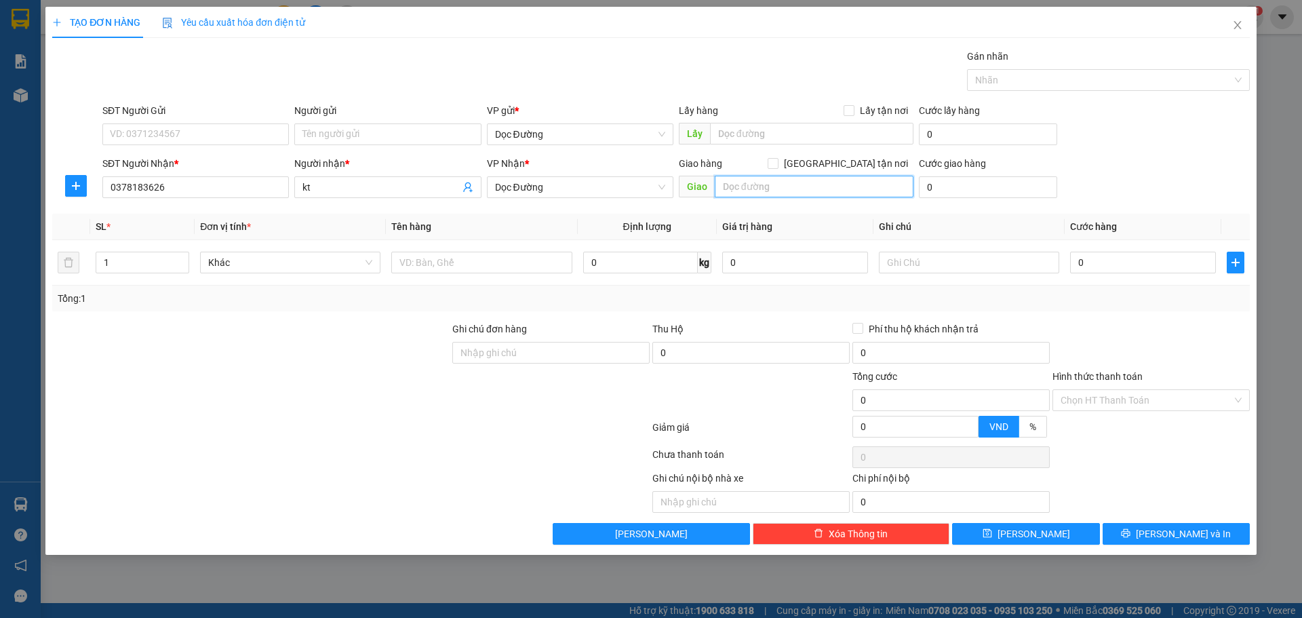
click at [770, 190] on input "text" at bounding box center [814, 187] width 199 height 22
type input "na"
click at [449, 260] on input "text" at bounding box center [481, 263] width 180 height 22
type input "1 xốp"
click at [1121, 264] on input "0" at bounding box center [1143, 263] width 146 height 22
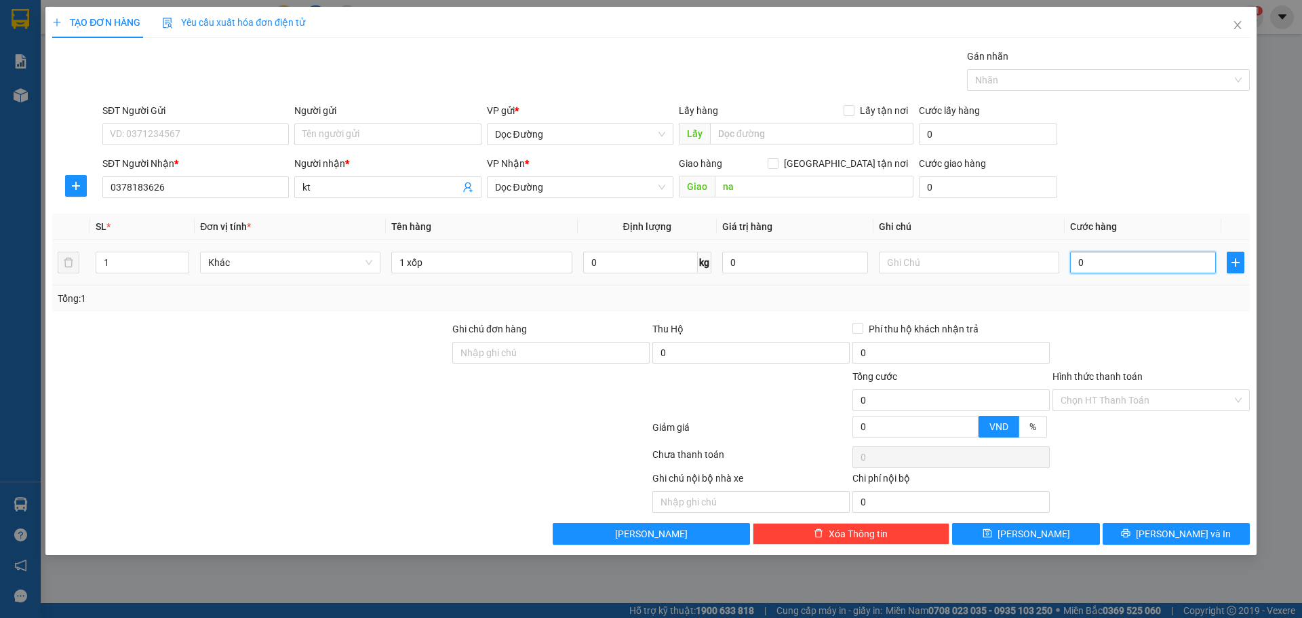
type input "001"
type input "1"
type input "0.015"
type input "15"
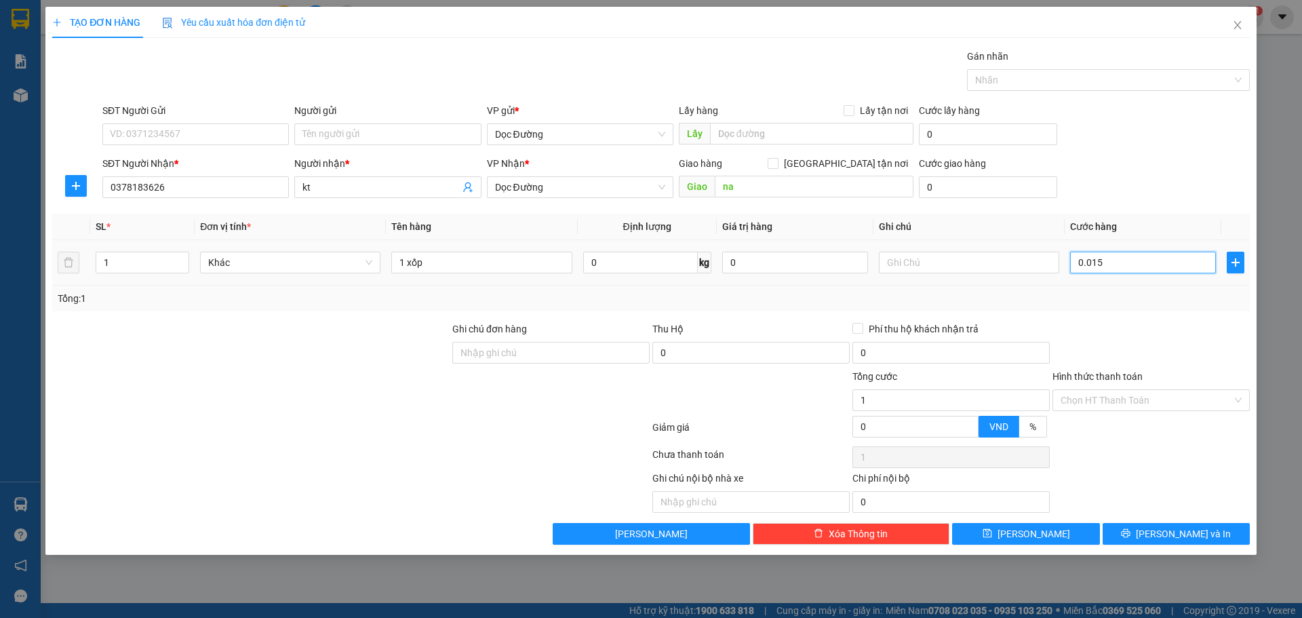
type input "15"
type input "00.150"
type input "150"
type input "0.001.500"
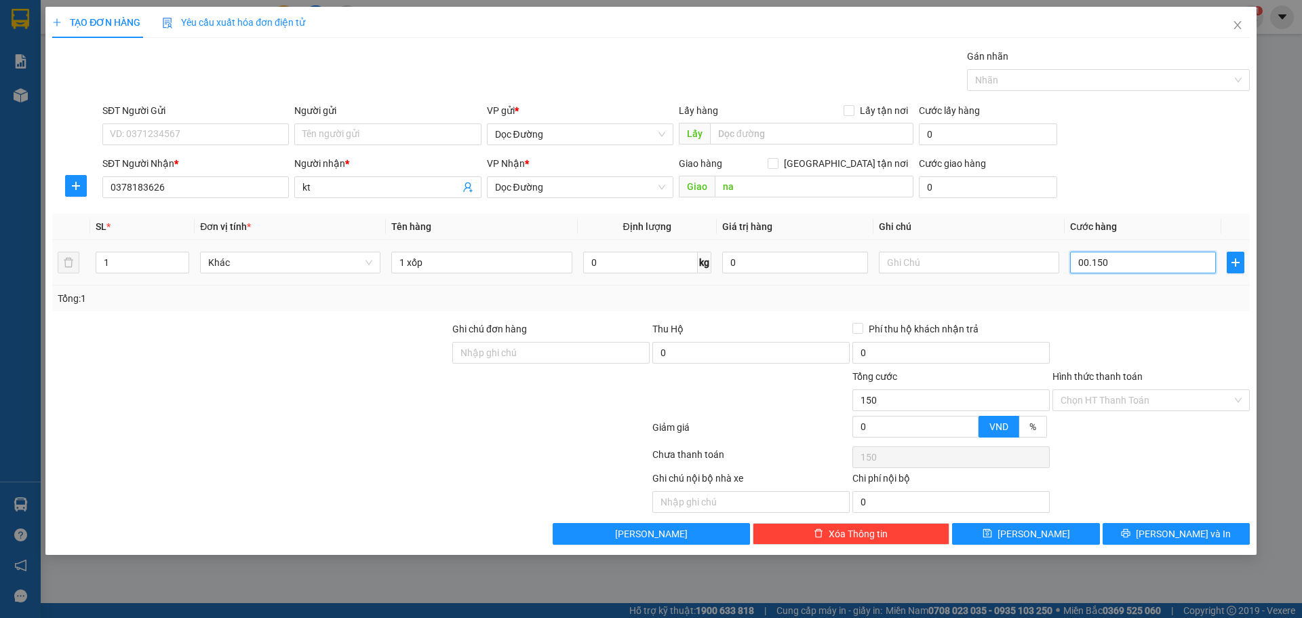
type input "1.500"
type input "000.015.000"
type input "15.000"
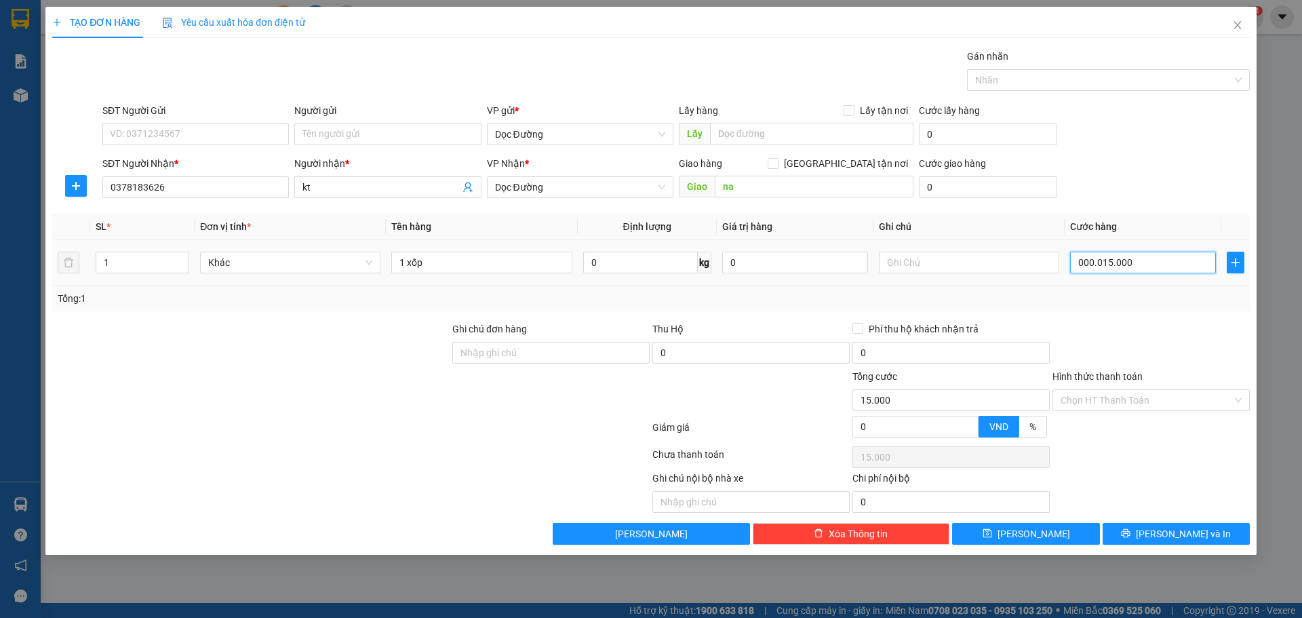
type input "00.000.150.000"
type input "150.000"
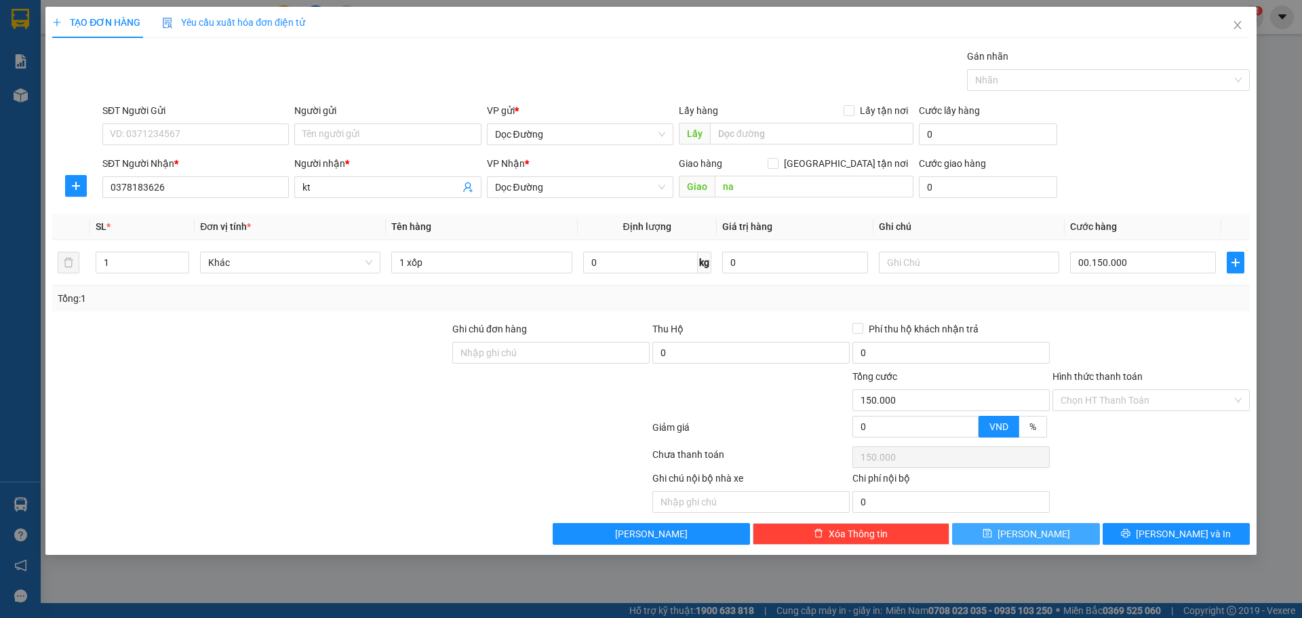
type input "150.000"
click at [1028, 524] on button "[PERSON_NAME]" at bounding box center [1025, 534] width 147 height 22
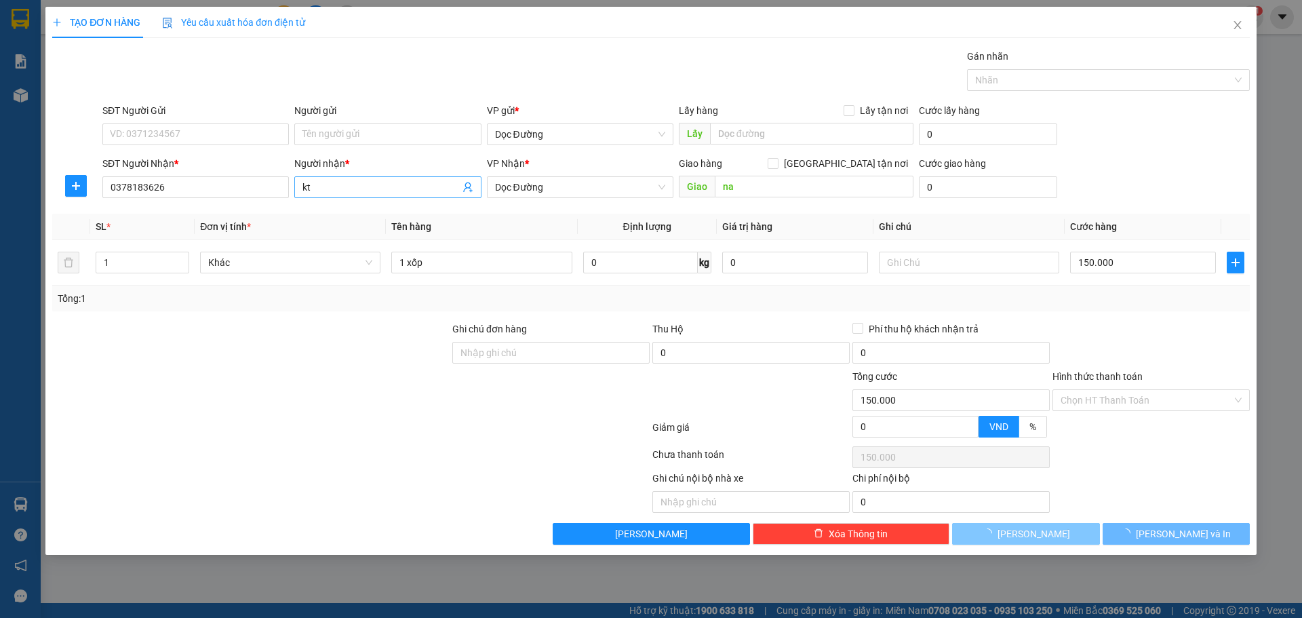
type input "0"
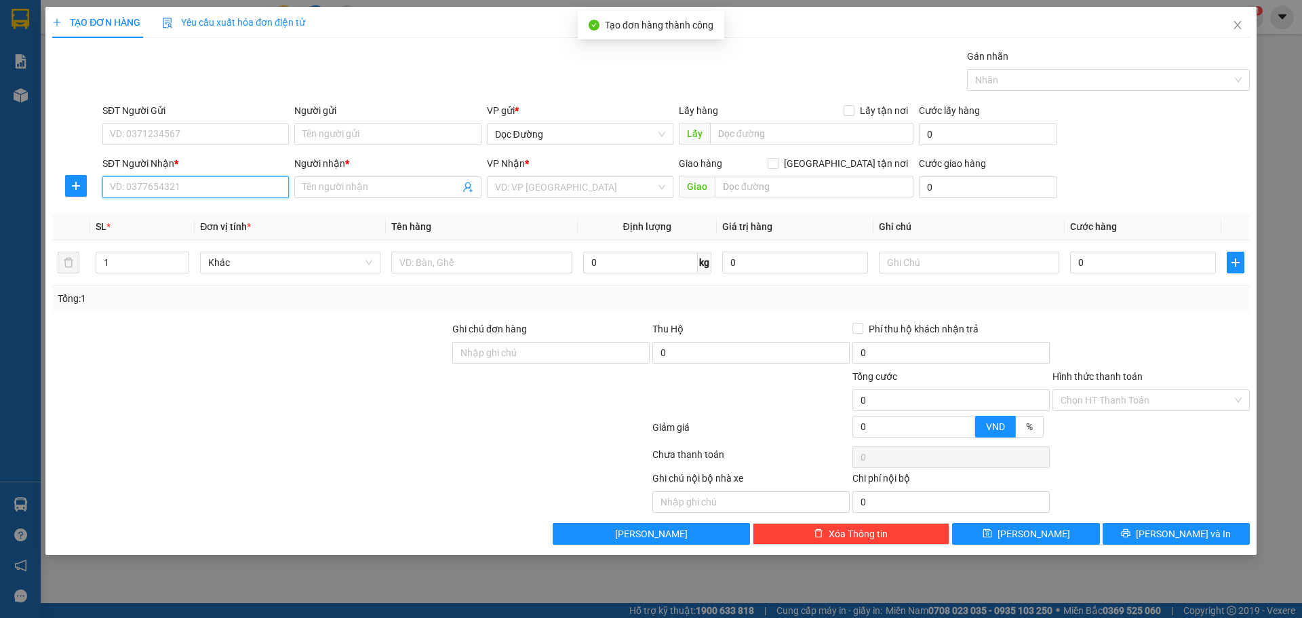
click at [215, 181] on input "SĐT Người Nhận *" at bounding box center [195, 187] width 187 height 22
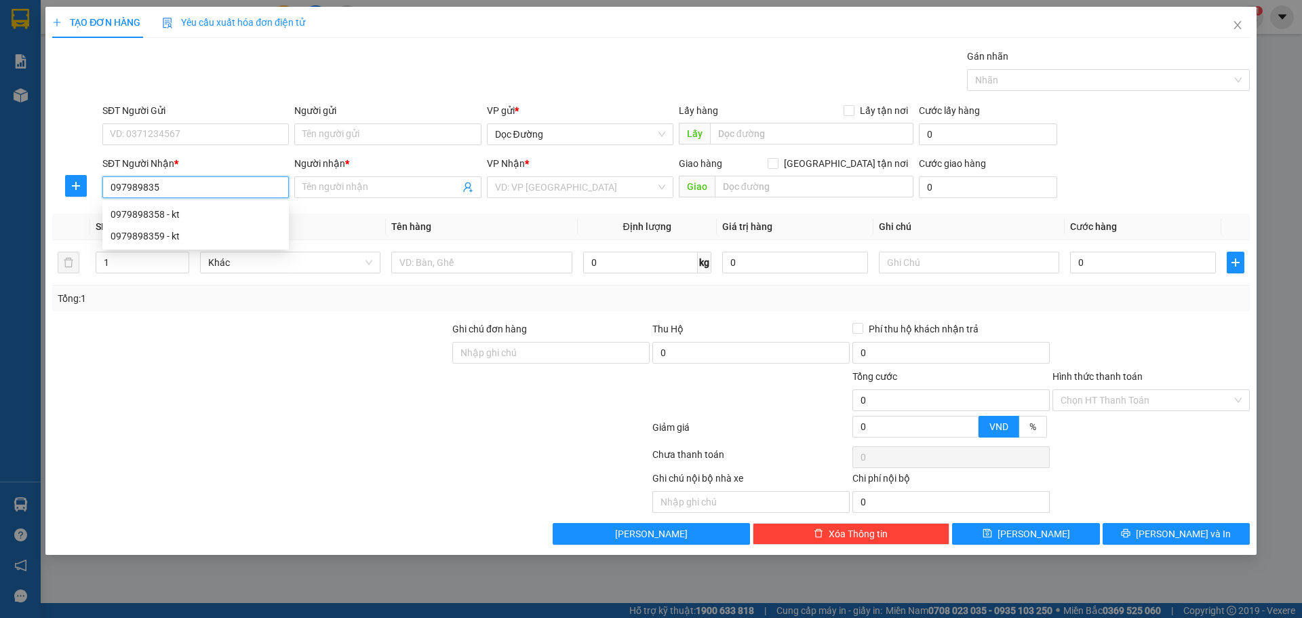
type input "0979898359"
click at [194, 210] on div "0979898359 - kt" at bounding box center [196, 214] width 170 height 15
type input "kt"
type input "ht"
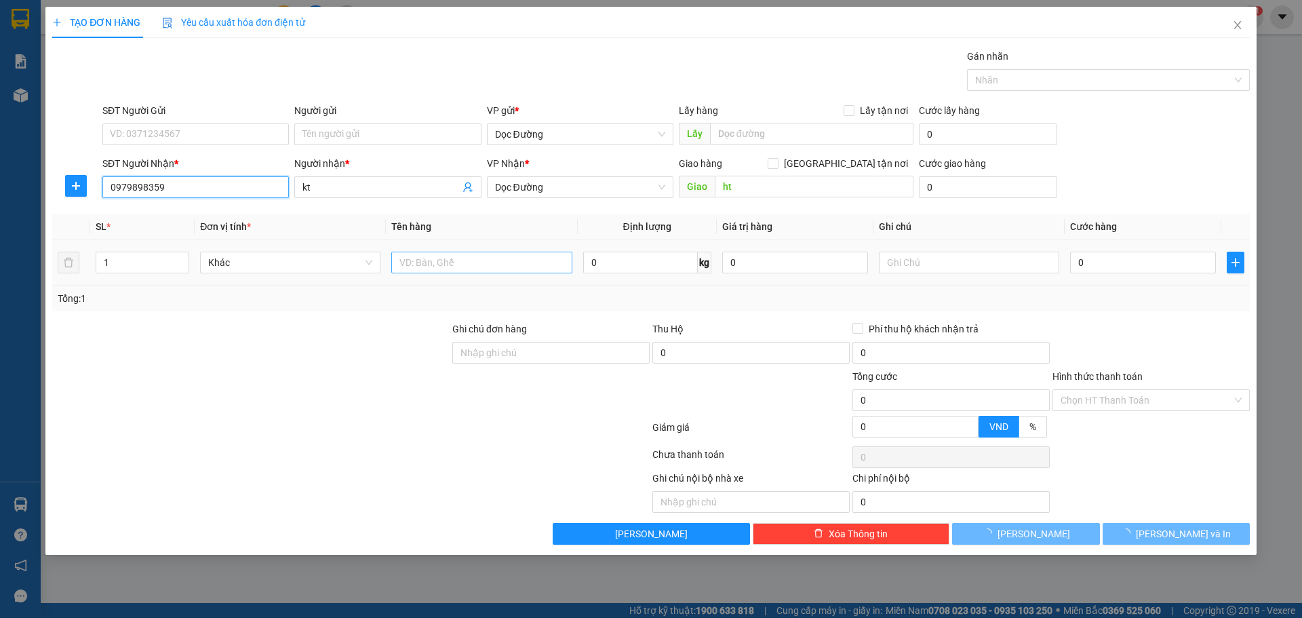
type input "0979898359"
click at [442, 256] on input "text" at bounding box center [481, 263] width 180 height 22
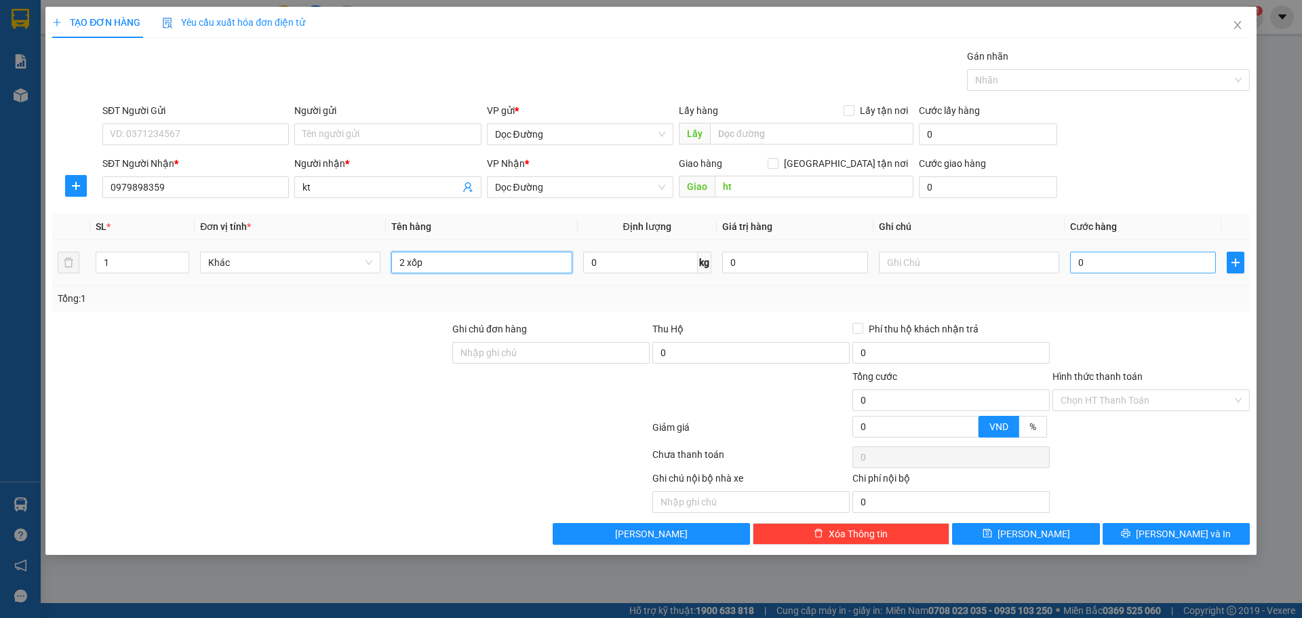
type input "2 xốp"
click at [1120, 259] on input "0" at bounding box center [1143, 263] width 146 height 22
type input "002"
type input "2"
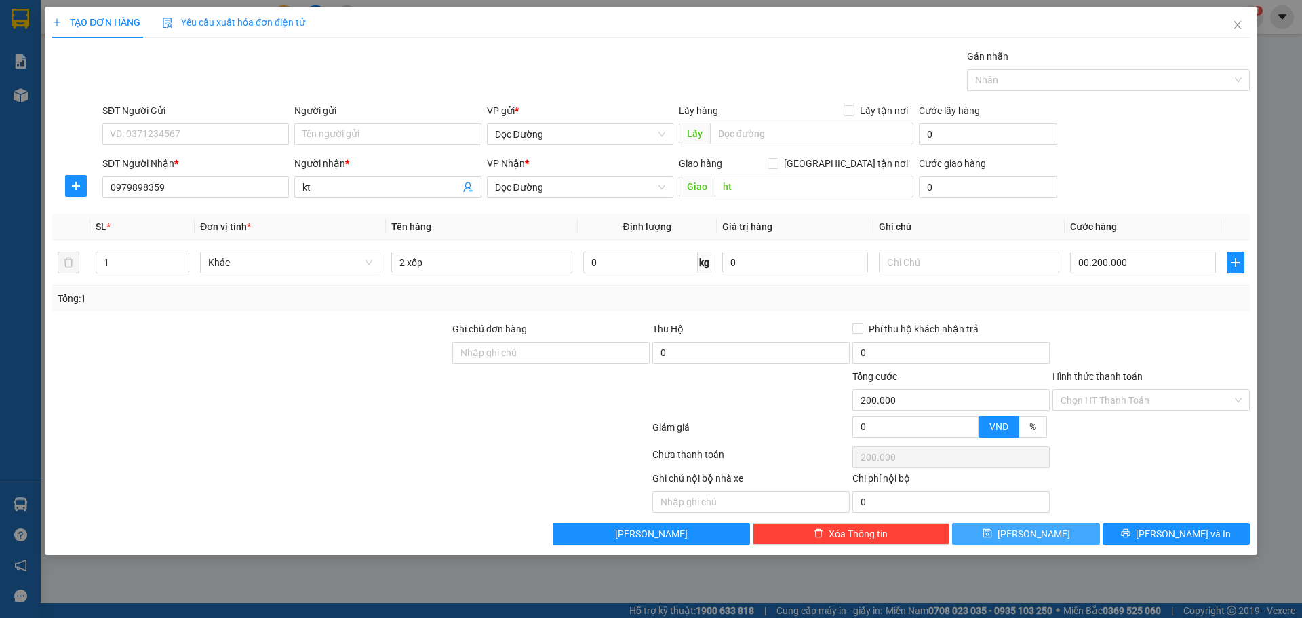
drag, startPoint x: 1055, startPoint y: 529, endPoint x: 1057, endPoint y: 521, distance: 8.3
click at [1055, 524] on button "[PERSON_NAME]" at bounding box center [1025, 534] width 147 height 22
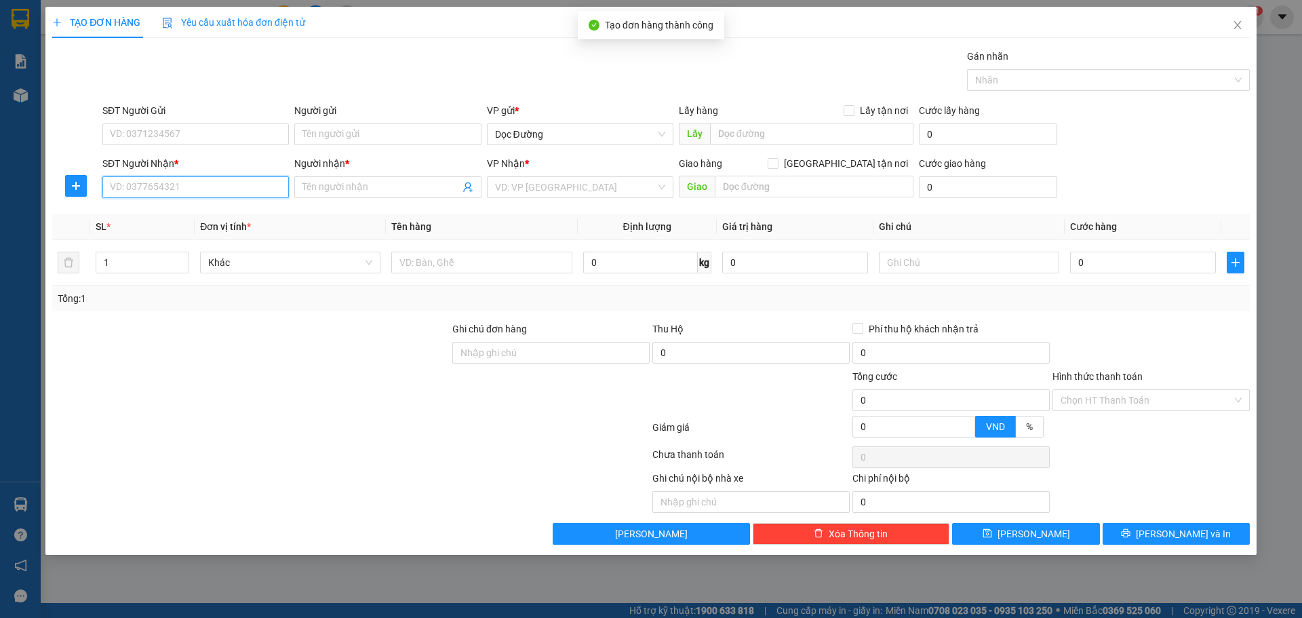
click at [203, 195] on input "SĐT Người Nhận *" at bounding box center [195, 187] width 187 height 22
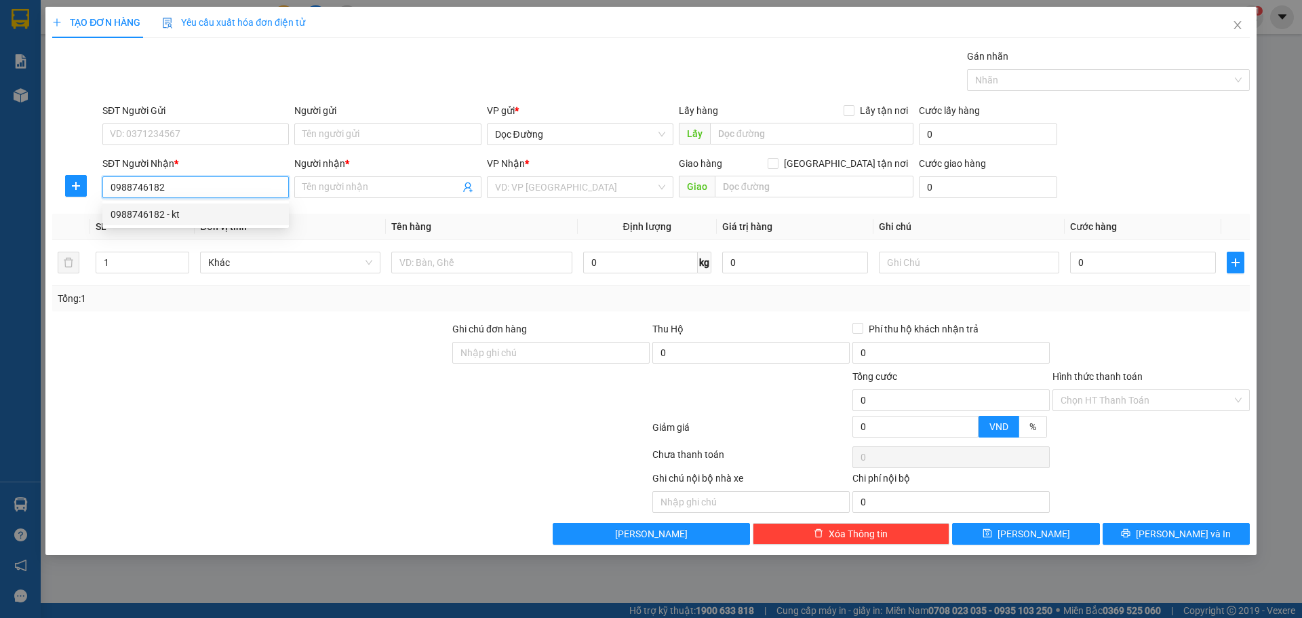
click at [218, 221] on div "0988746182 - kt" at bounding box center [196, 214] width 170 height 15
click at [468, 241] on td at bounding box center [481, 262] width 191 height 45
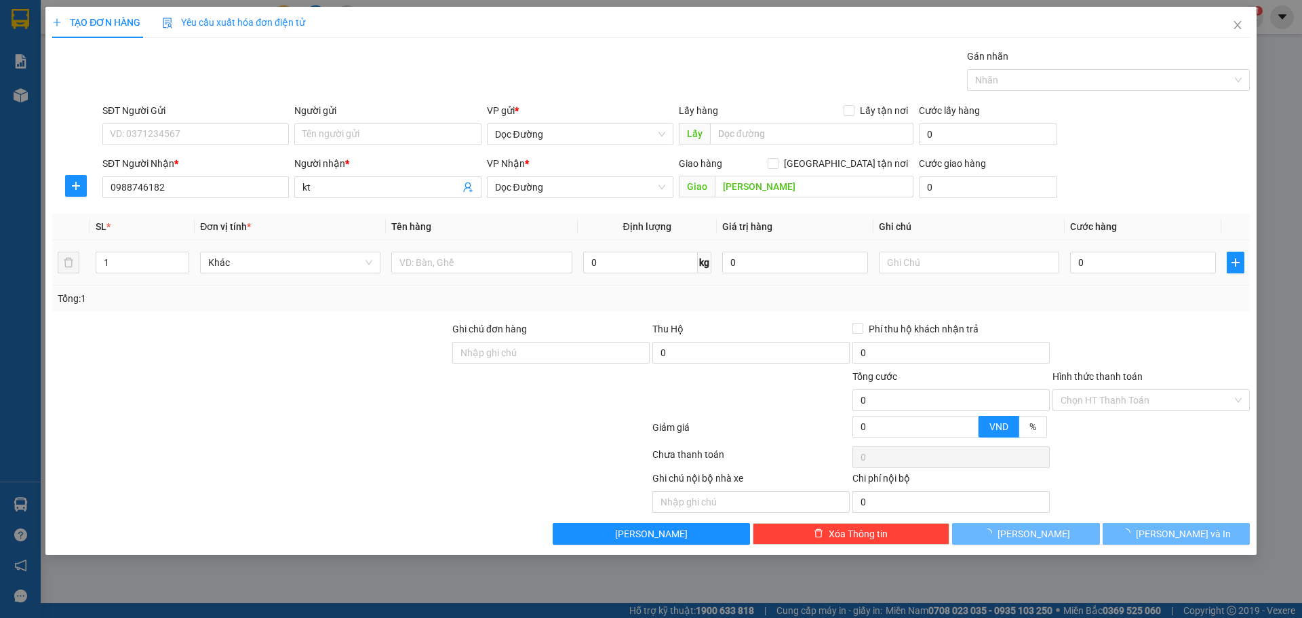
click at [462, 250] on div at bounding box center [481, 262] width 180 height 27
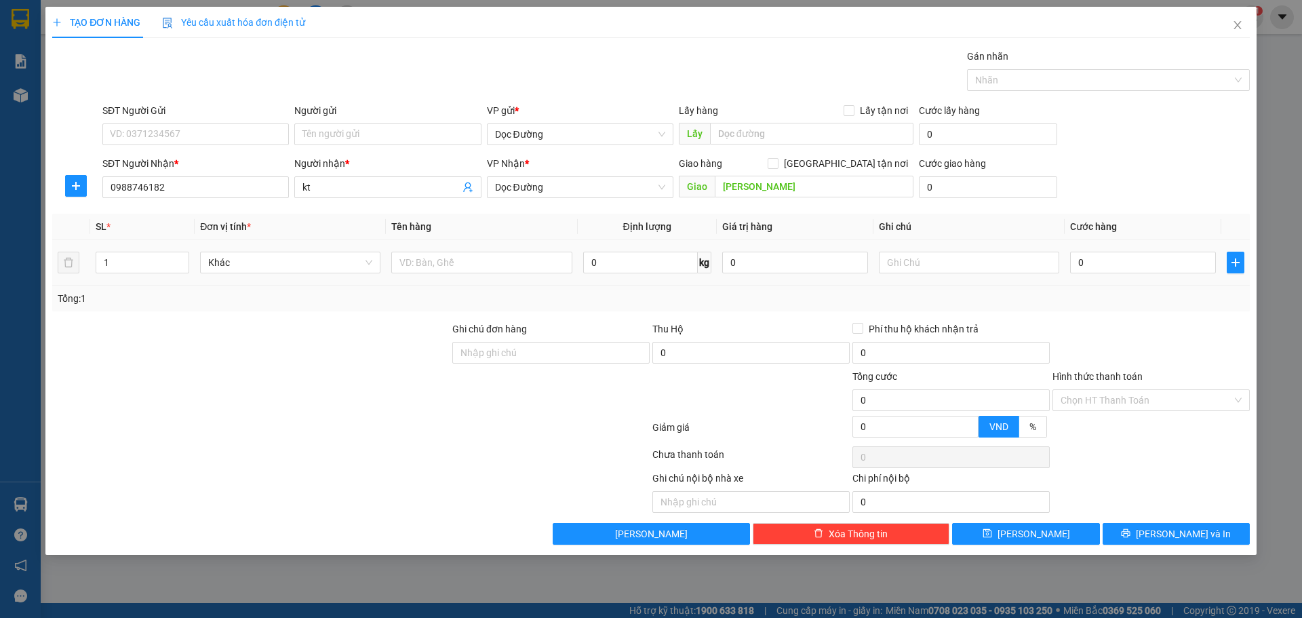
click at [454, 276] on td at bounding box center [481, 262] width 191 height 45
click at [508, 259] on input "text" at bounding box center [481, 263] width 180 height 22
click at [1174, 271] on input "0" at bounding box center [1143, 263] width 146 height 22
click at [1015, 549] on div "TẠO ĐƠN HÀNG Yêu cầu xuất hóa đơn điện tử Transit Pickup Surcharge Ids Transit …" at bounding box center [650, 281] width 1211 height 548
click at [1016, 544] on div "TẠO ĐƠN HÀNG Yêu cầu xuất hóa đơn điện tử Transit Pickup Surcharge Ids Transit …" at bounding box center [650, 281] width 1211 height 548
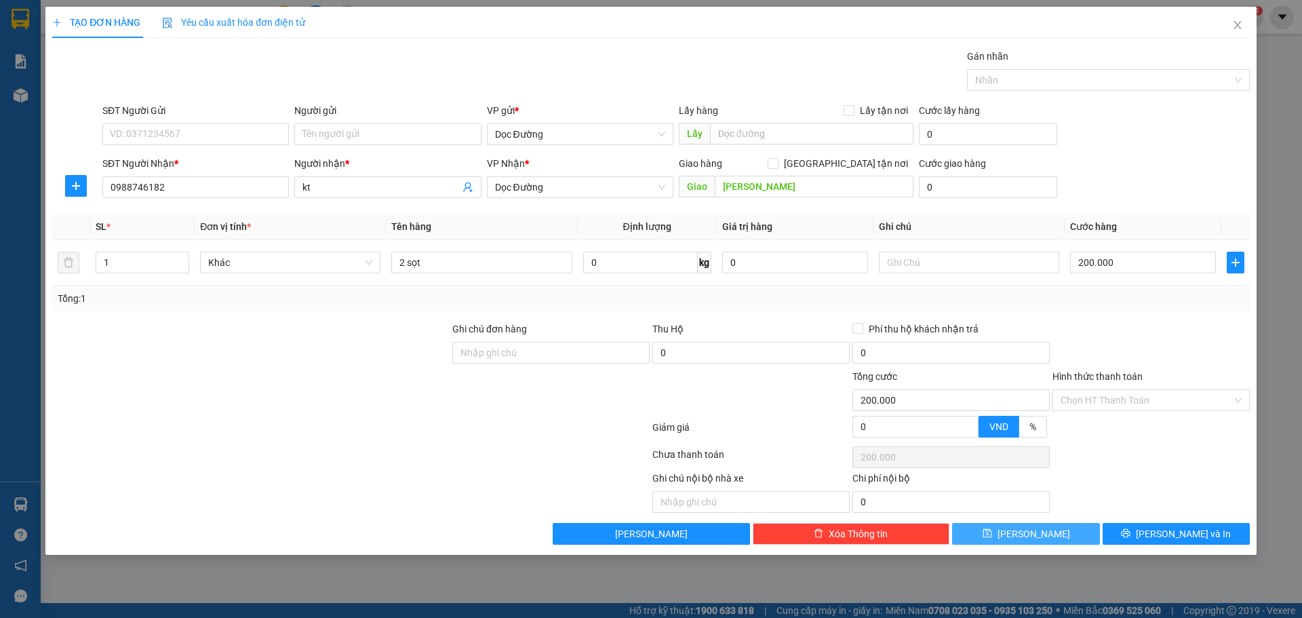
drag, startPoint x: 1028, startPoint y: 522, endPoint x: 1025, endPoint y: 530, distance: 7.9
click at [1028, 524] on div "Transit Pickup Surcharge Ids Transit Deliver Surcharge Ids Transit Deliver Surc…" at bounding box center [651, 297] width 1198 height 496
click at [1025, 530] on button "[PERSON_NAME]" at bounding box center [1025, 534] width 147 height 22
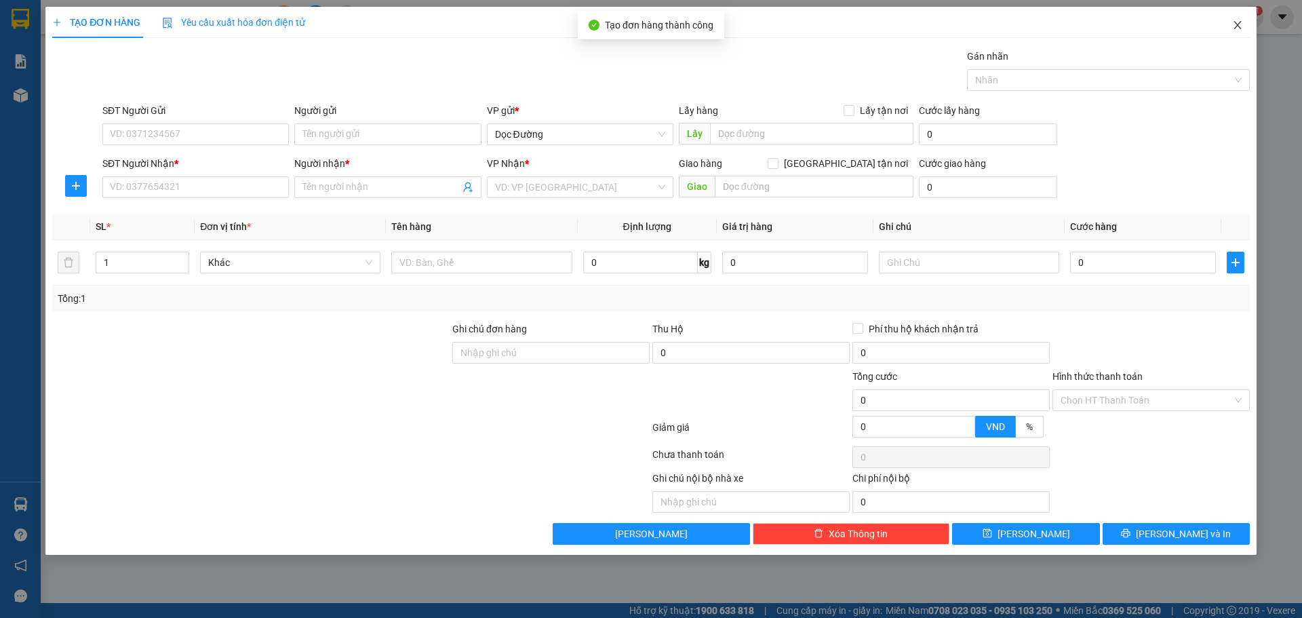
click at [1233, 25] on icon "close" at bounding box center [1237, 25] width 11 height 11
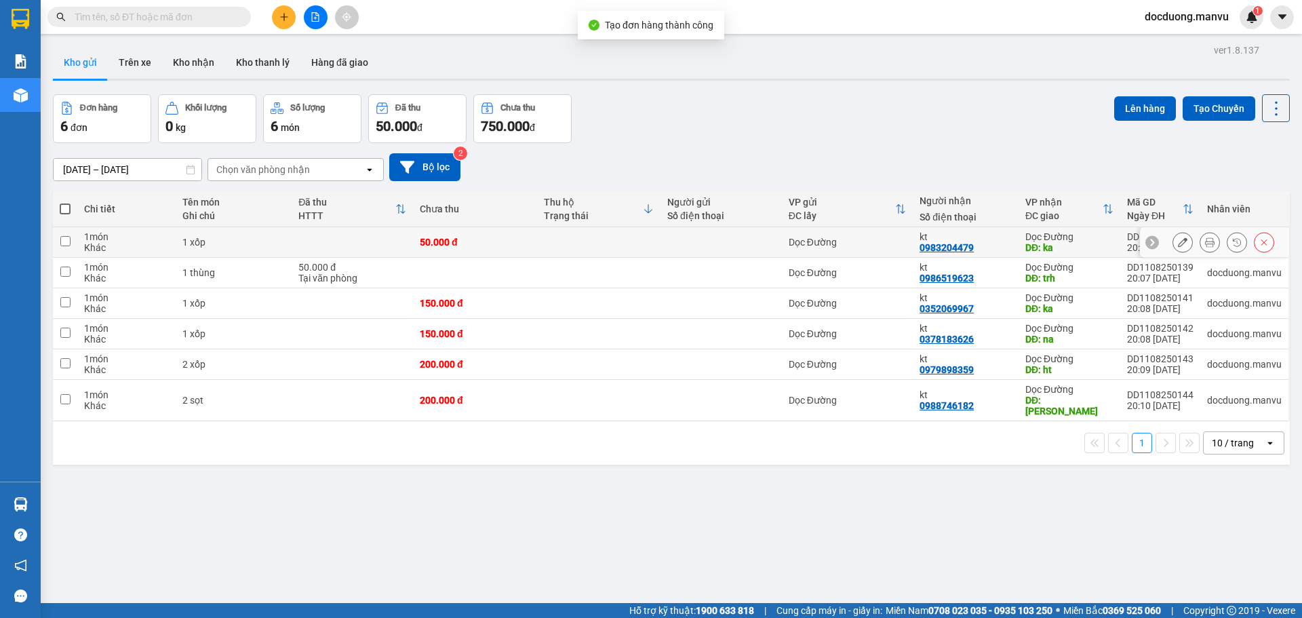
click at [513, 237] on div "50.000 đ" at bounding box center [475, 242] width 110 height 11
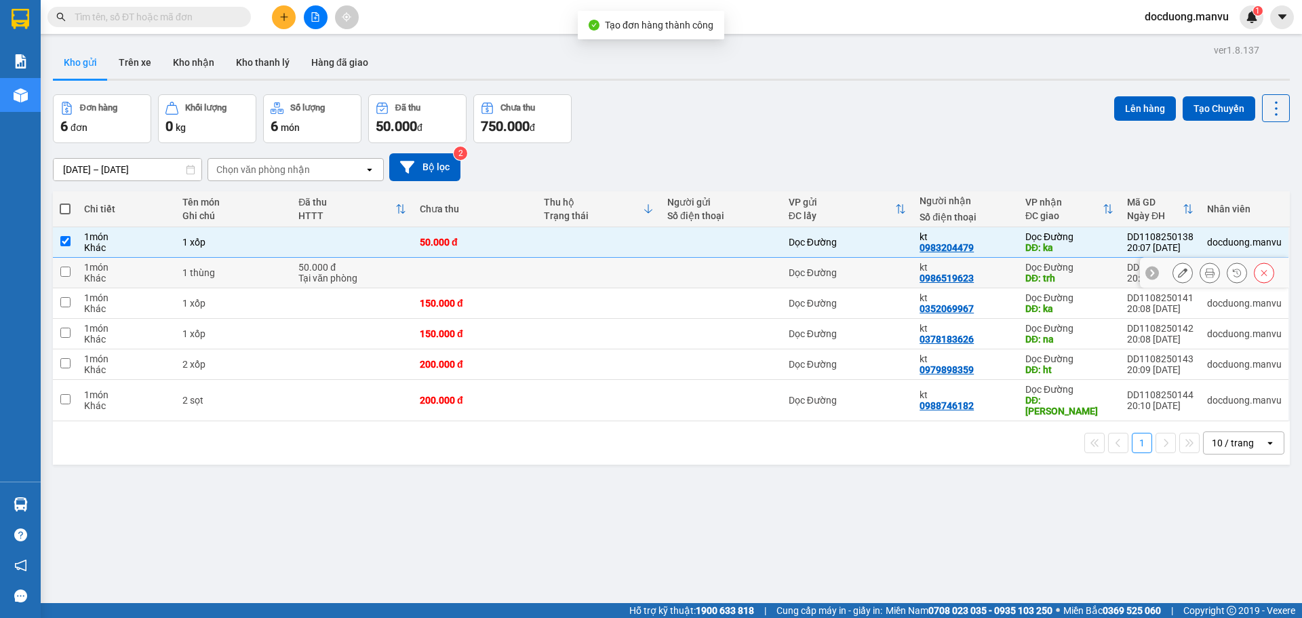
drag, startPoint x: 496, startPoint y: 265, endPoint x: 490, endPoint y: 284, distance: 20.4
click at [495, 267] on td at bounding box center [474, 273] width 123 height 31
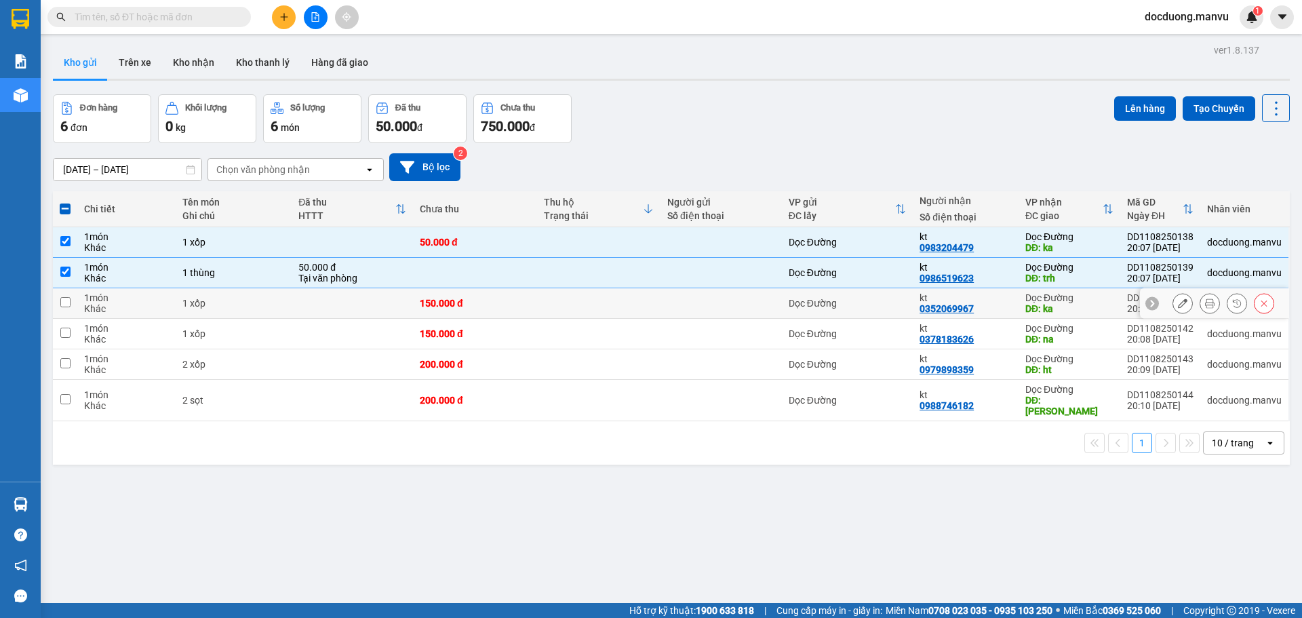
click at [487, 305] on div "150.000 đ" at bounding box center [475, 303] width 110 height 11
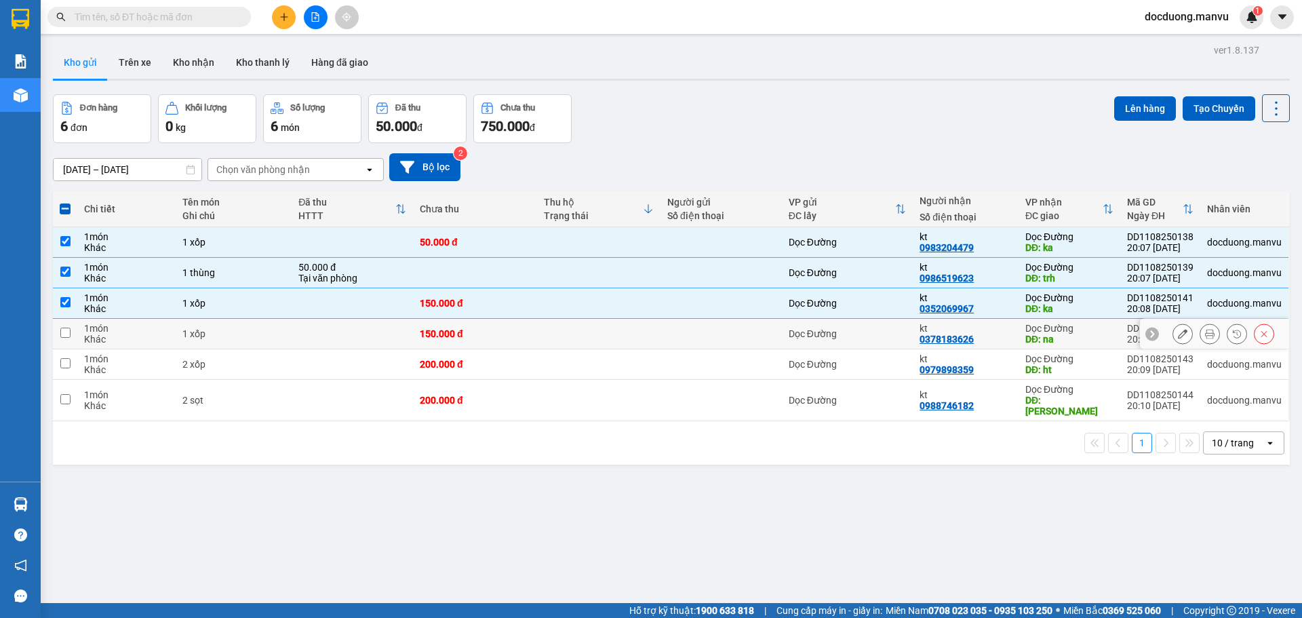
click at [483, 330] on div "150.000 đ" at bounding box center [475, 333] width 110 height 11
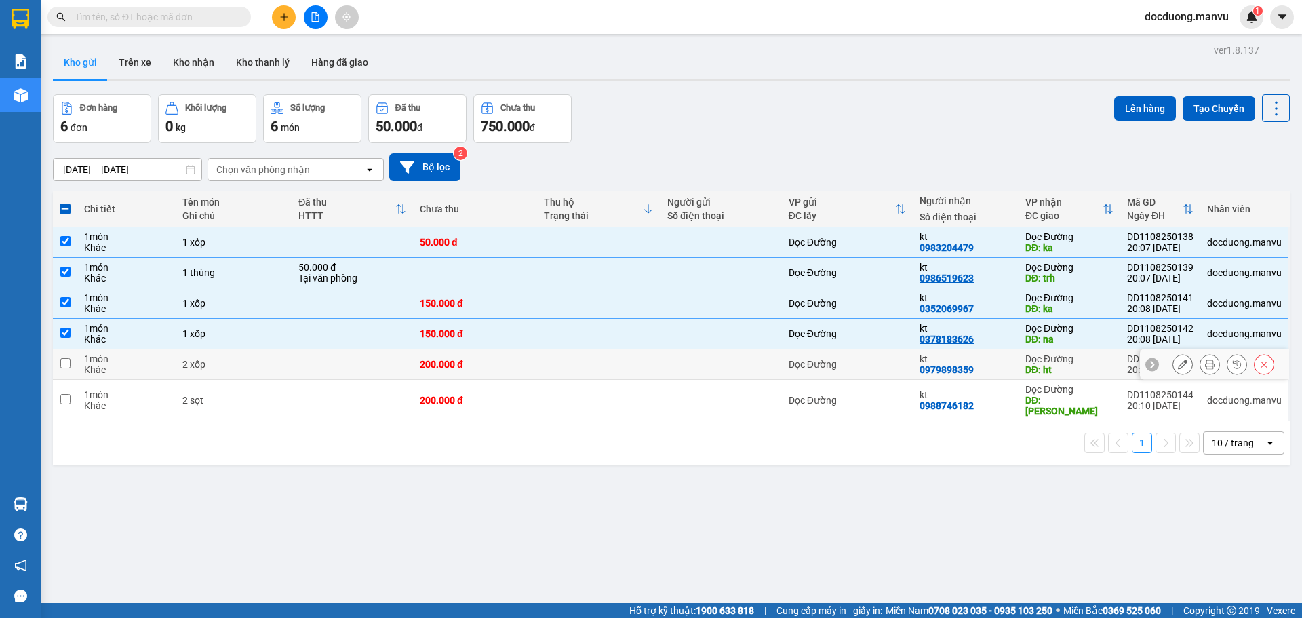
click at [480, 359] on div "200.000 đ" at bounding box center [475, 364] width 110 height 11
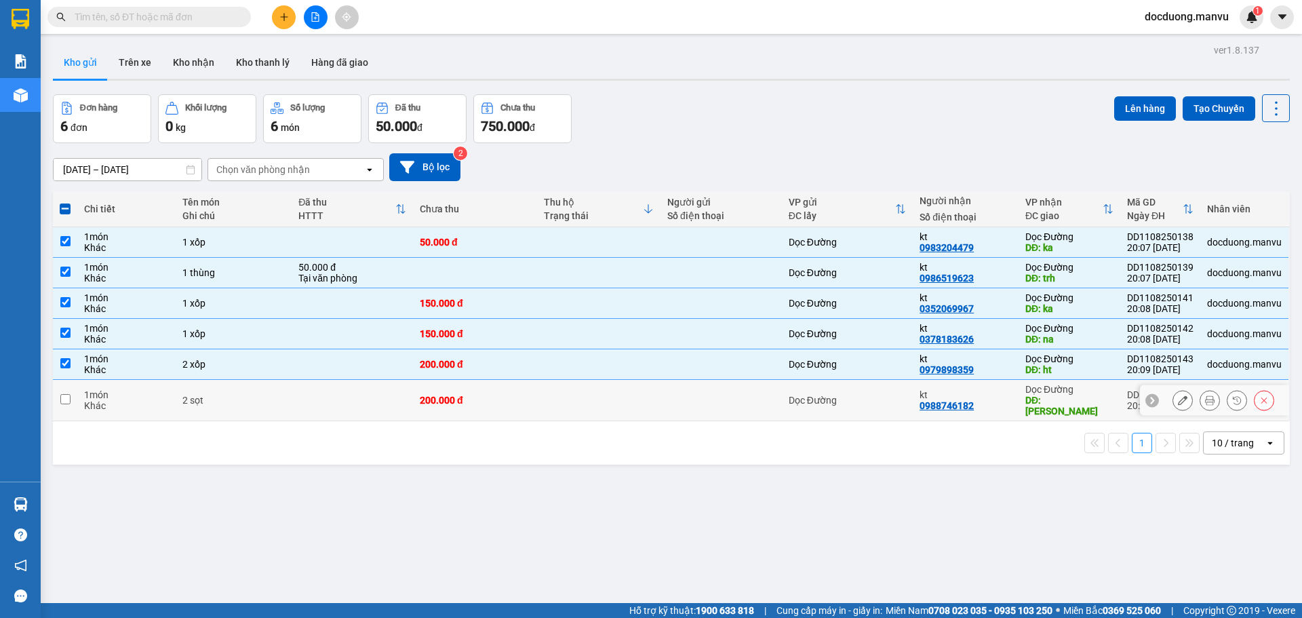
click at [471, 395] on div "200.000 đ" at bounding box center [475, 400] width 110 height 11
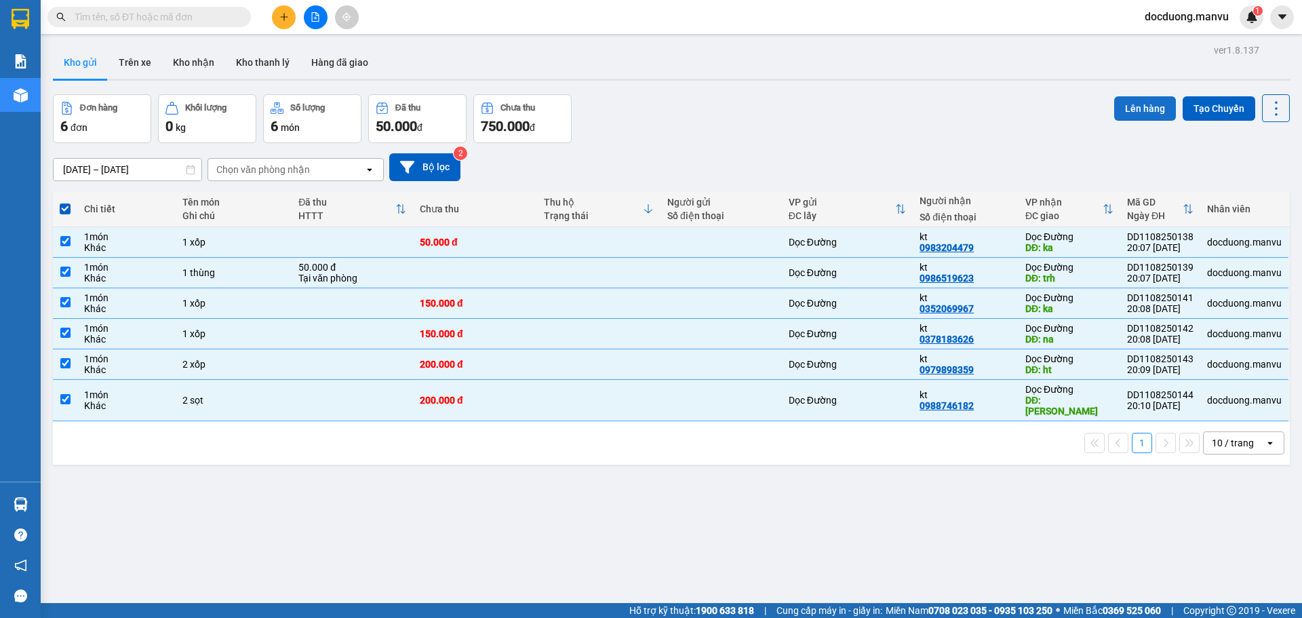
click at [1136, 115] on button "Lên hàng" at bounding box center [1145, 108] width 62 height 24
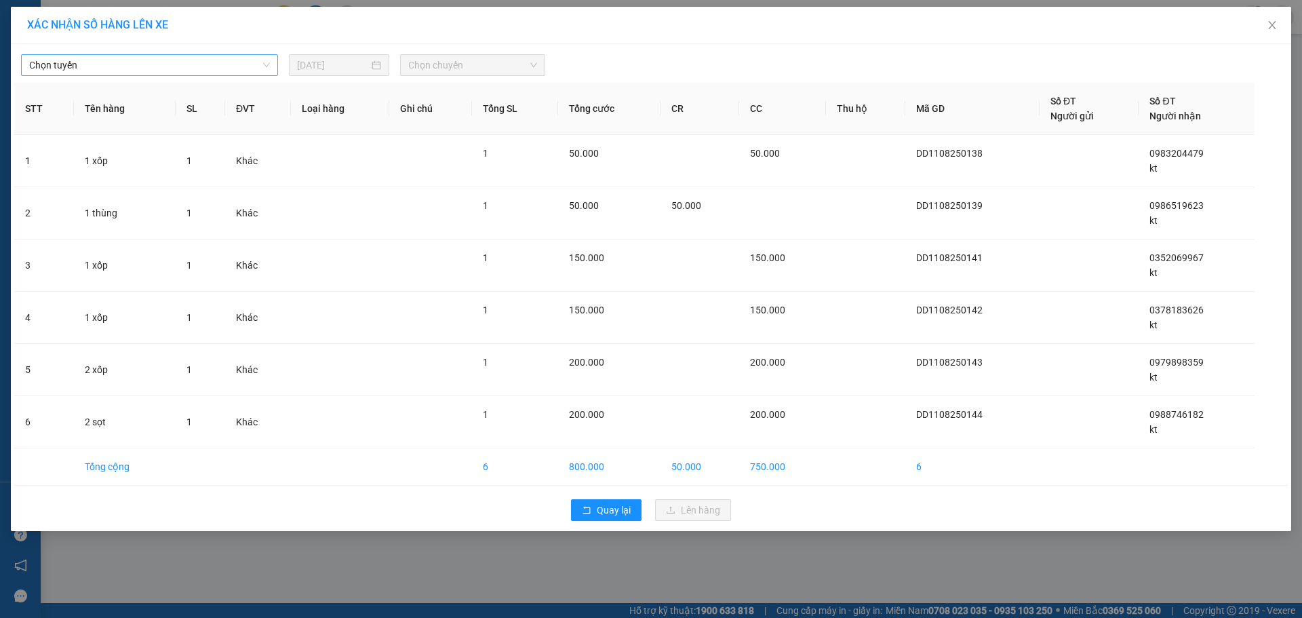
click at [178, 75] on div "Chọn tuyến" at bounding box center [149, 65] width 257 height 22
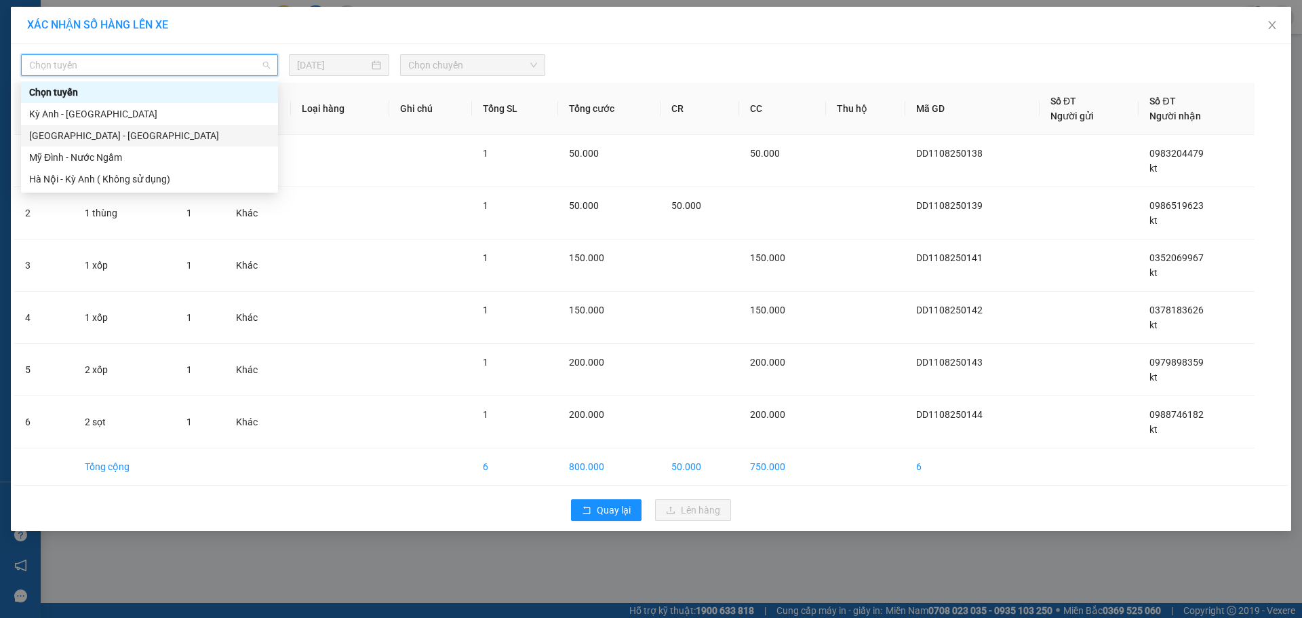
click at [84, 130] on div "[GEOGRAPHIC_DATA] - [GEOGRAPHIC_DATA]" at bounding box center [149, 135] width 241 height 15
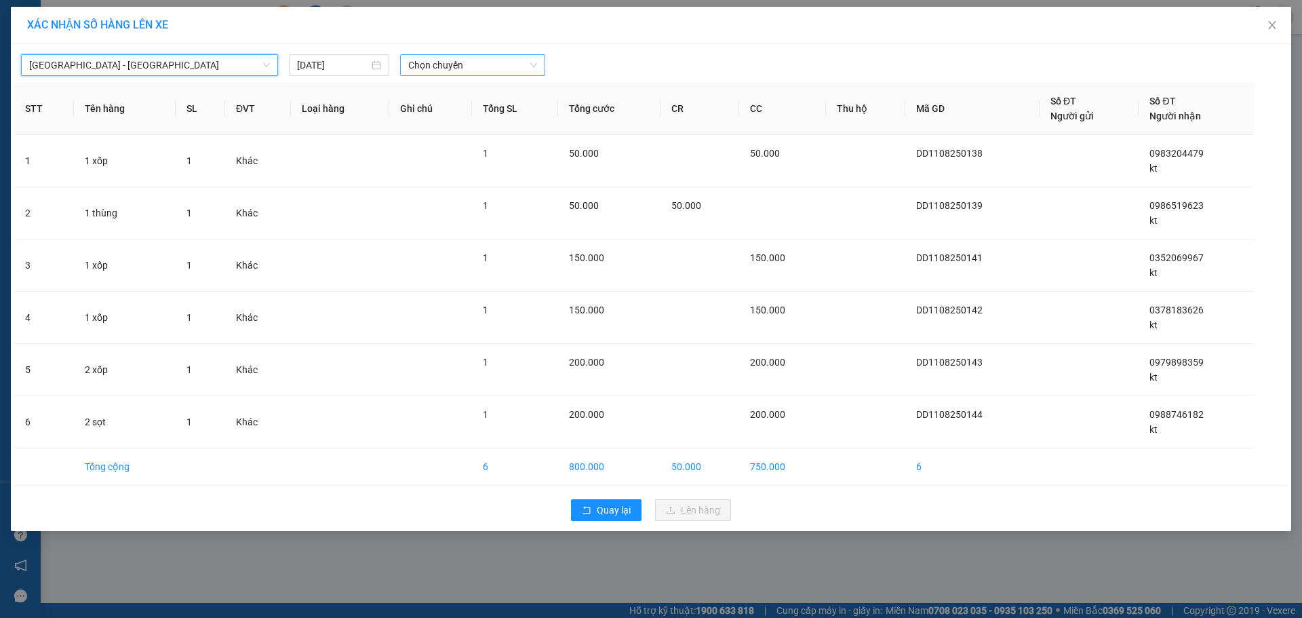
drag, startPoint x: 433, startPoint y: 72, endPoint x: 462, endPoint y: 71, distance: 28.5
click at [434, 72] on span "Chọn chuyến" at bounding box center [472, 65] width 129 height 20
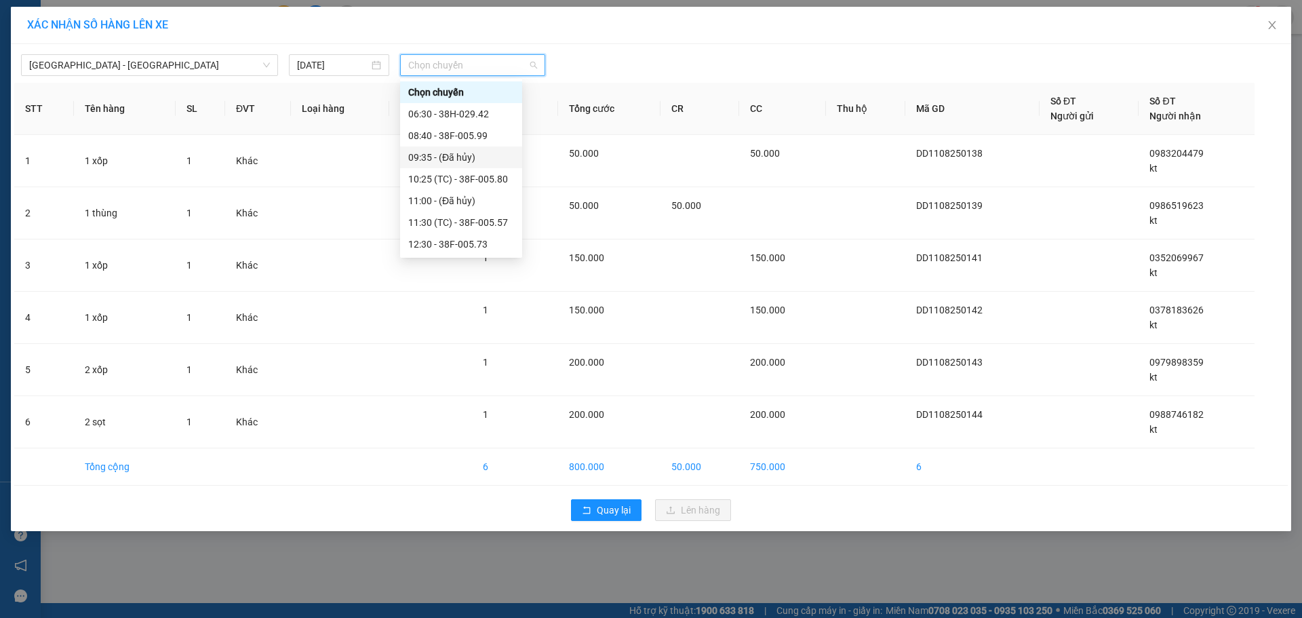
click at [505, 163] on div "09:35 - (Đã hủy)" at bounding box center [461, 157] width 106 height 15
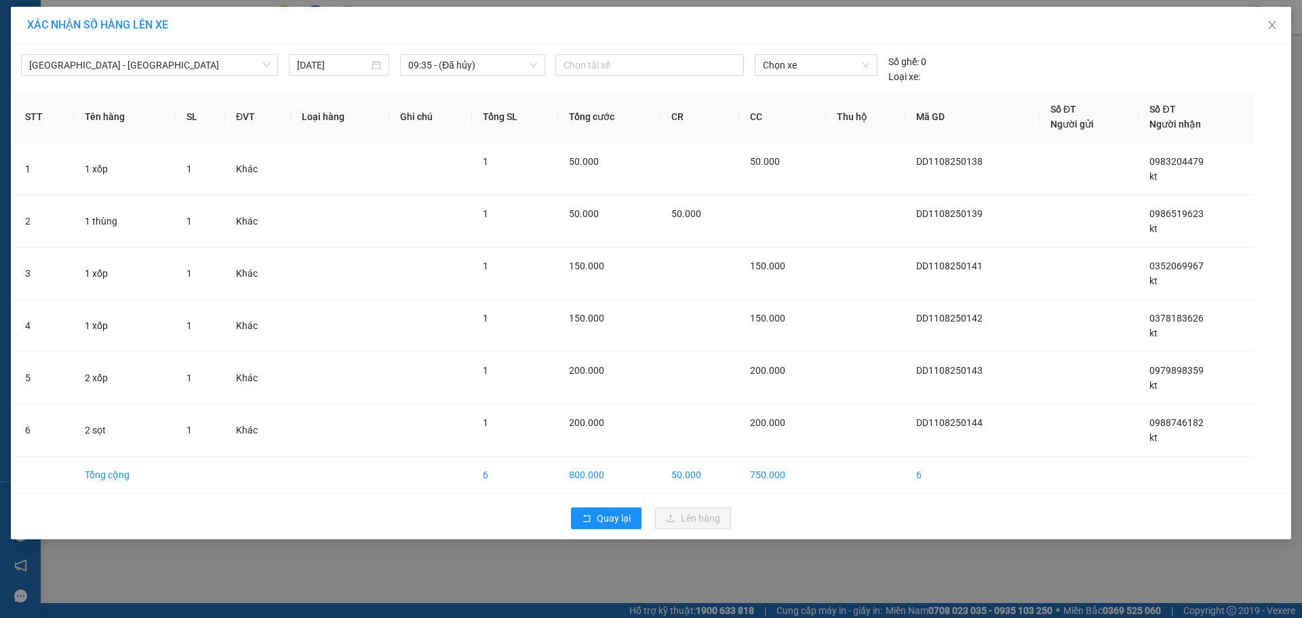
drag, startPoint x: 498, startPoint y: 53, endPoint x: 474, endPoint y: 113, distance: 64.9
click at [498, 56] on div "Hà Nội - Kỳ Anh [DATE] 09:35 - (Đã hủy) Chọn tài xế Chọn xe Số ghế: 0 Loại xe:" at bounding box center [651, 65] width 1274 height 37
drag, startPoint x: 509, startPoint y: 69, endPoint x: 498, endPoint y: 87, distance: 21.3
click at [511, 67] on span "09:35 - (Đã hủy)" at bounding box center [472, 65] width 129 height 20
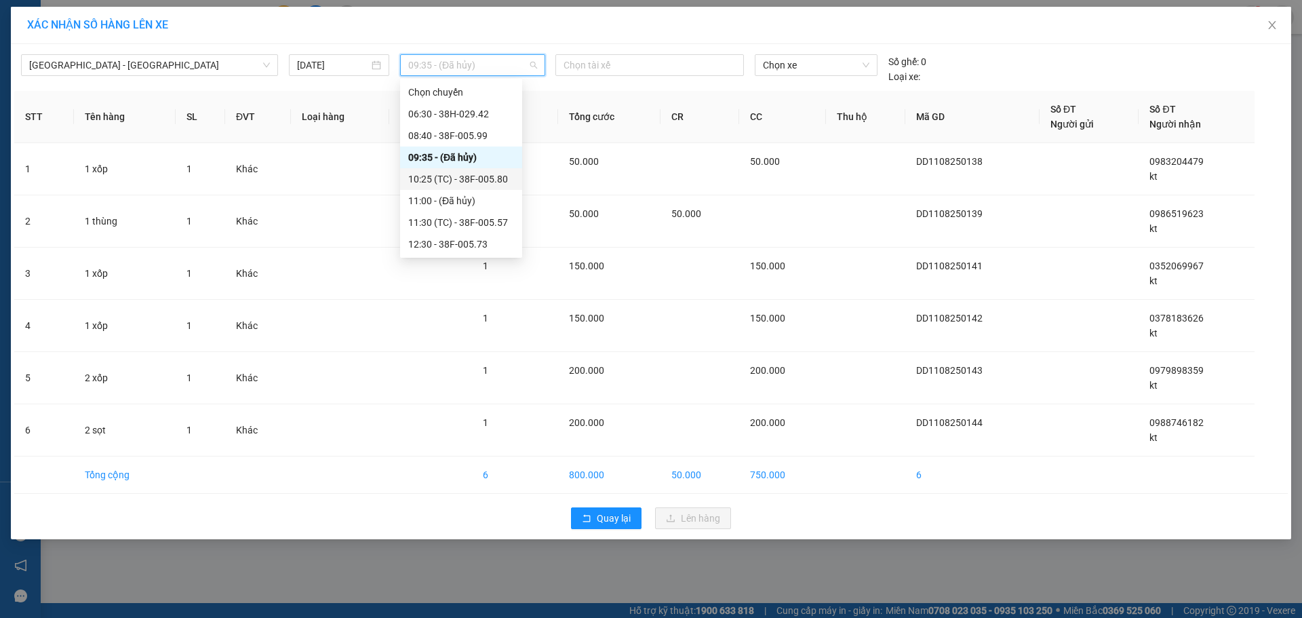
click at [444, 177] on div "10:25 (TC) - 38F-005.80" at bounding box center [461, 179] width 106 height 15
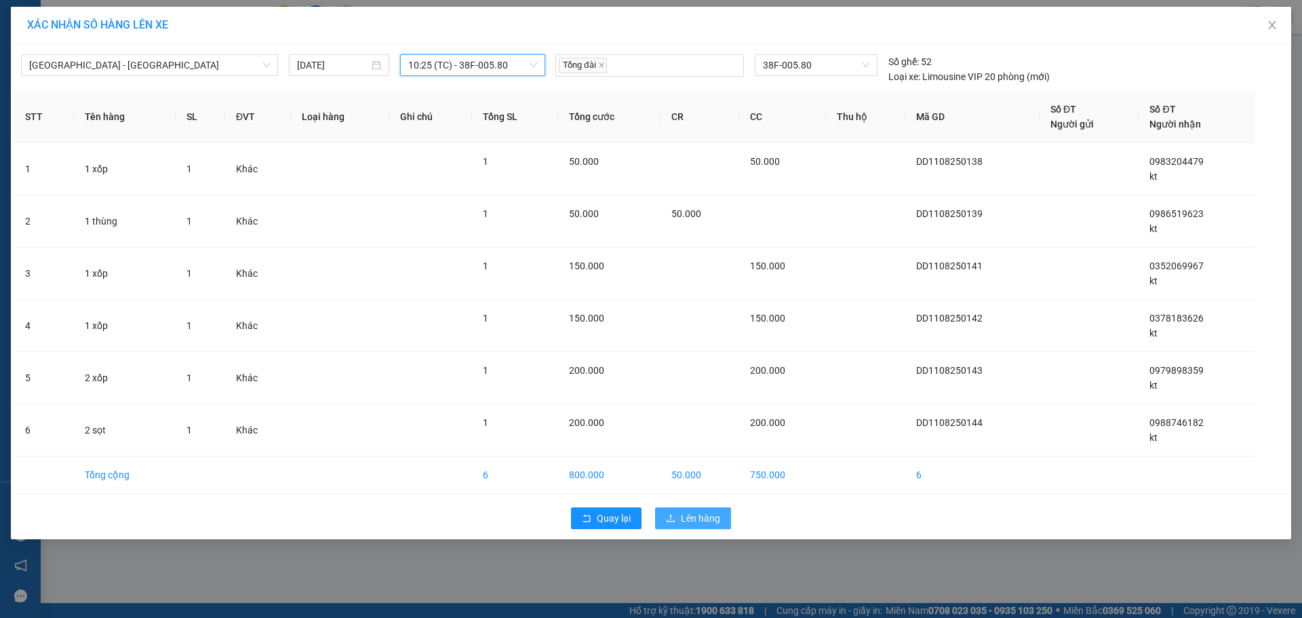
click at [712, 528] on button "Lên hàng" at bounding box center [693, 518] width 76 height 22
